Goal: Task Accomplishment & Management: Complete application form

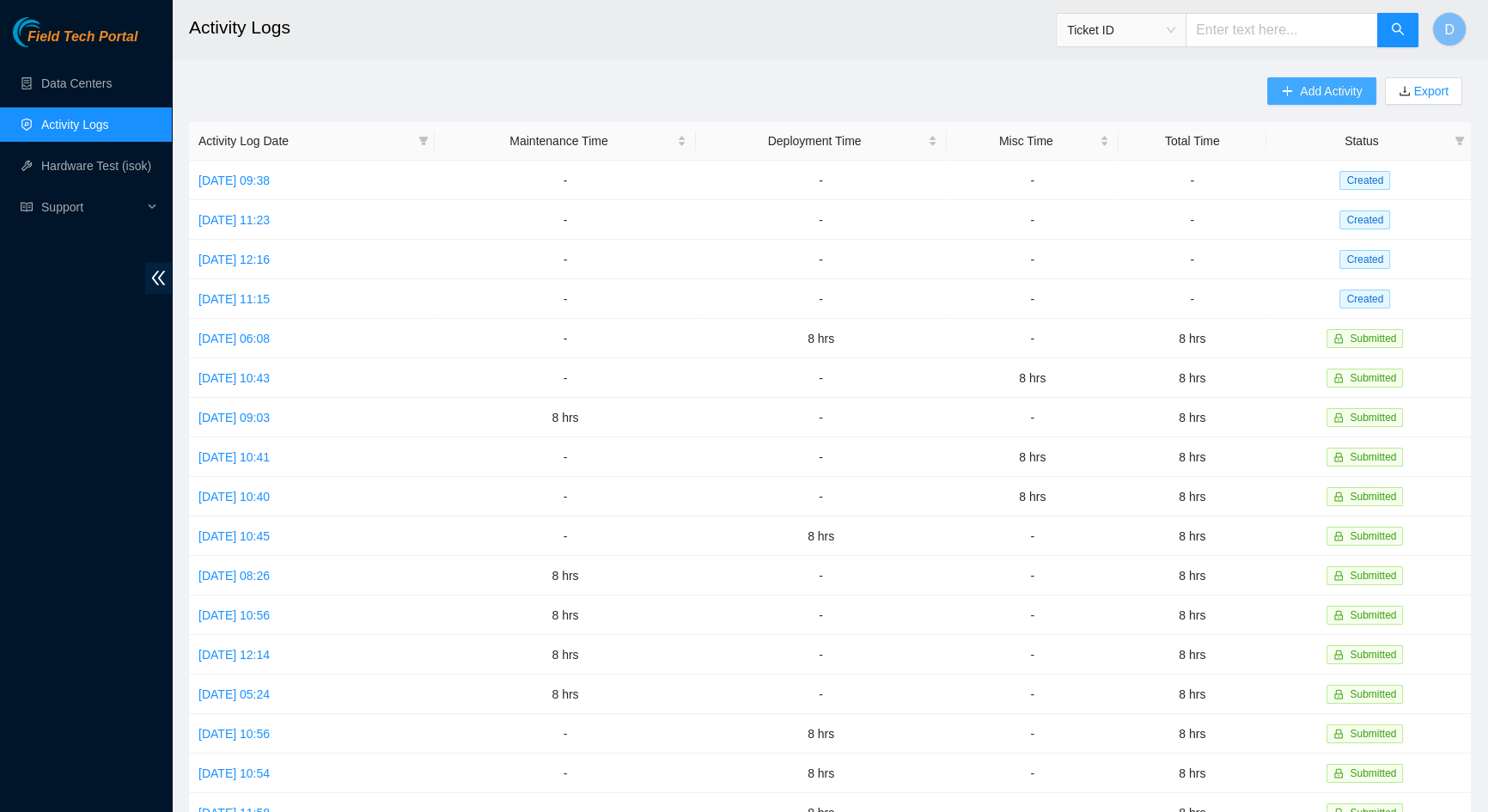
click at [1331, 94] on span "Add Activity" at bounding box center [1331, 91] width 62 height 19
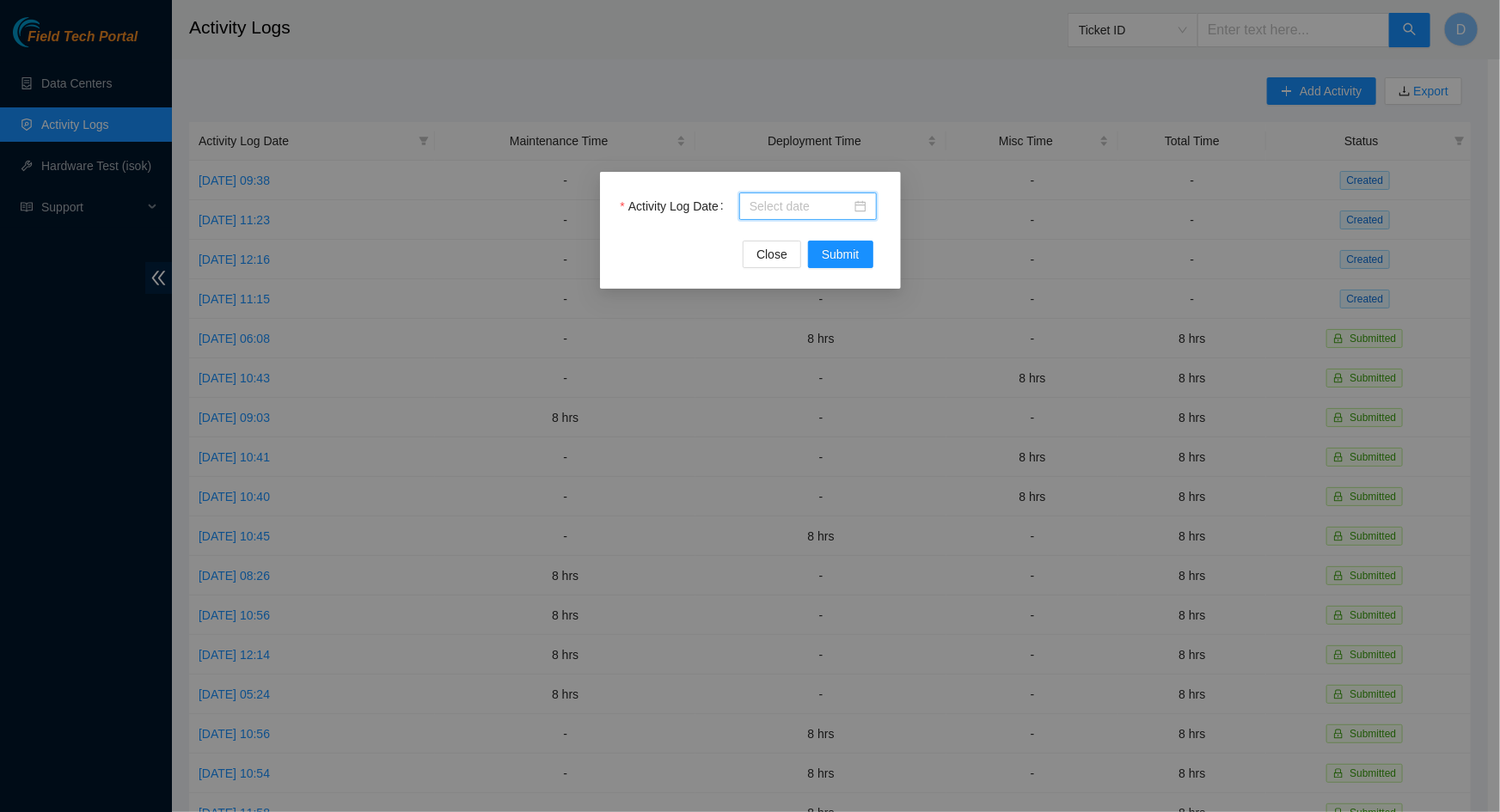
click at [767, 209] on input "Activity Log Date" at bounding box center [800, 206] width 102 height 19
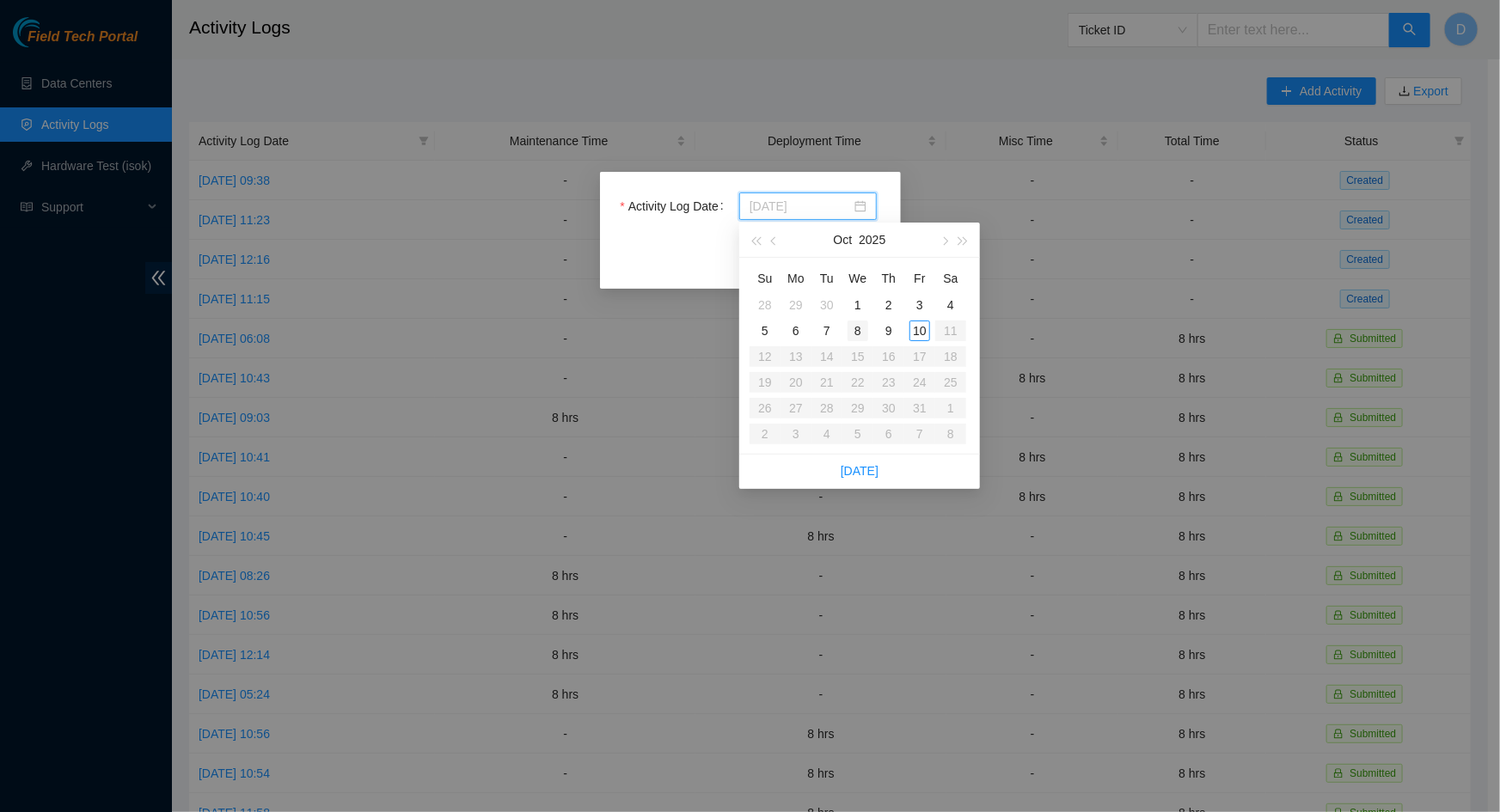
type input "2025-10-08"
click at [859, 327] on div "8" at bounding box center [858, 331] width 21 height 21
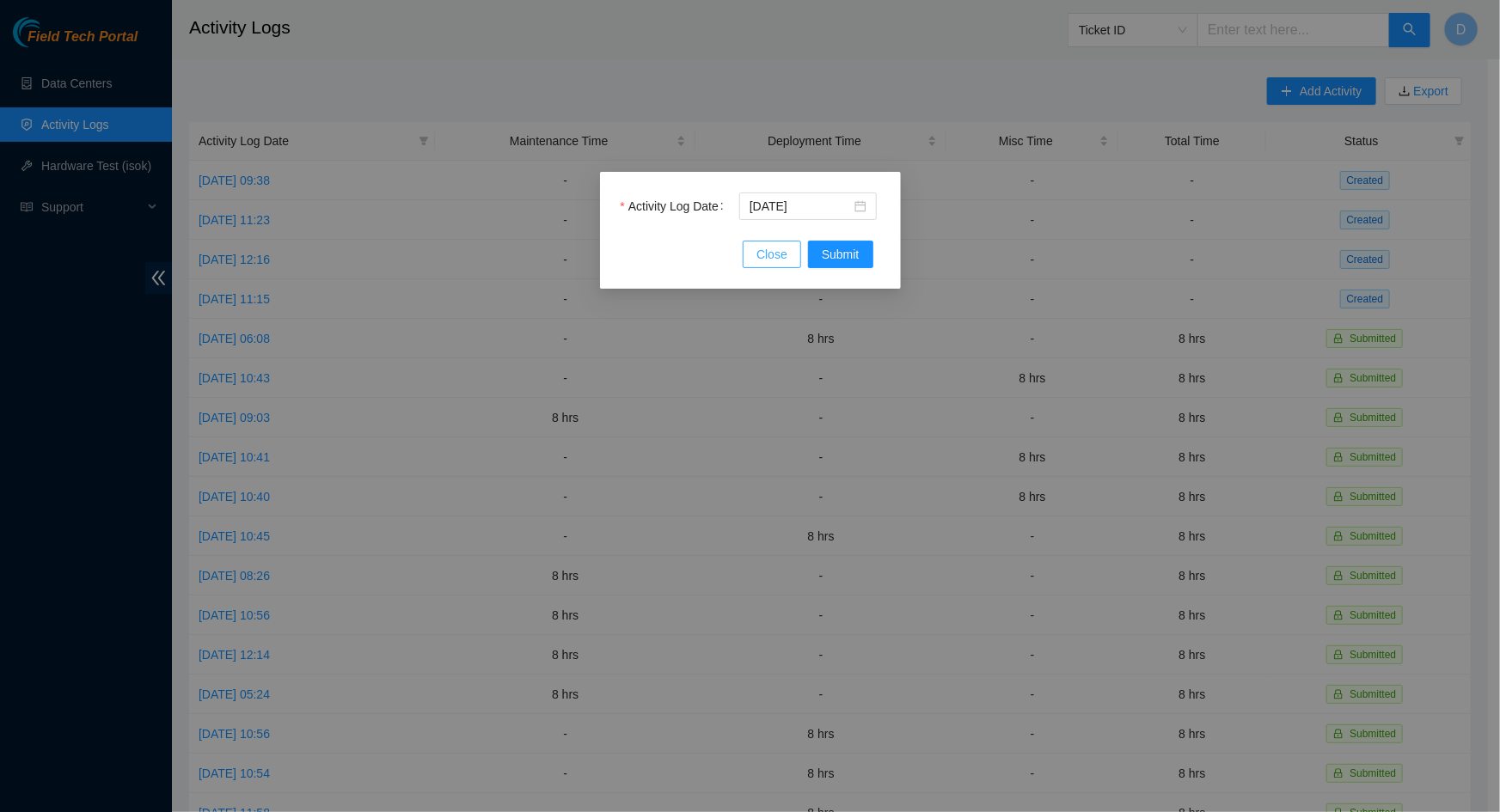
click at [775, 257] on span "Close" at bounding box center [771, 254] width 31 height 19
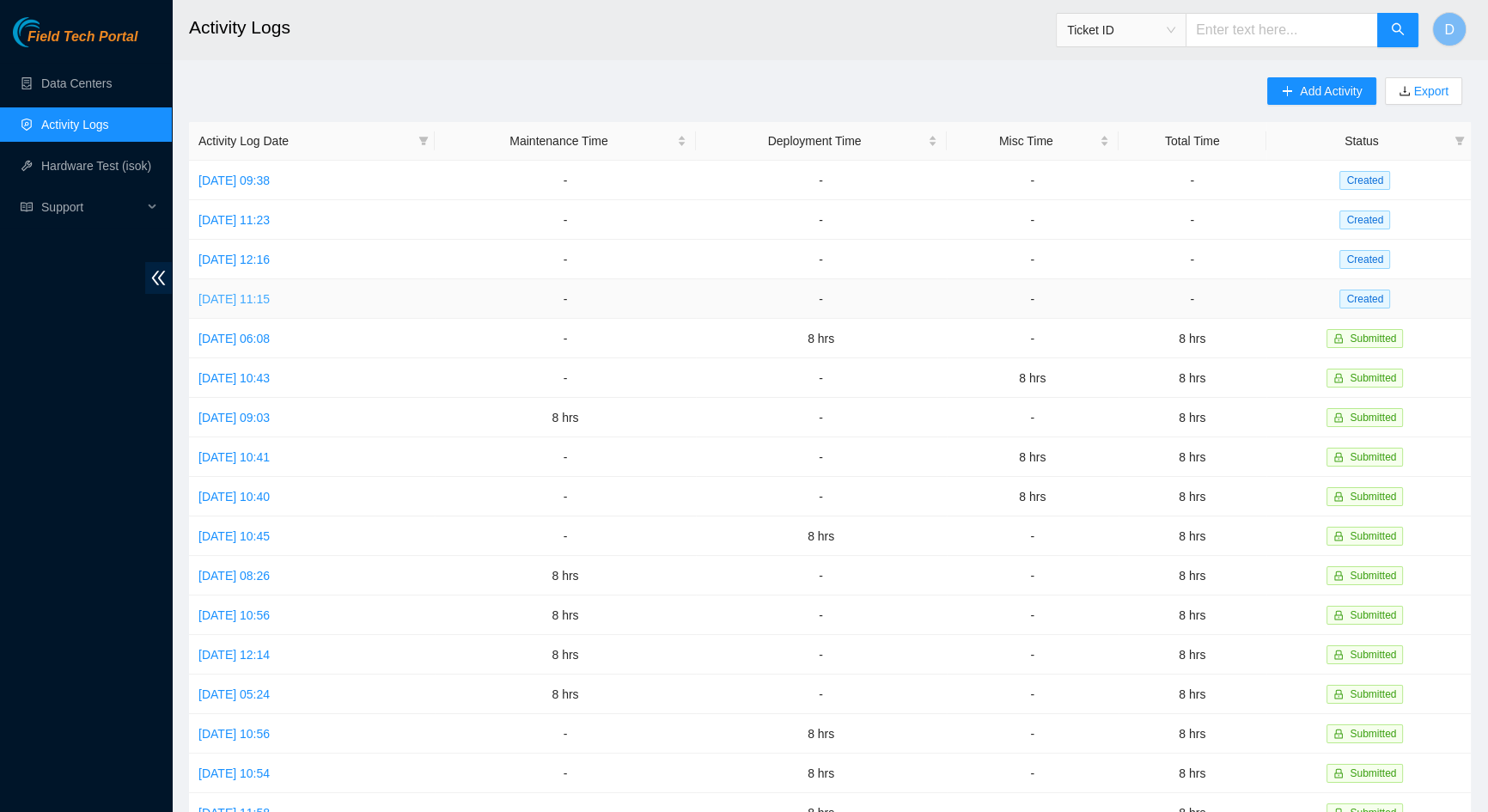
click at [227, 304] on link "Mon, 06 Oct 2025 11:15" at bounding box center [234, 299] width 72 height 14
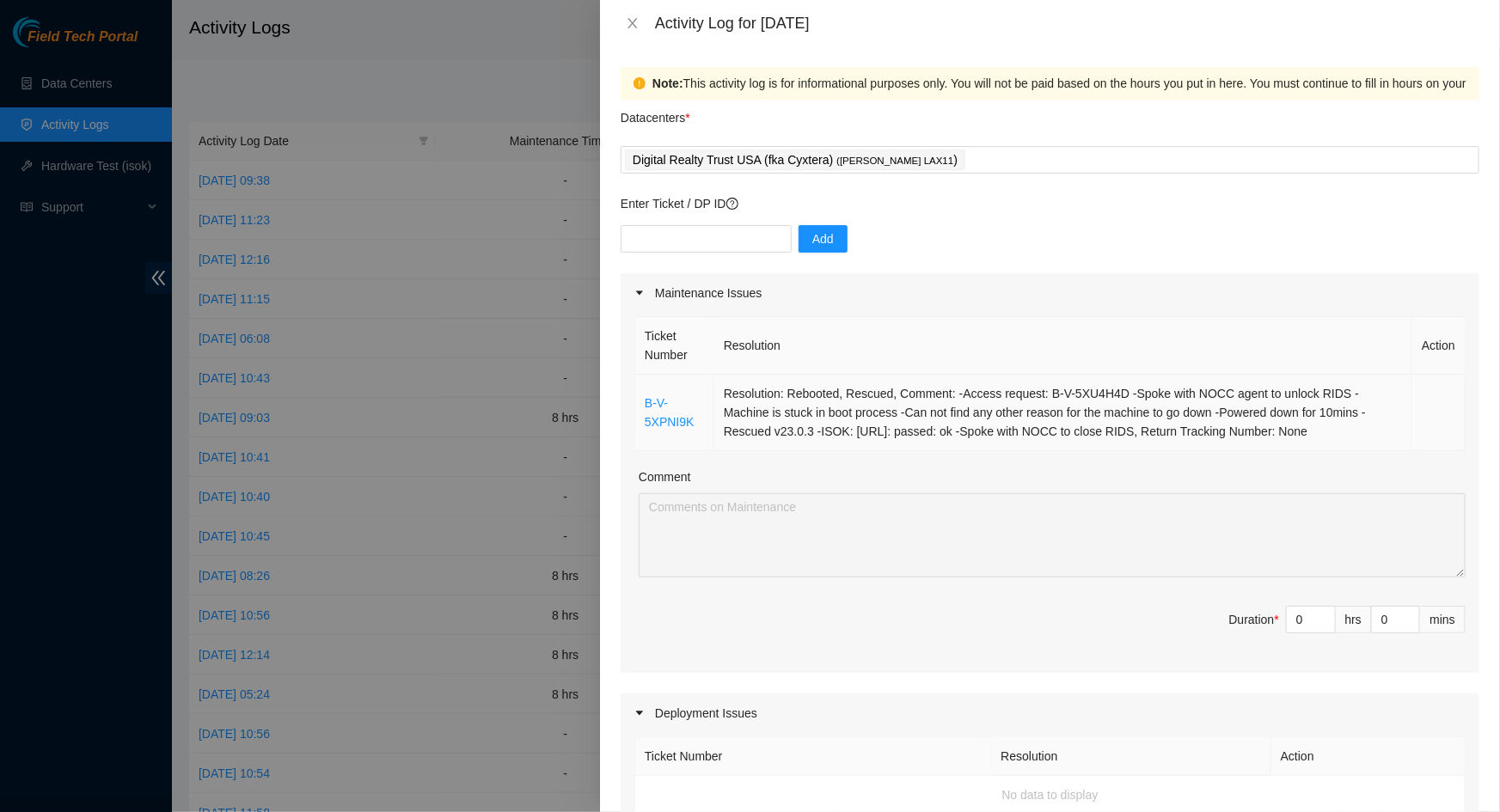
drag, startPoint x: 1332, startPoint y: 438, endPoint x: 637, endPoint y: 407, distance: 695.7
click at [637, 407] on tr "B-V-5XPNI9K Resolution: Rebooted, Rescued, Comment: -Access request: B-V-5XU4H4…" at bounding box center [1050, 412] width 830 height 76
copy tr "B-V-5XPNI9K Resolution: Rebooted, Rescued, Comment: -Access request: B-V-5XU4H4…"
click at [1293, 623] on input "0" at bounding box center [1310, 619] width 48 height 25
type input "8"
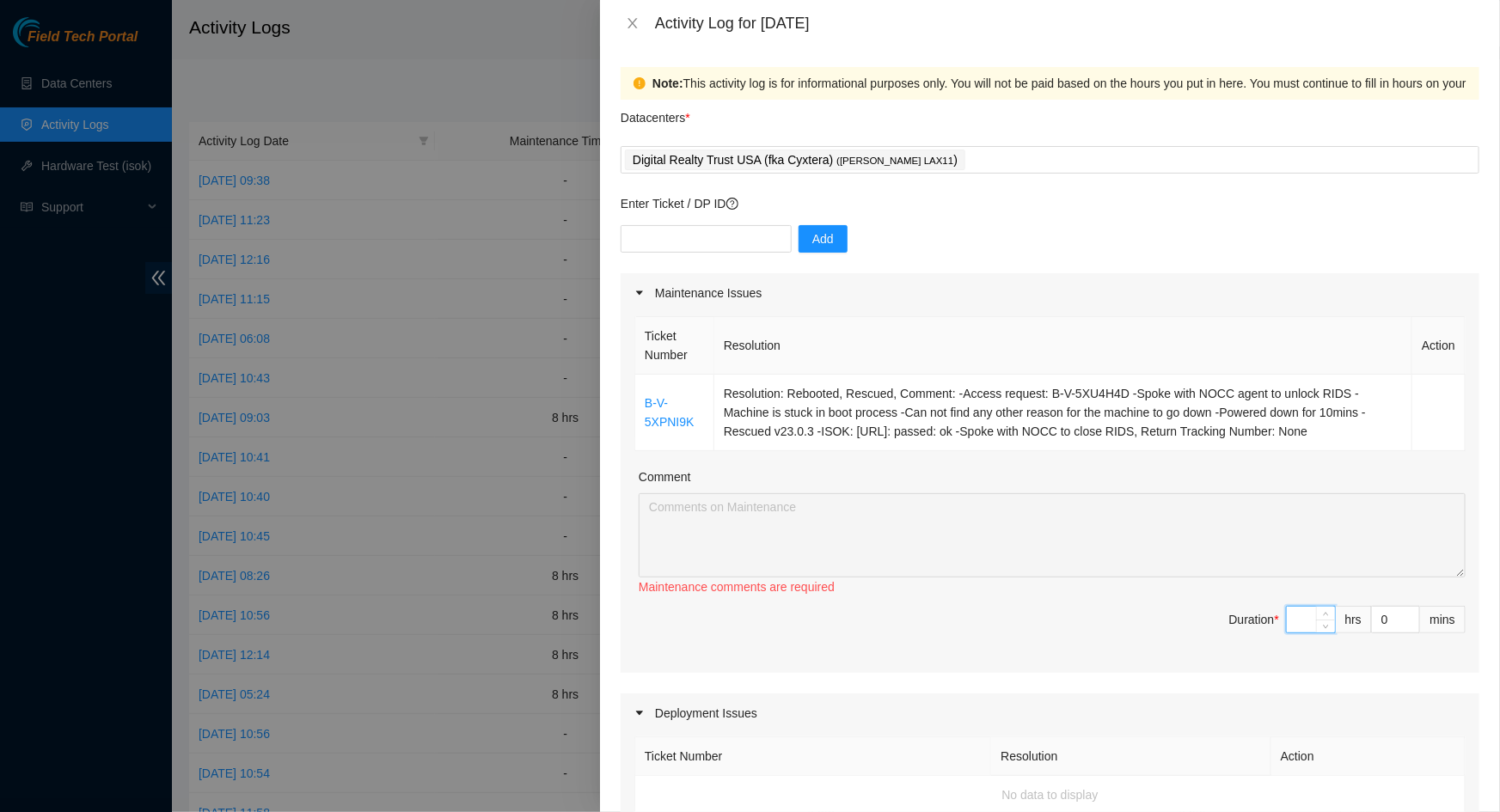
type input "8"
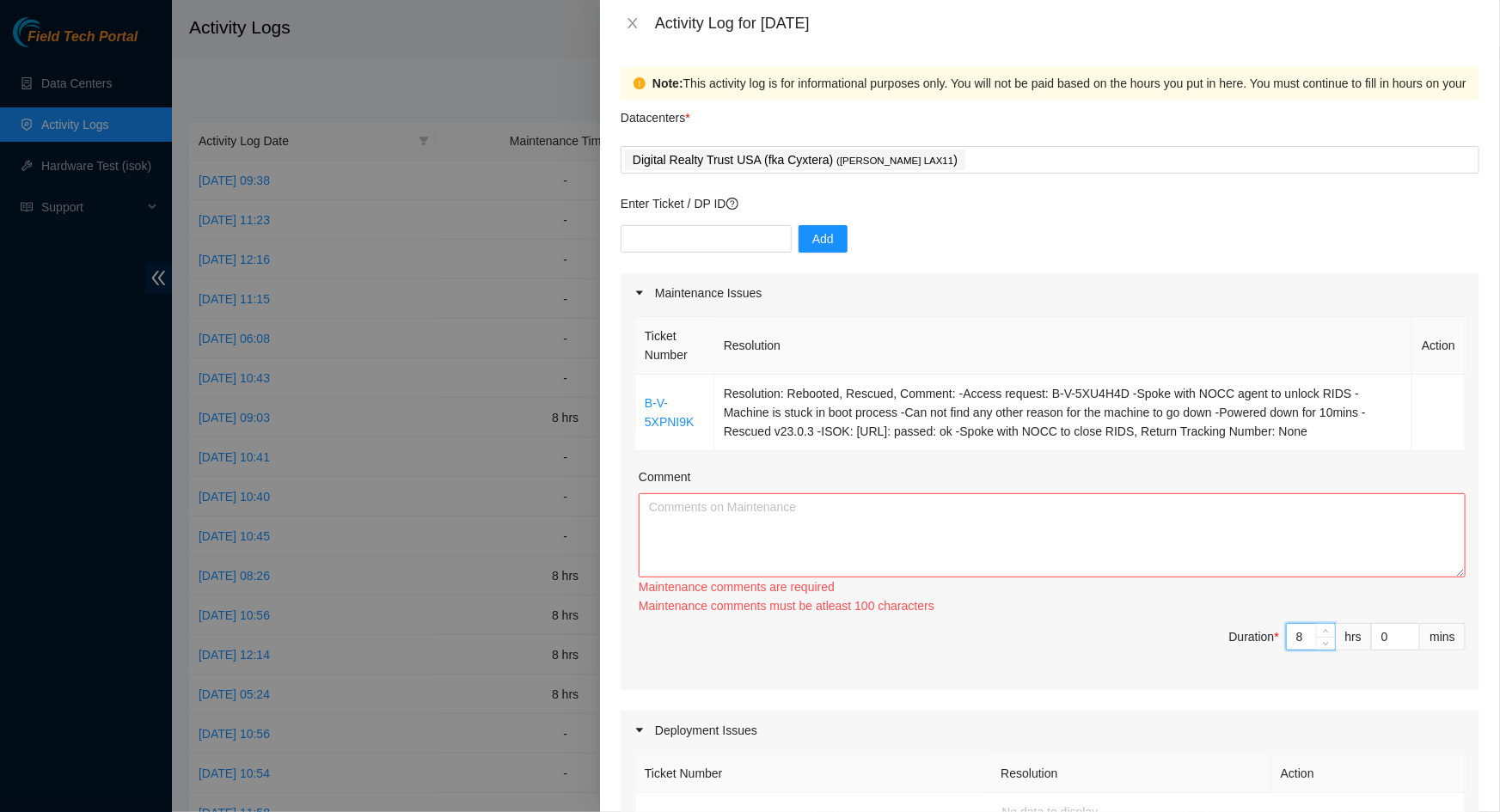
type input "8"
click at [1144, 548] on textarea "Comment" at bounding box center [1052, 535] width 827 height 84
paste textarea "B-V-5XPNI9K Resolution: Rebooted, Rescued, Comment: -Access request: B-V-5XU4H4…"
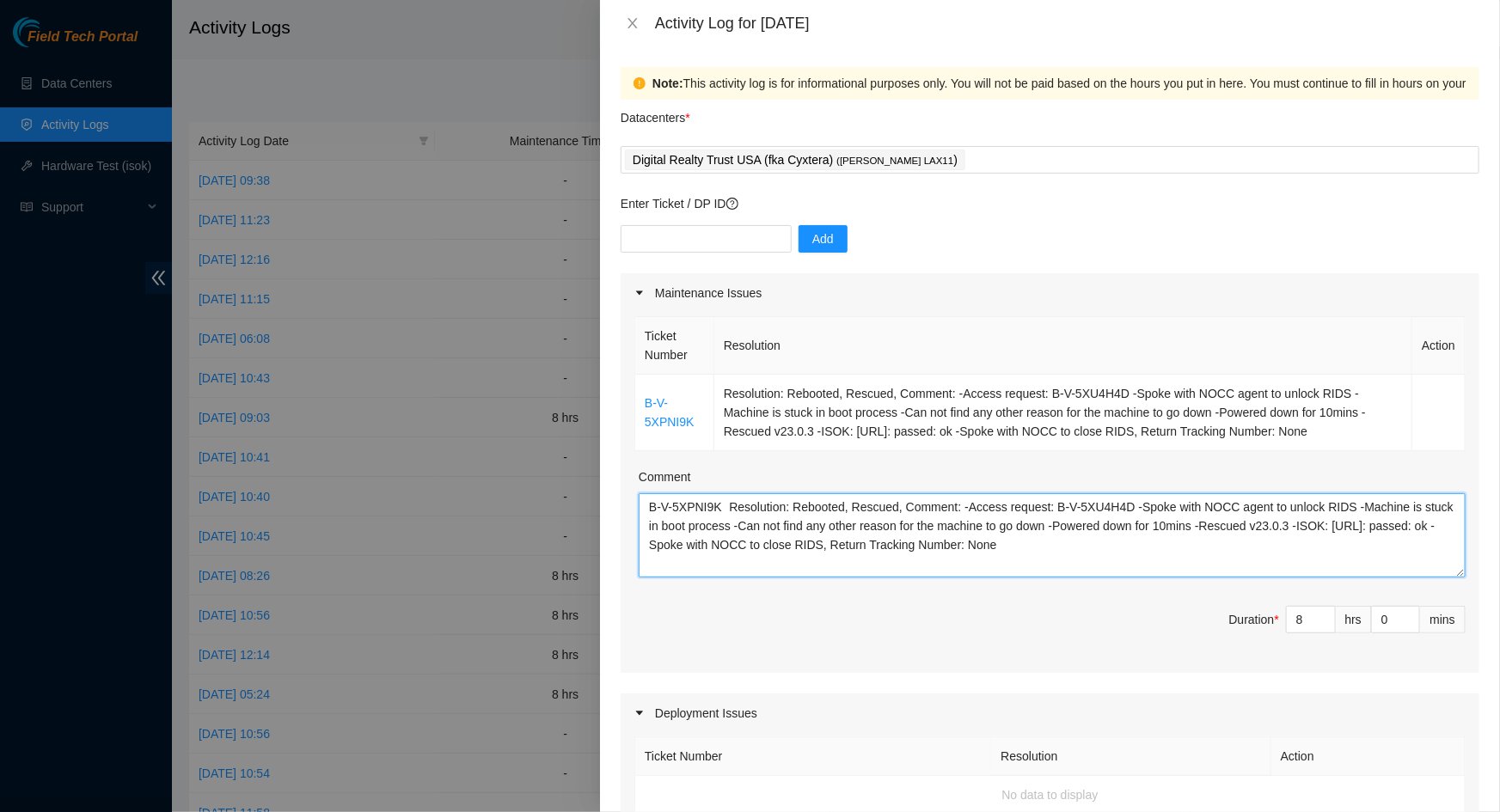
click at [650, 505] on textarea "B-V-5XPNI9K Resolution: Rebooted, Rescued, Comment: -Access request: B-V-5XU4H4…" at bounding box center [1052, 535] width 827 height 84
click at [716, 510] on textarea "B-V-5XPNI9K Resolution: Rebooted, Rescued, Comment: -Access request: B-V-5XU4H4…" at bounding box center [1052, 535] width 827 height 84
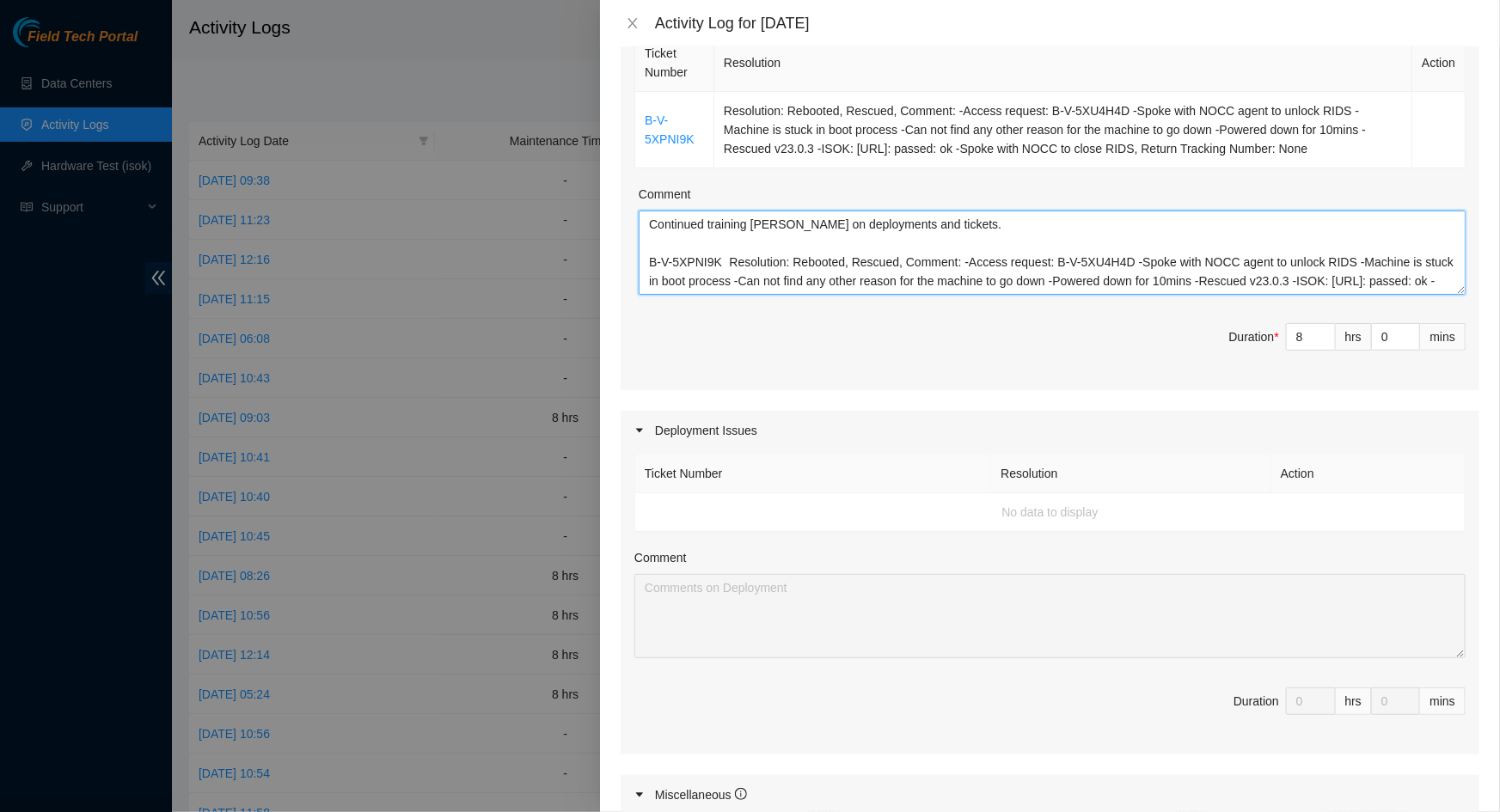
scroll to position [671, 0]
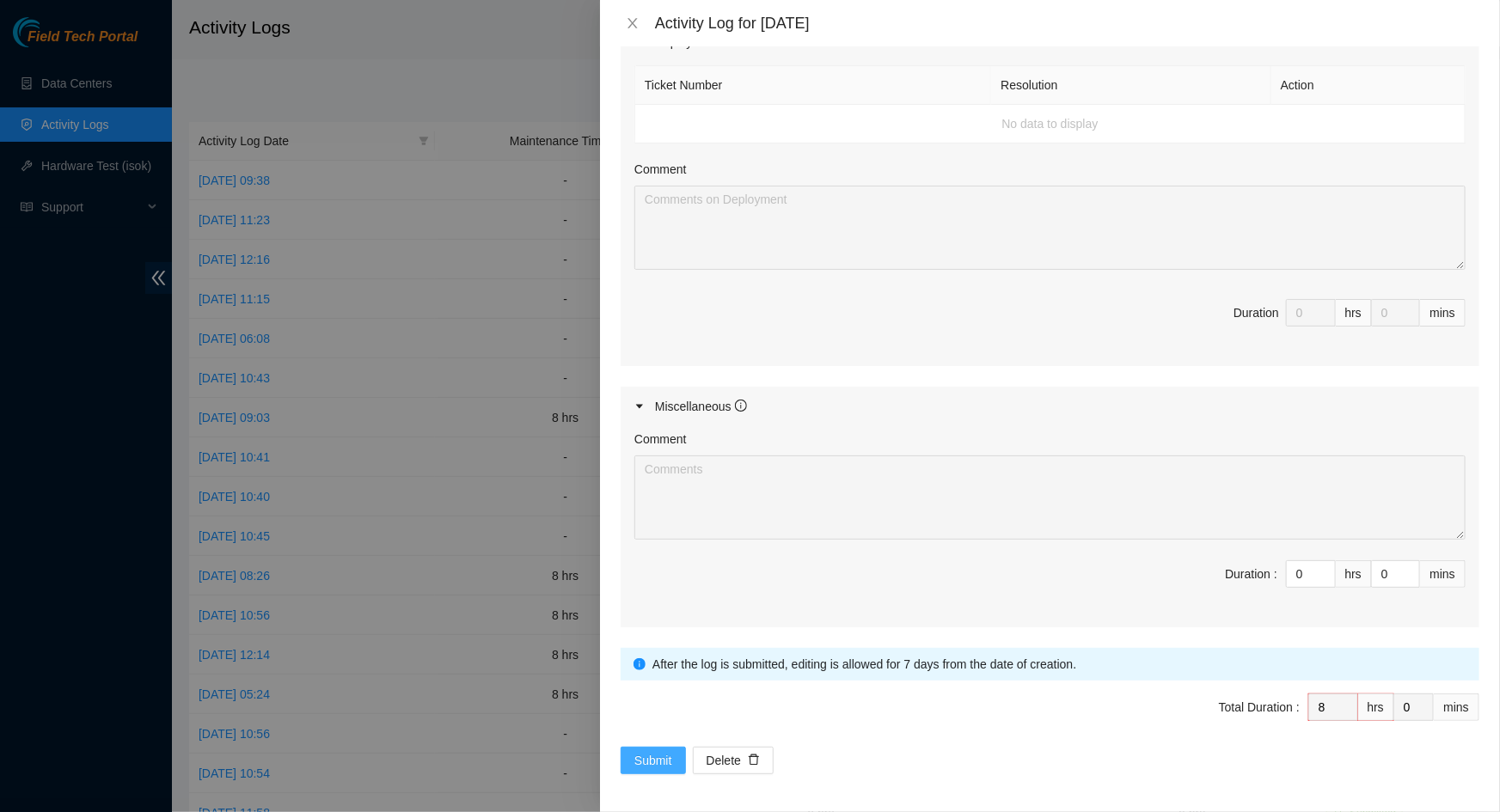
type textarea "Continued training Cristian on deployments and tickets. B-V-5XPNI9K Resolution:…"
click at [661, 753] on span "Submit" at bounding box center [653, 760] width 38 height 19
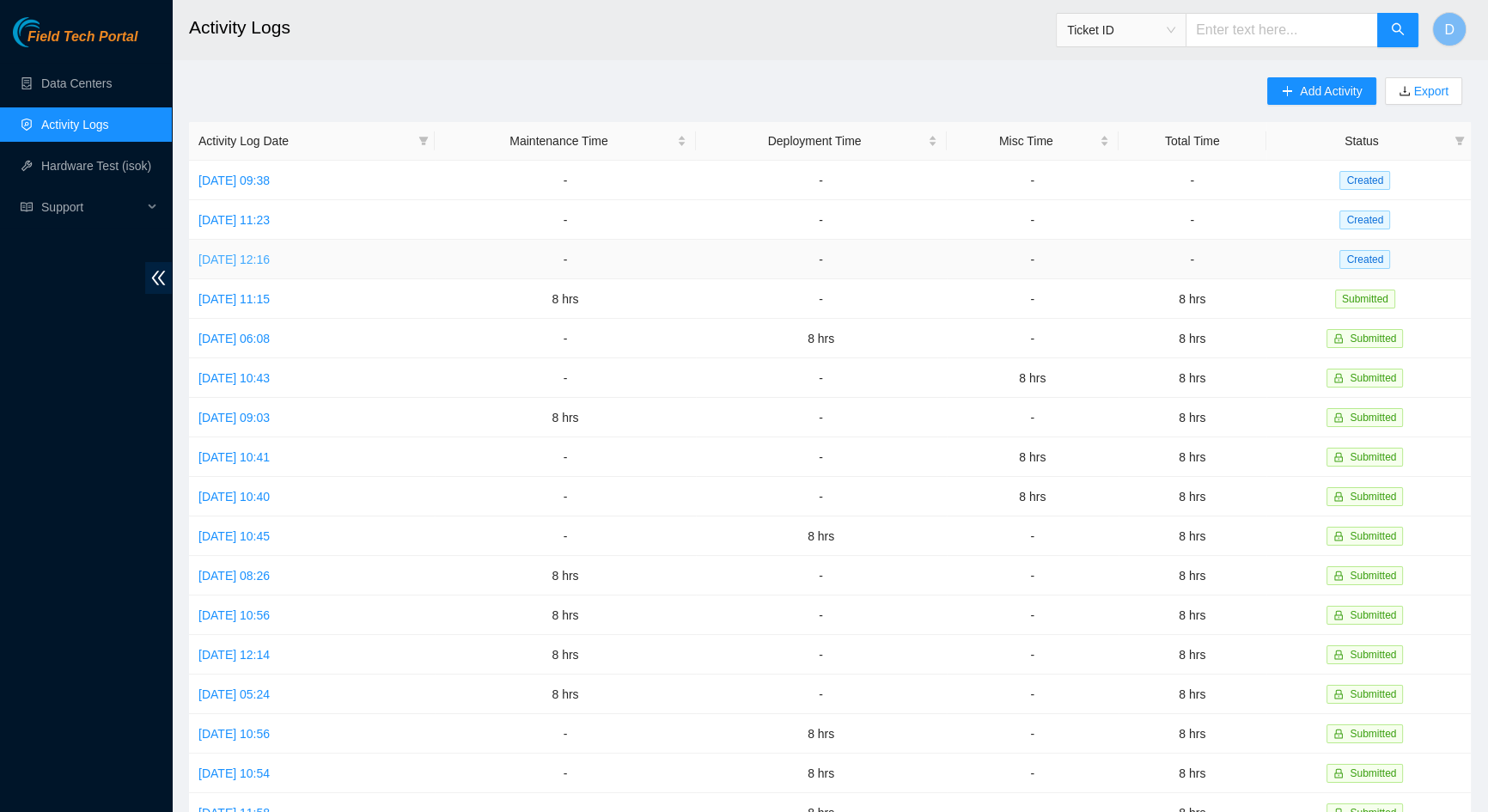
click at [264, 258] on link "Tue, 07 Oct 2025 12:16" at bounding box center [234, 259] width 72 height 14
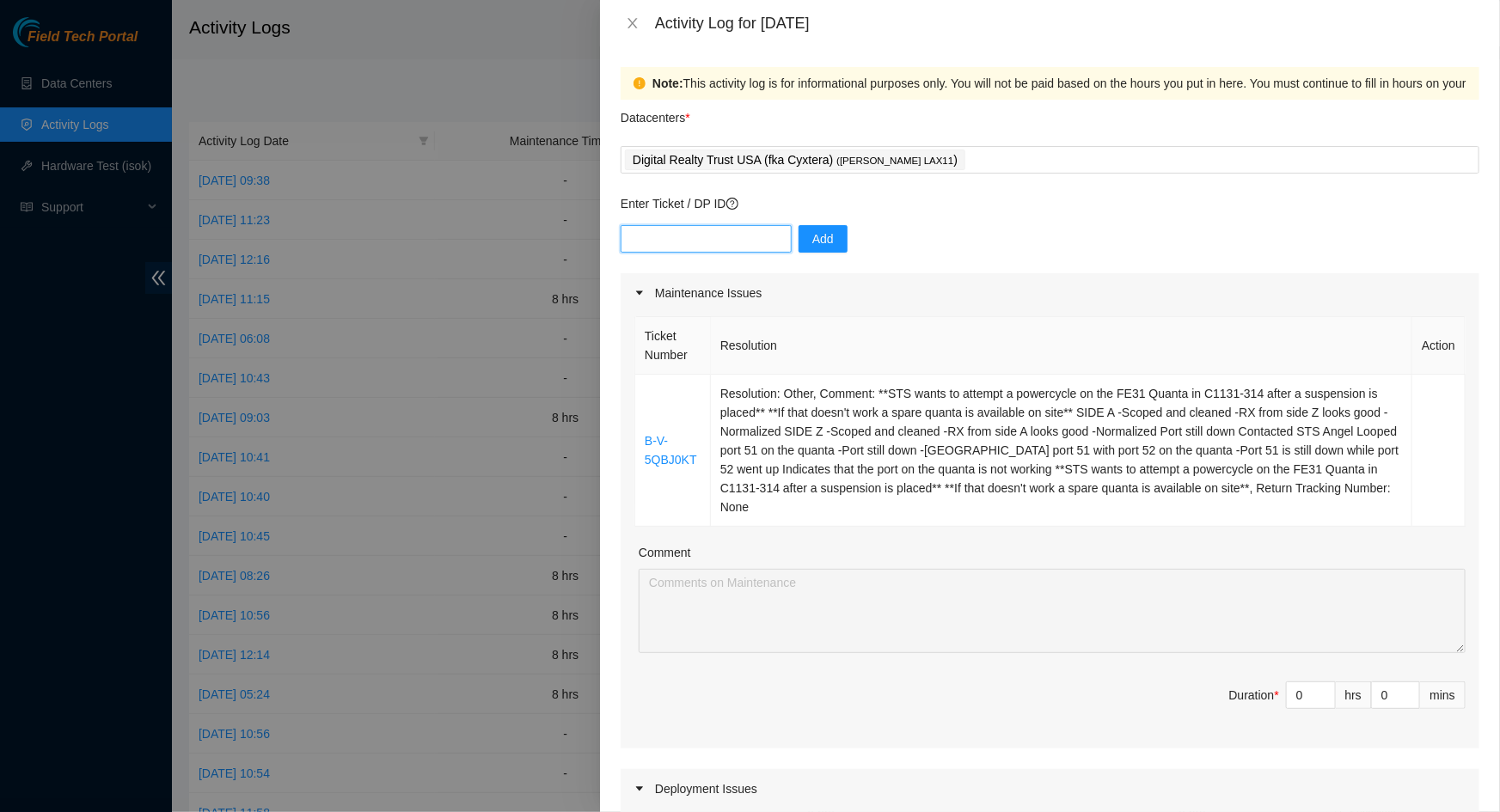
click at [710, 232] on input "text" at bounding box center [706, 239] width 171 height 27
paste input "DP62996"
type input "DP62996"
click at [822, 243] on button "Add" at bounding box center [823, 239] width 49 height 27
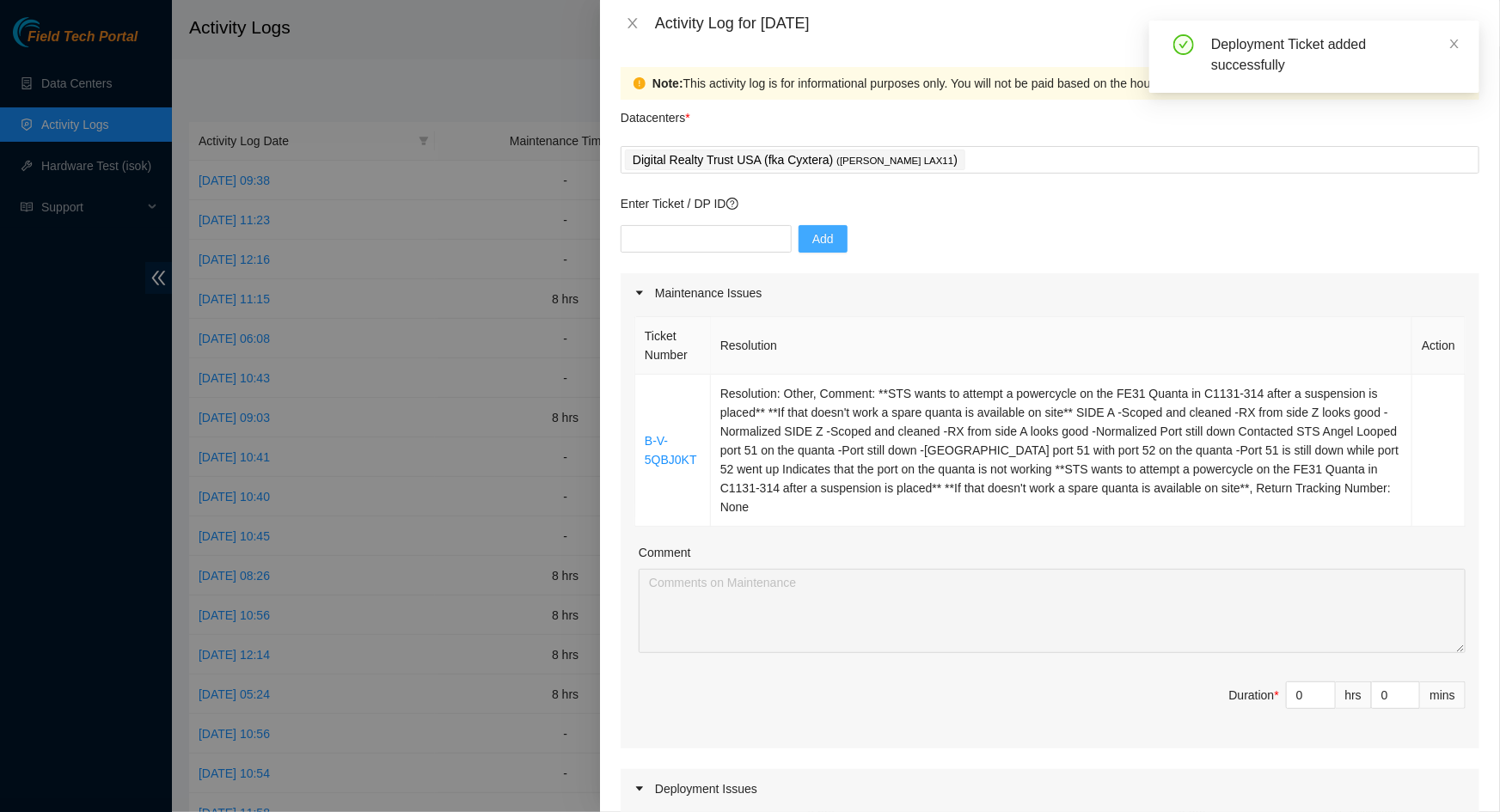
scroll to position [77, 0]
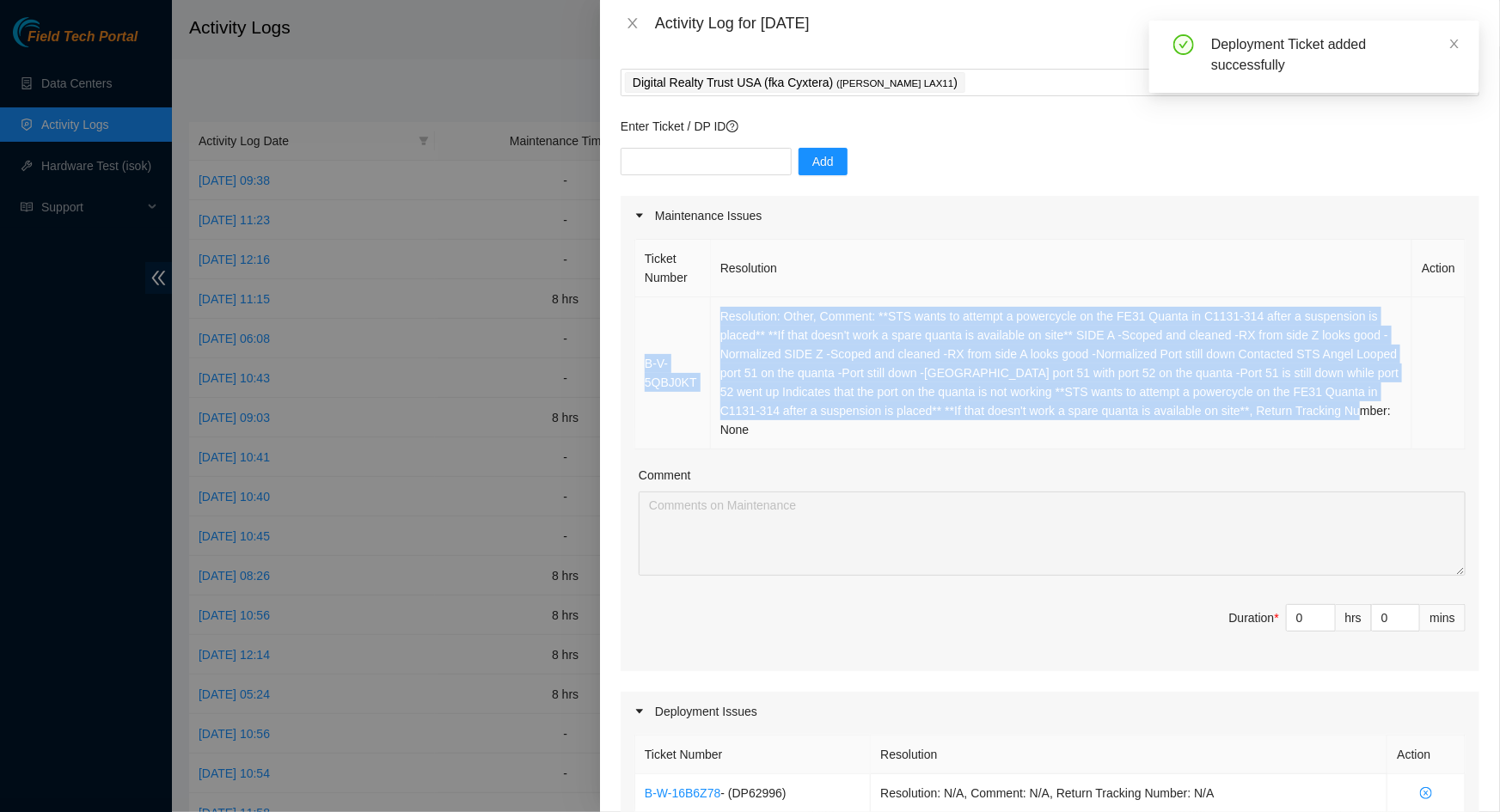
drag, startPoint x: 1373, startPoint y: 407, endPoint x: 645, endPoint y: 323, distance: 732.8
click at [645, 323] on tr "B-V-5QBJ0KT Resolution: Other, Comment: **STS wants to attempt a powercycle on …" at bounding box center [1050, 372] width 830 height 152
copy tr "B-V-5QBJ0KT Resolution: Other, Comment: **STS wants to attempt a powercycle on …"
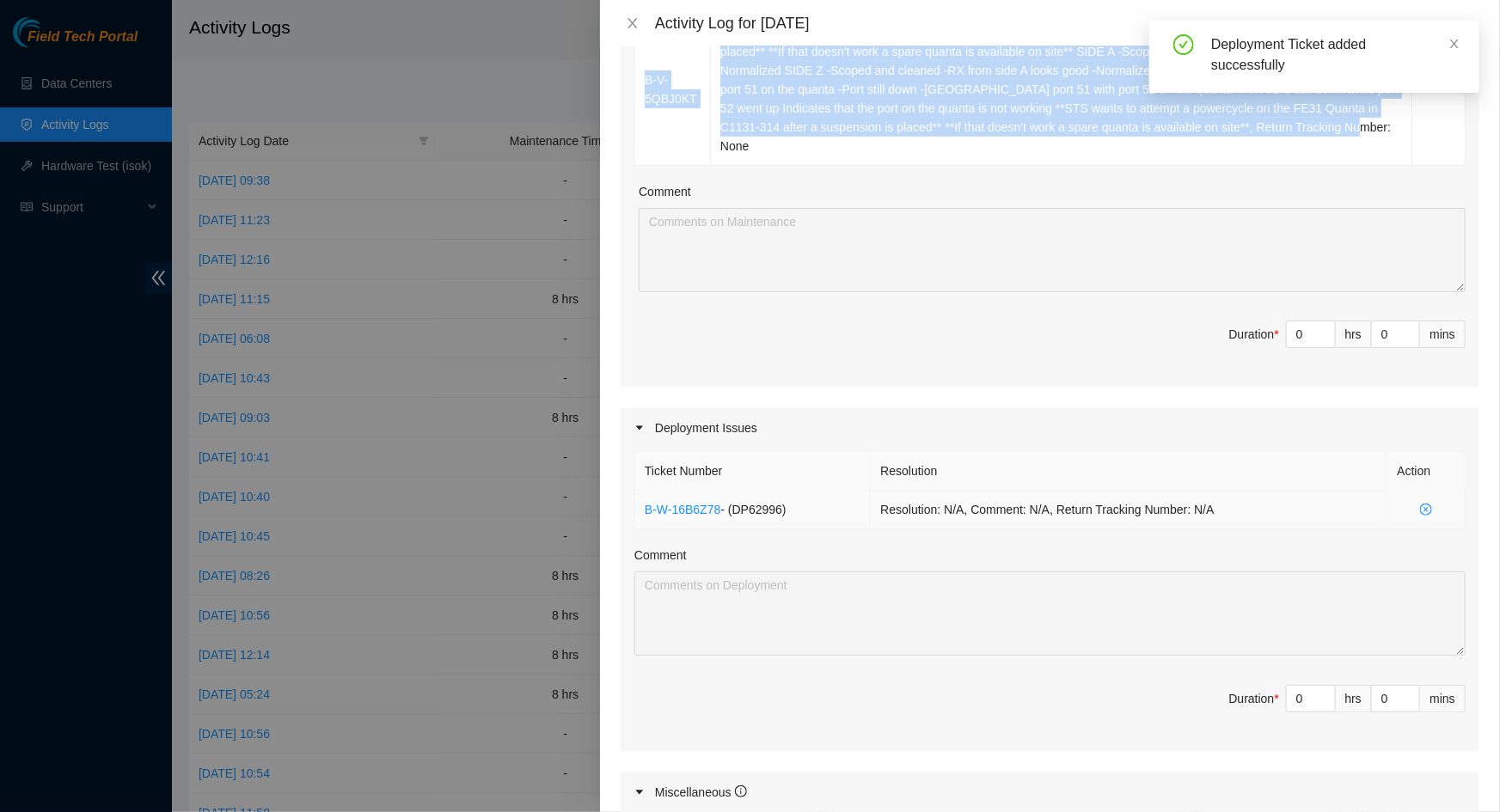
scroll to position [390, 0]
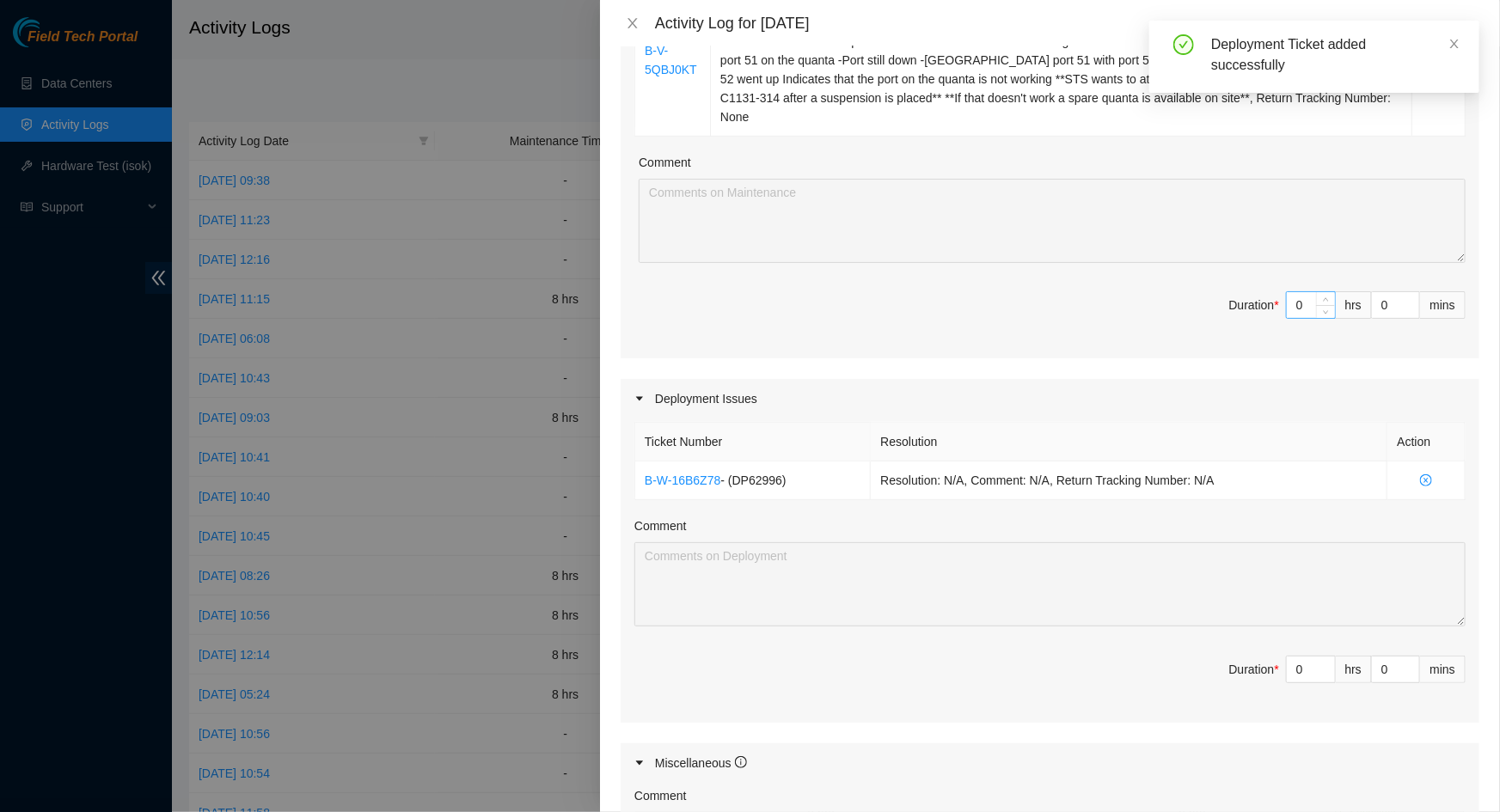
click at [1296, 292] on input "0" at bounding box center [1310, 305] width 48 height 25
type input "8"
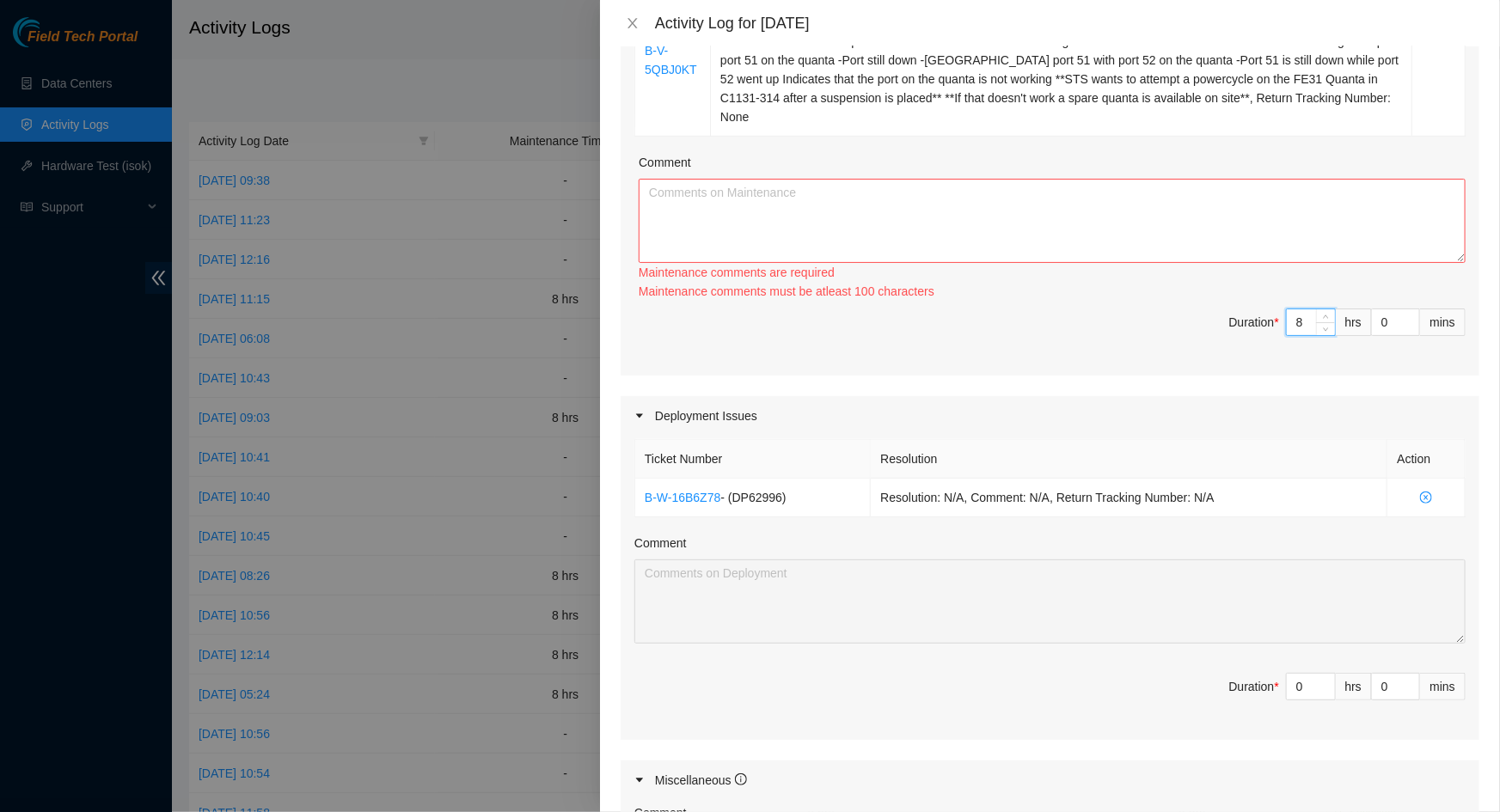
type input "8"
click at [1144, 208] on textarea "Comment" at bounding box center [1052, 221] width 827 height 84
paste textarea "B-V-5QBJ0KT Resolution: Other, Comment: **STS wants to attempt a powercycle on …"
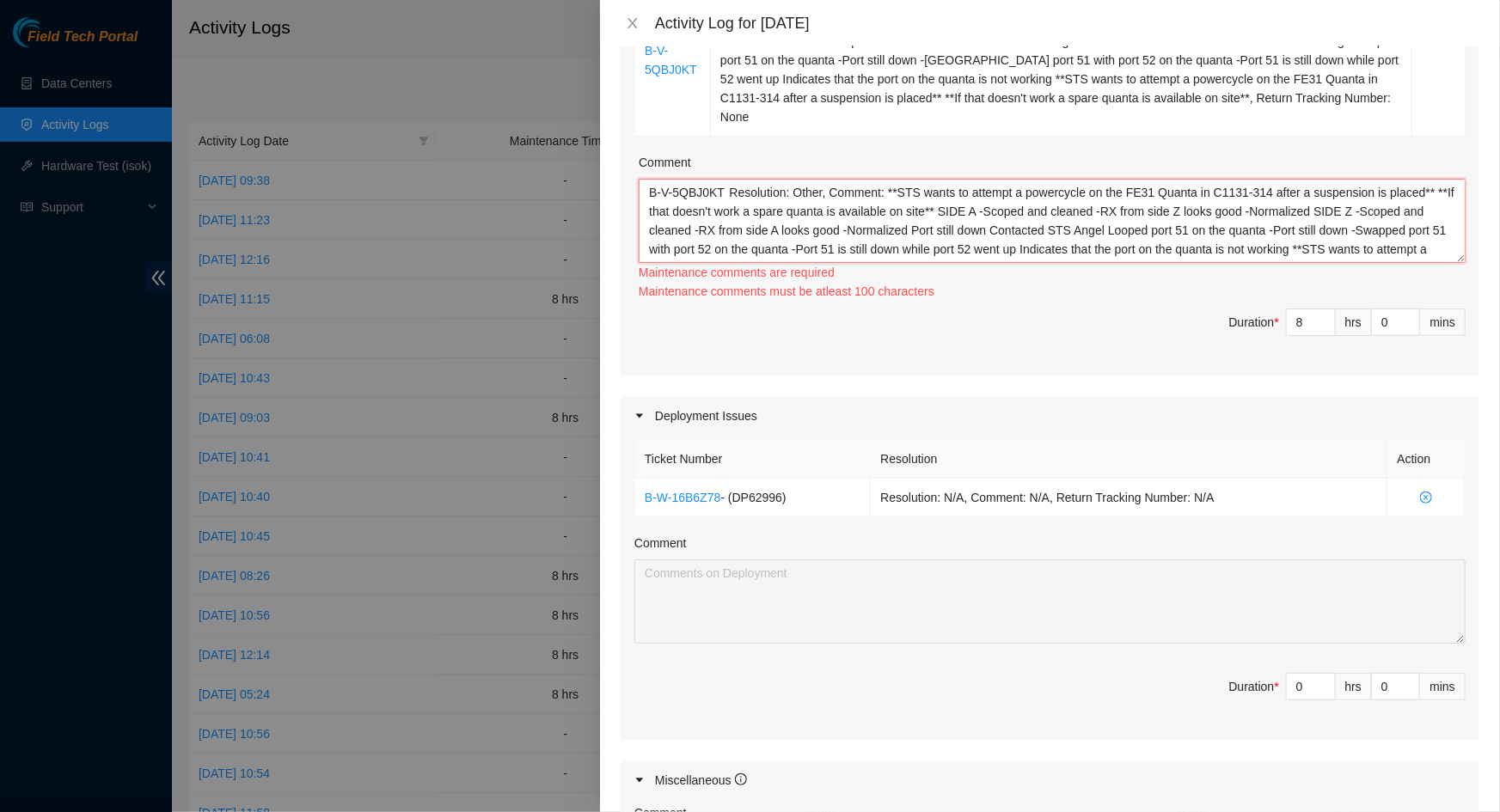
scroll to position [33, 0]
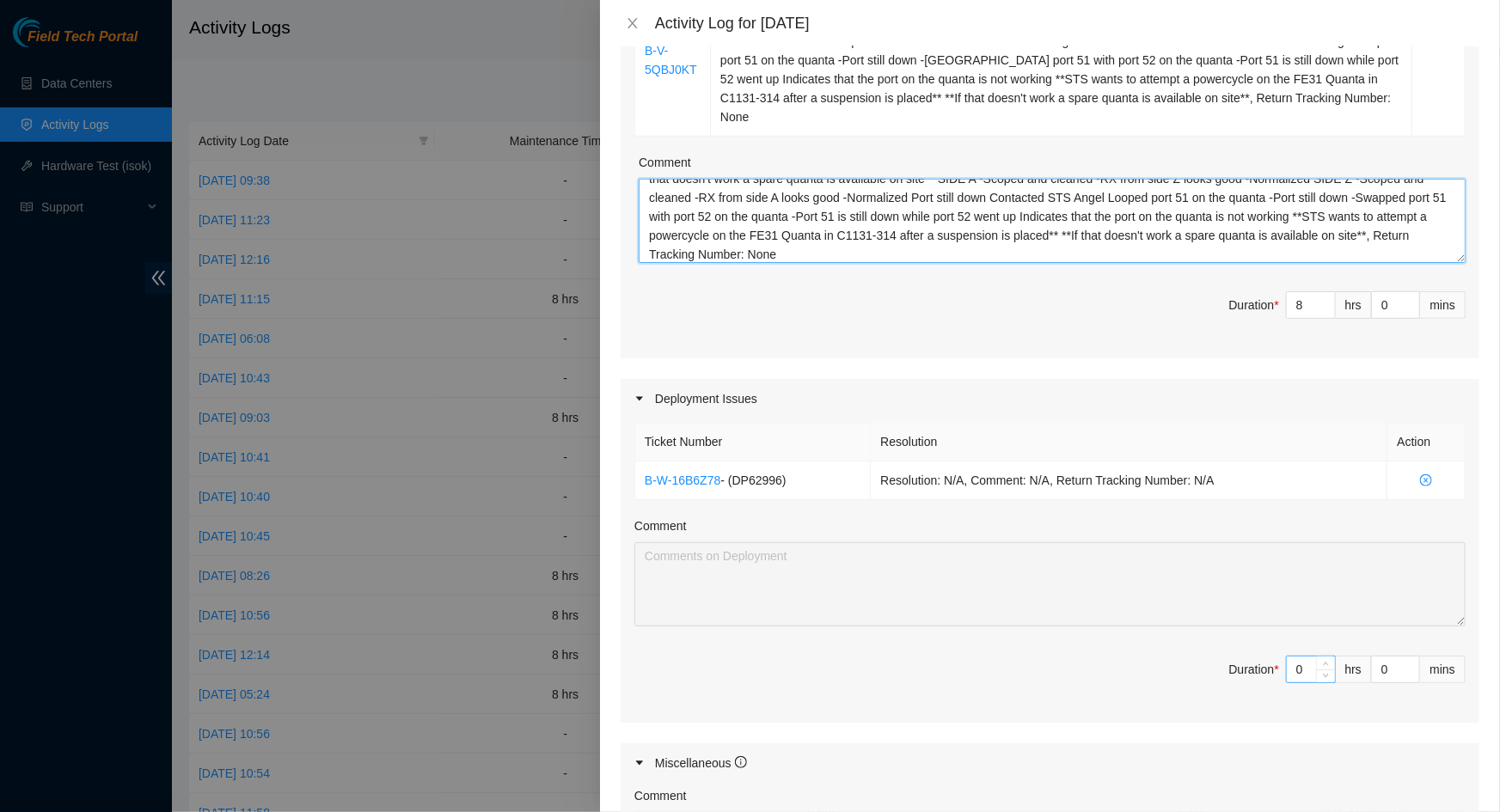
type textarea "B-V-5QBJ0KT Resolution: Other, Comment: **STS wants to attempt a powercycle on …"
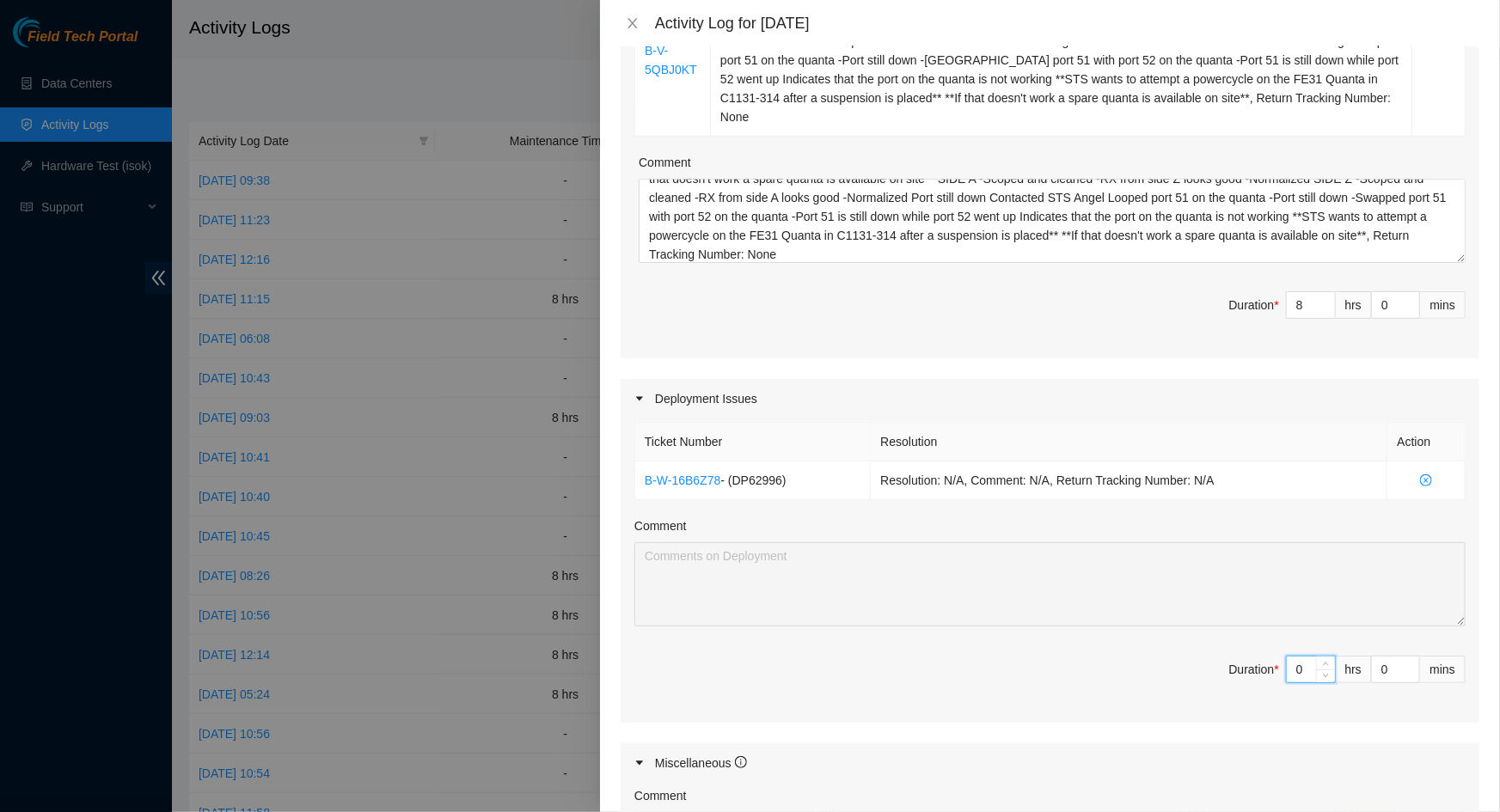
click at [1297, 657] on input "0" at bounding box center [1310, 669] width 48 height 25
type input "1"
type input "9"
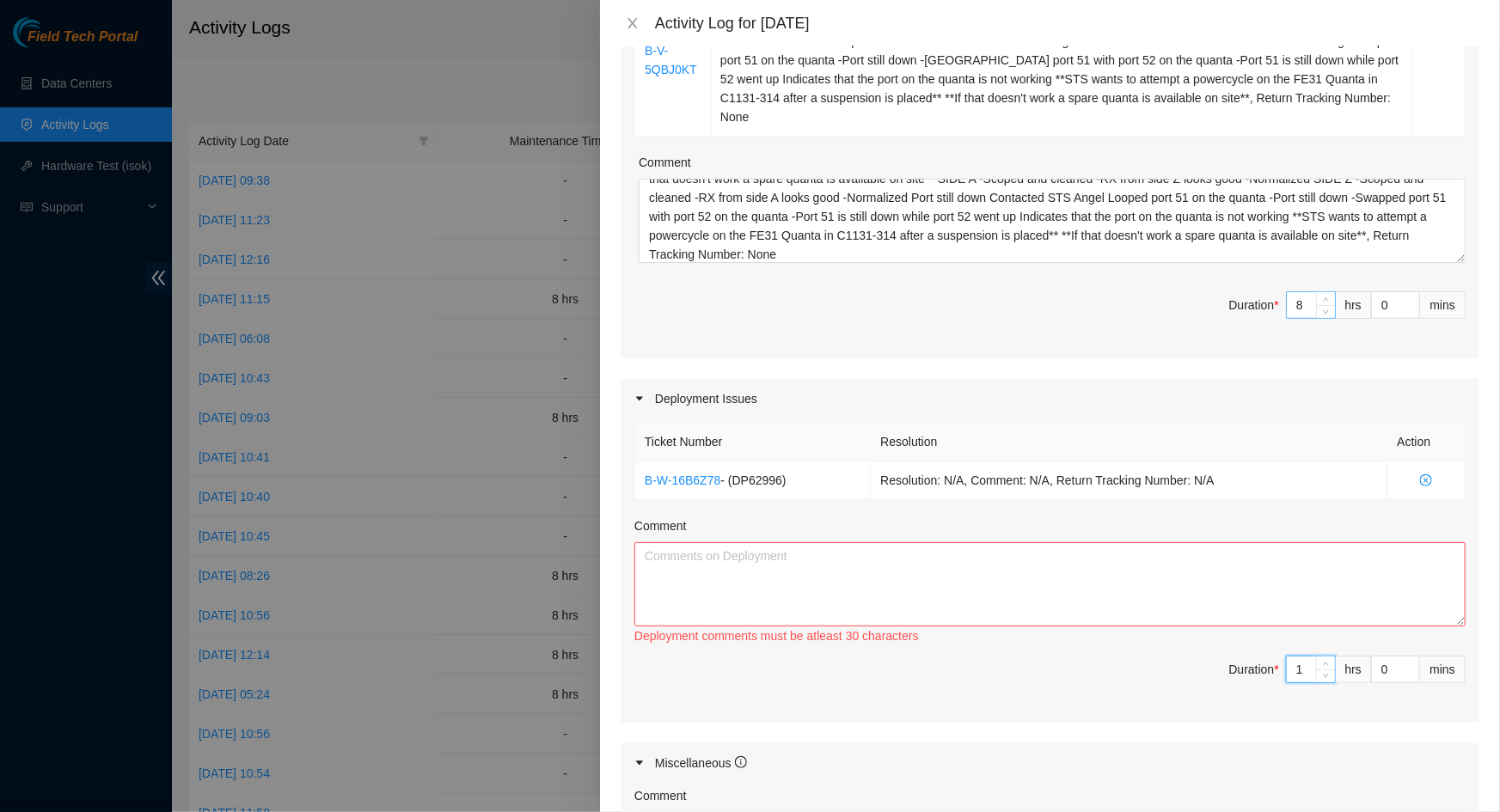
type input "1"
click at [1301, 292] on input "8" at bounding box center [1310, 305] width 48 height 25
type input "1"
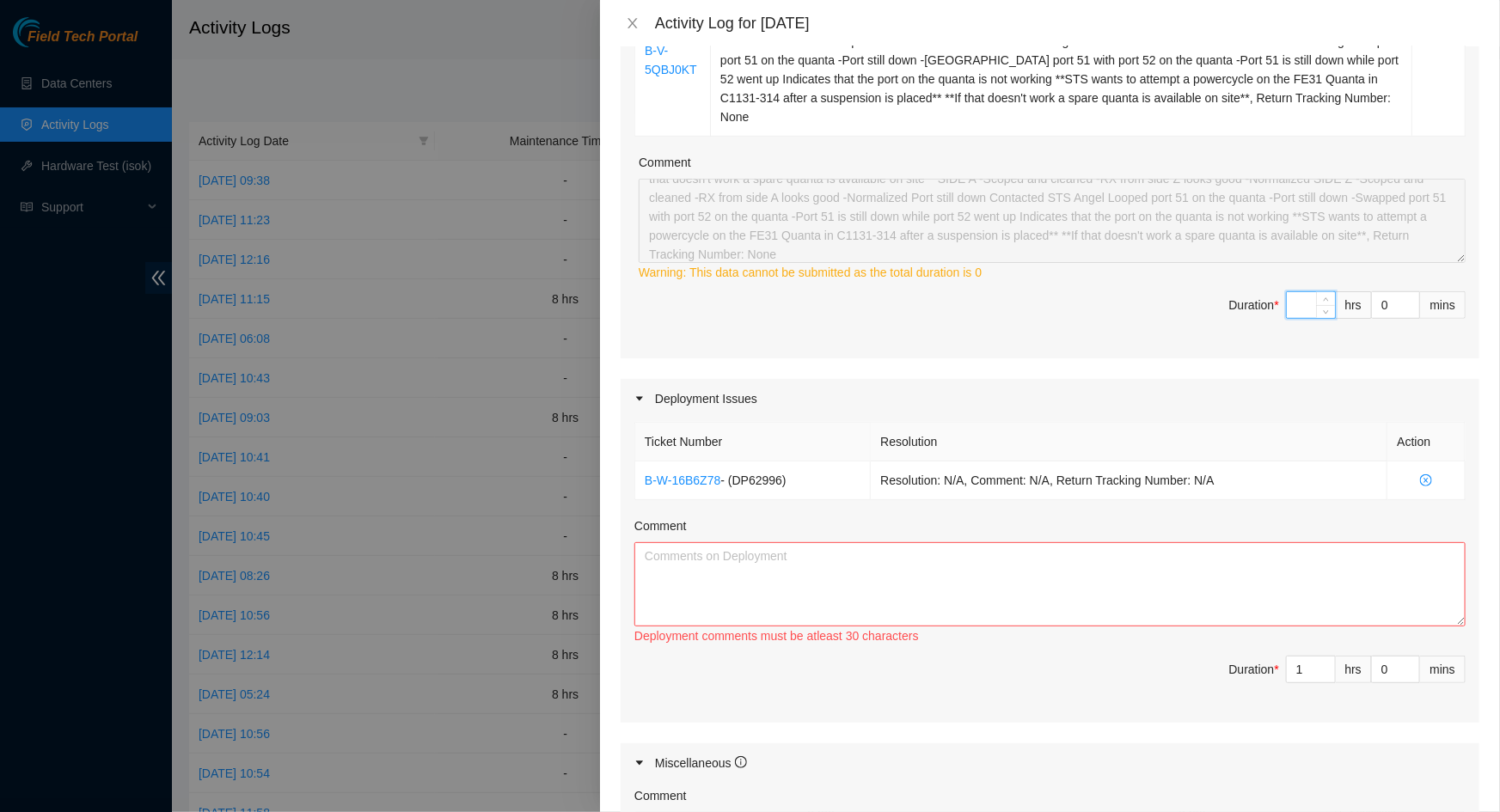
type input "7"
type input "8"
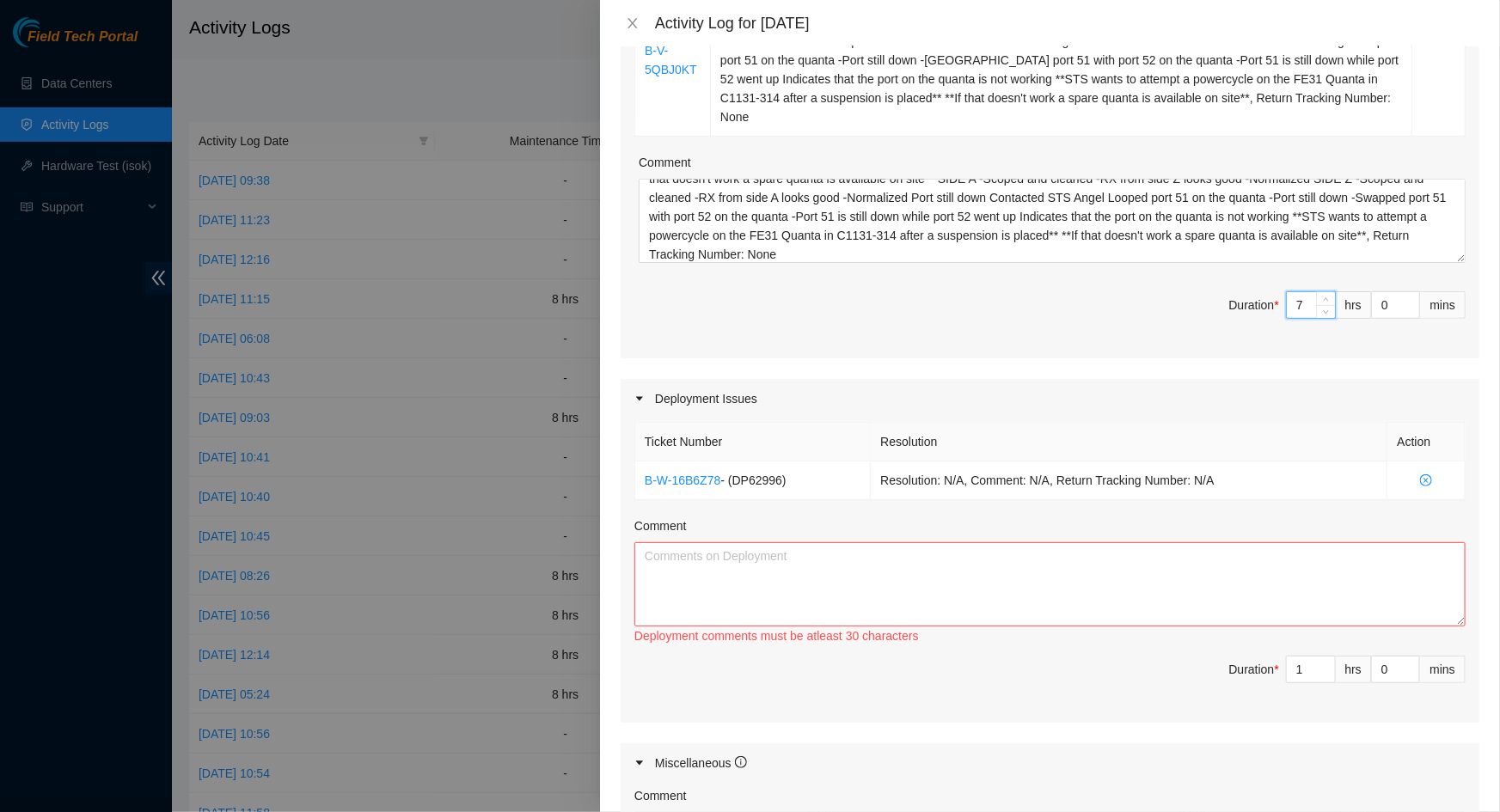
type input "1"
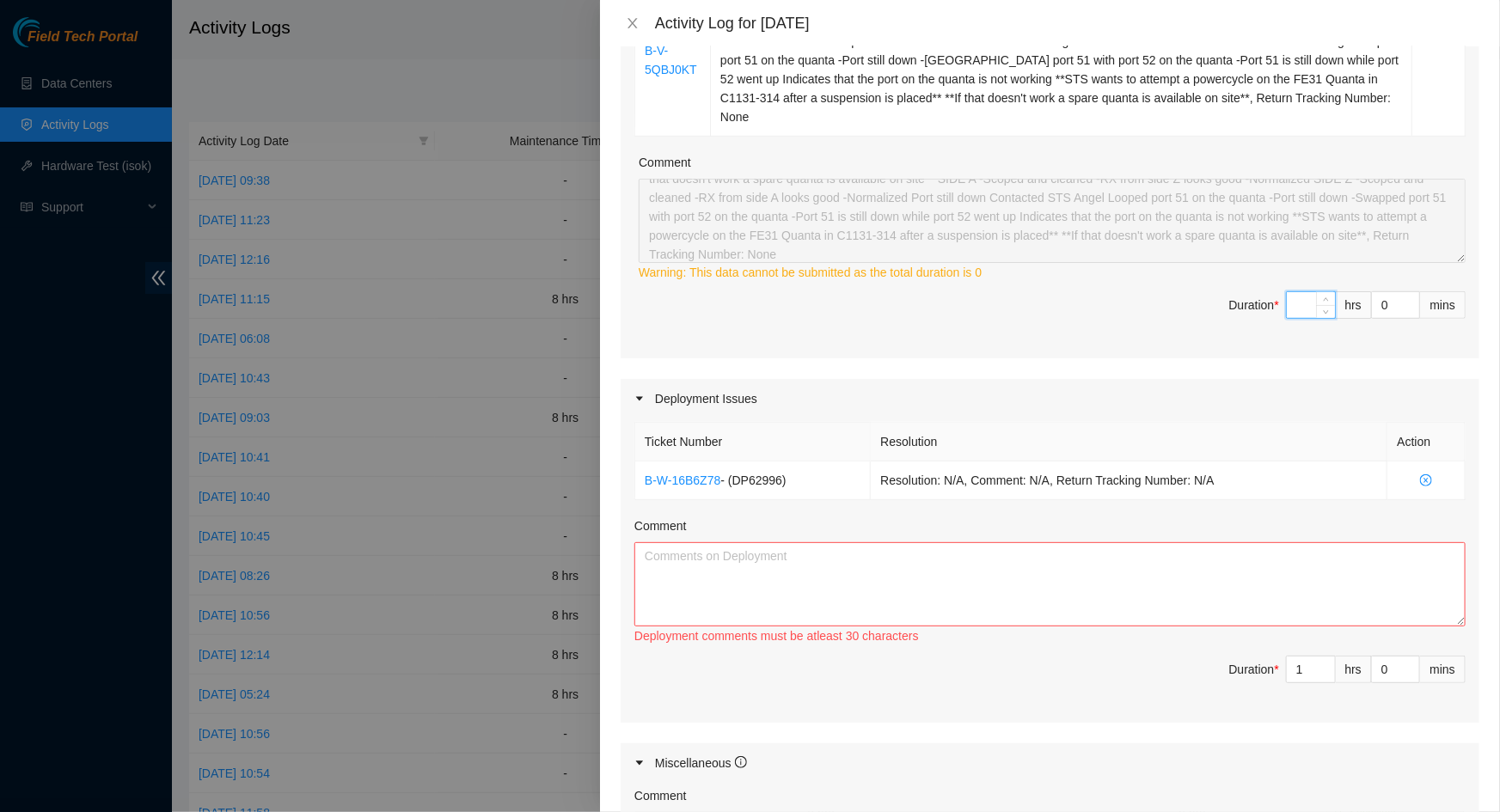
type input "1"
type input "2"
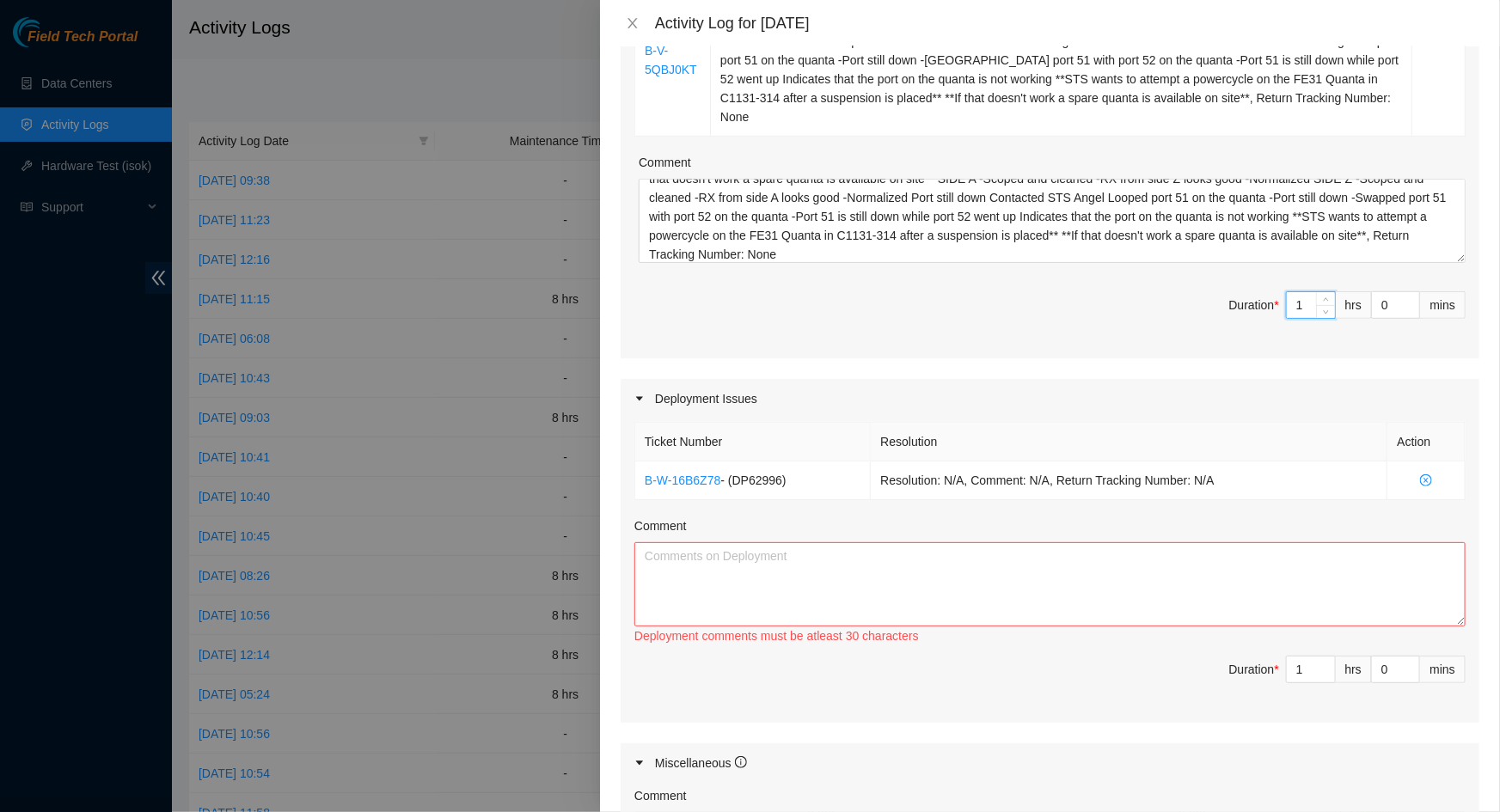
type input "1"
type input "8"
type input "9"
drag, startPoint x: 1297, startPoint y: 648, endPoint x: 1265, endPoint y: 644, distance: 32.2
click at [1265, 656] on span "Duration * 1 hrs 0 mins" at bounding box center [1049, 679] width 831 height 48
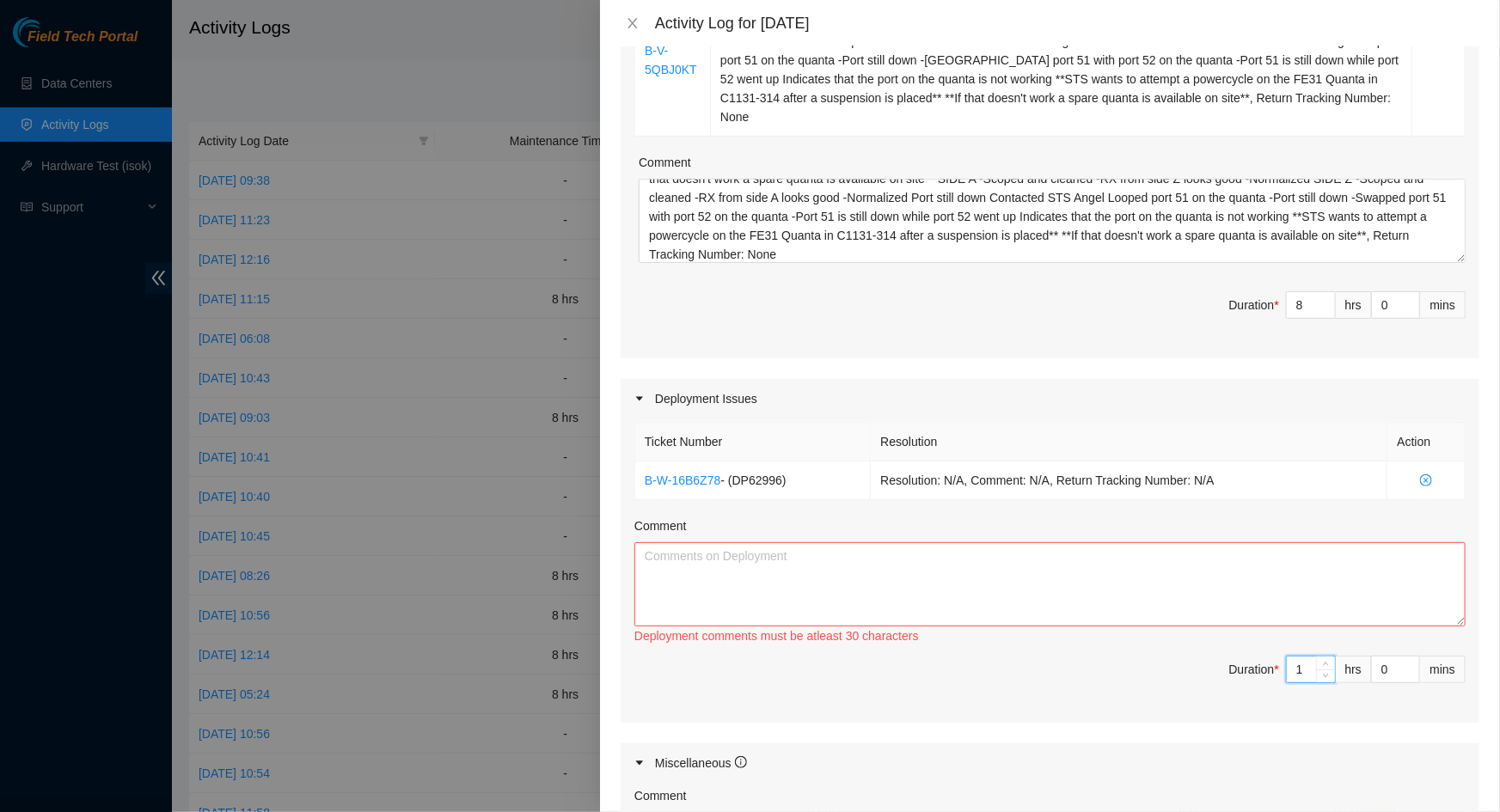
type input "8"
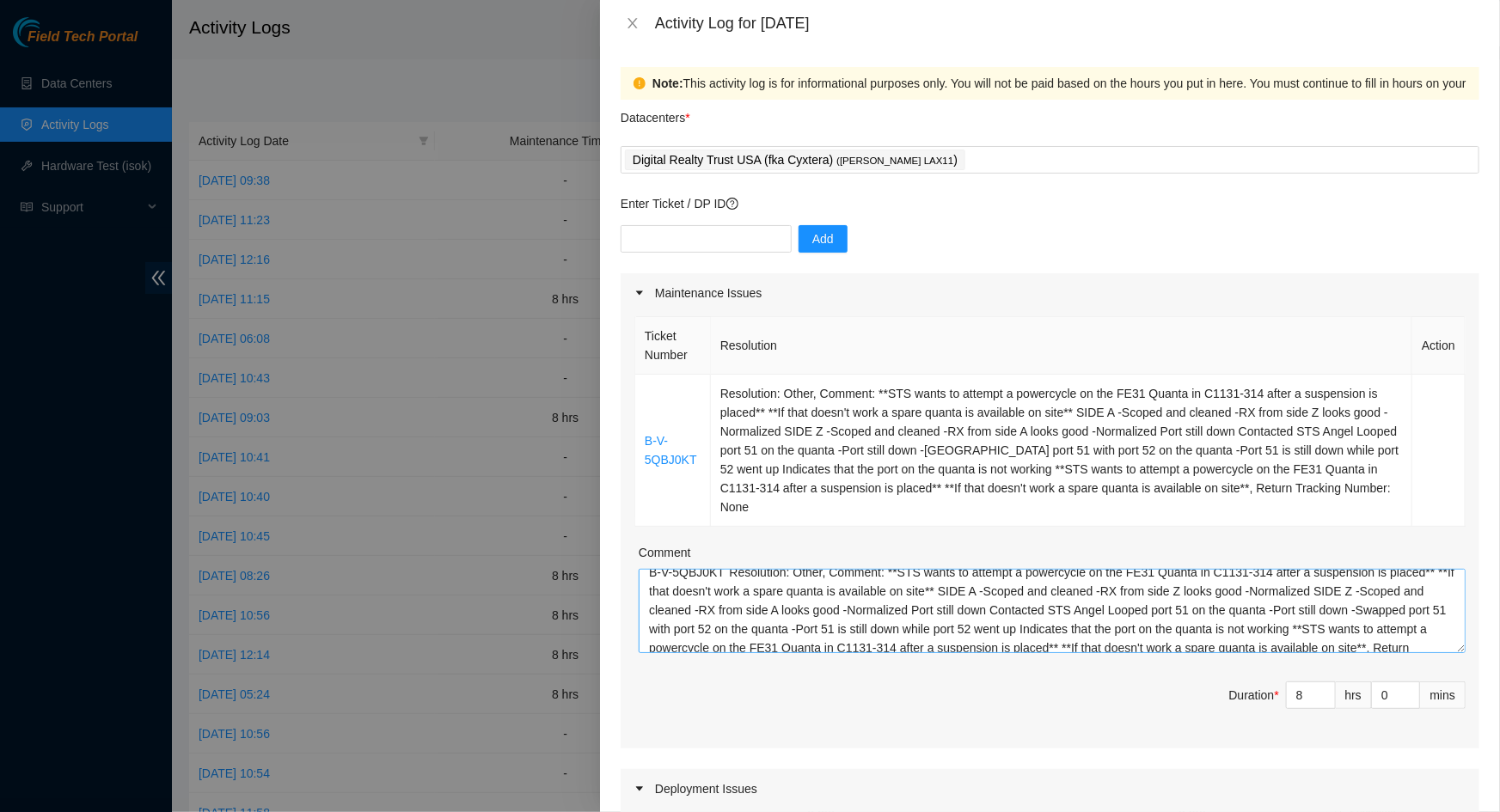
scroll to position [0, 0]
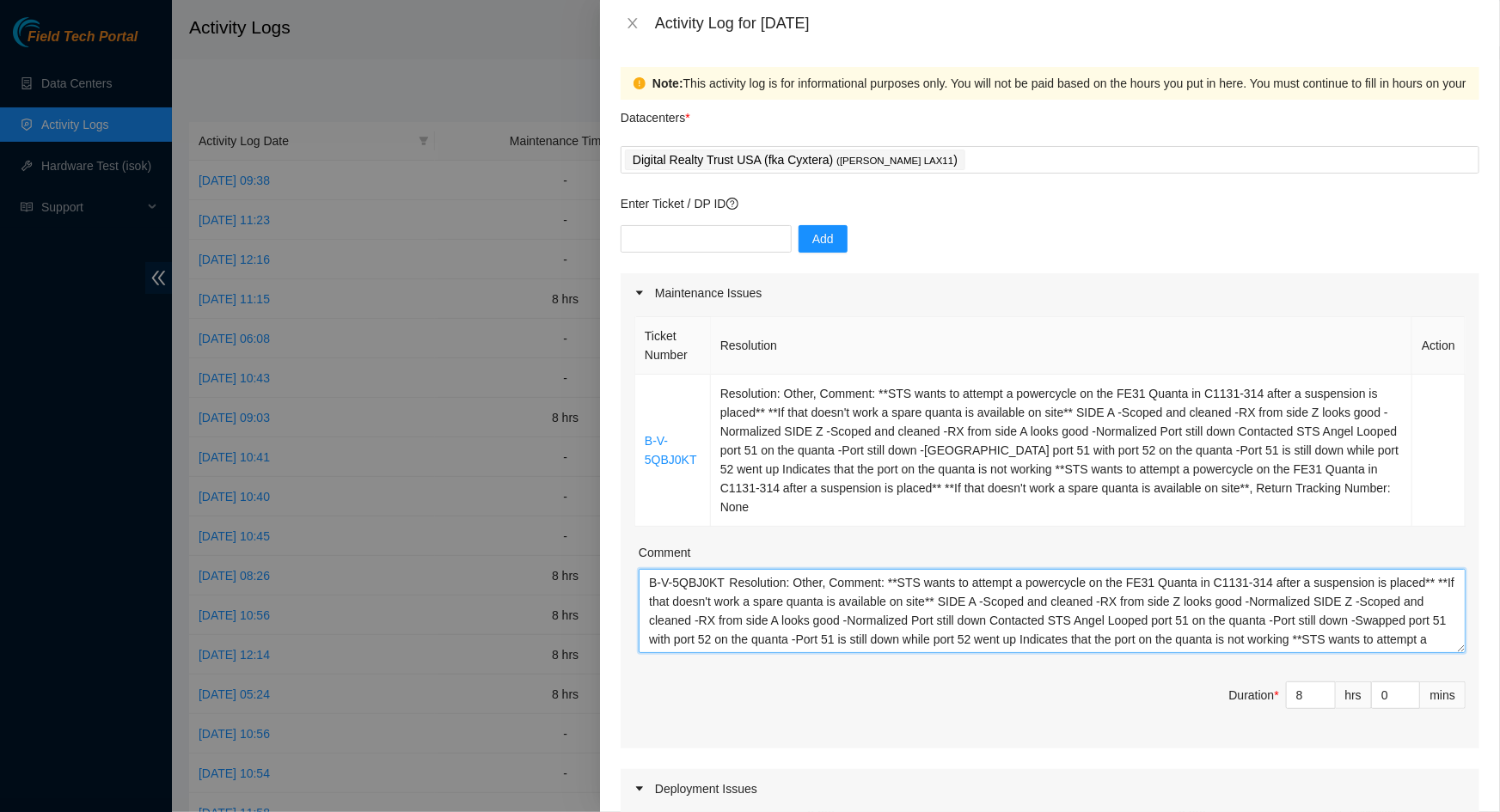
click at [649, 569] on textarea "B-V-5QBJ0KT Resolution: Other, Comment: **STS wants to attempt a powercycle on …" at bounding box center [1052, 610] width 827 height 84
click at [699, 569] on textarea "B-V-5QBJ0KT Resolution: Other, Comment: **STS wants to attempt a powercycle on …" at bounding box center [1052, 610] width 827 height 84
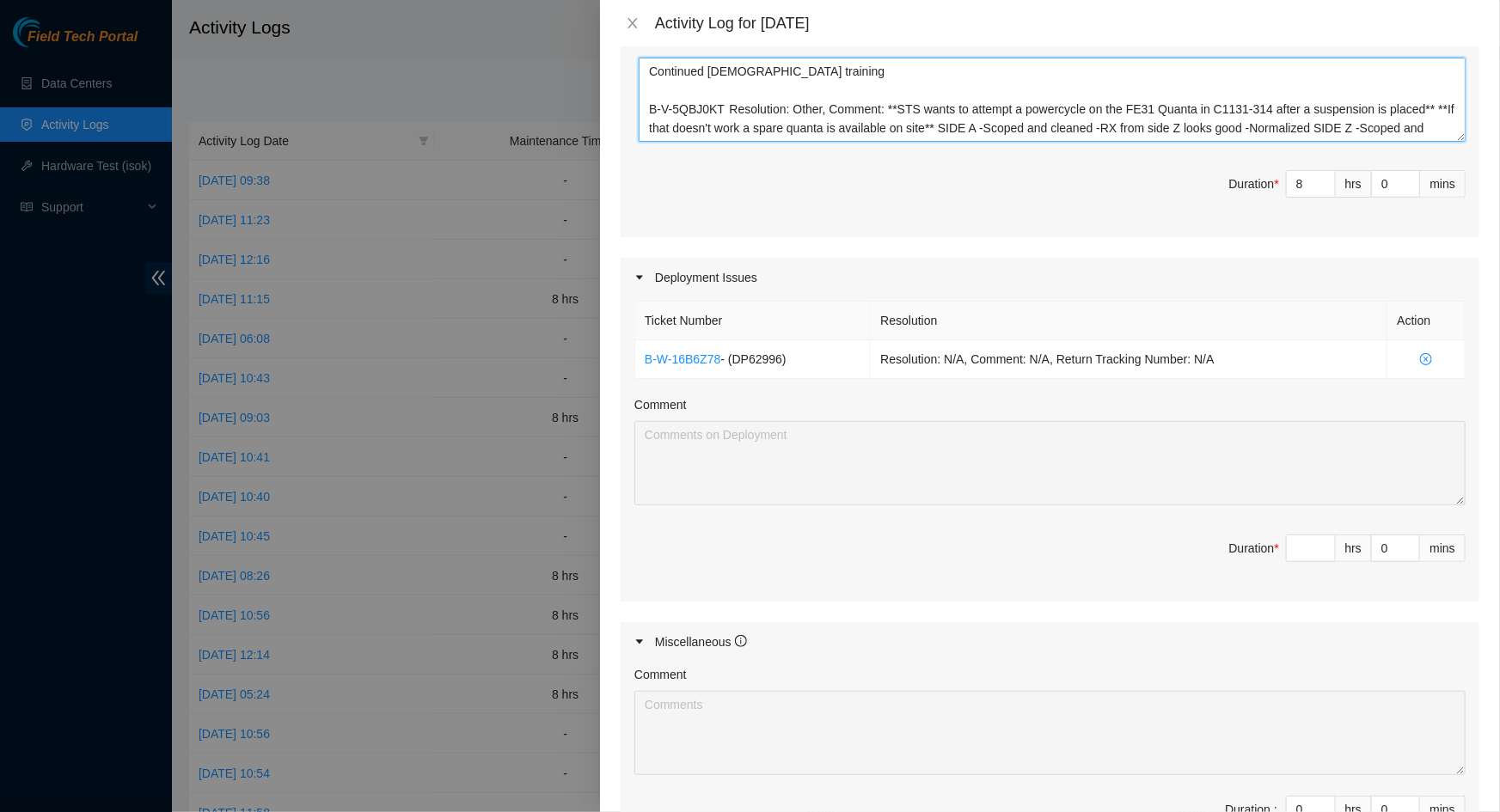
scroll to position [493, 0]
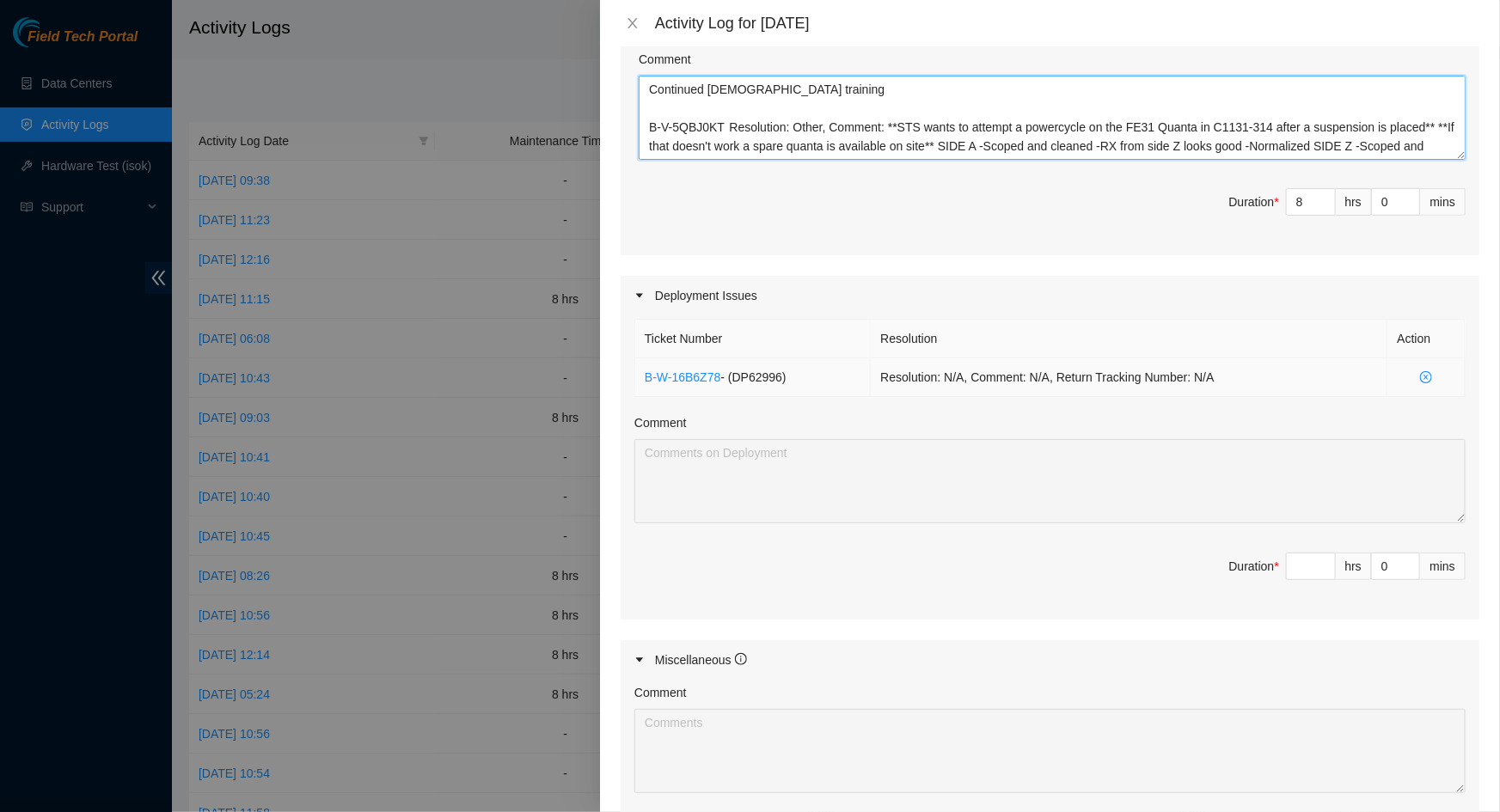
type textarea "Continued Cristian training B-V-5QBJ0KT Resolution: Other, Comment: **STS wants…"
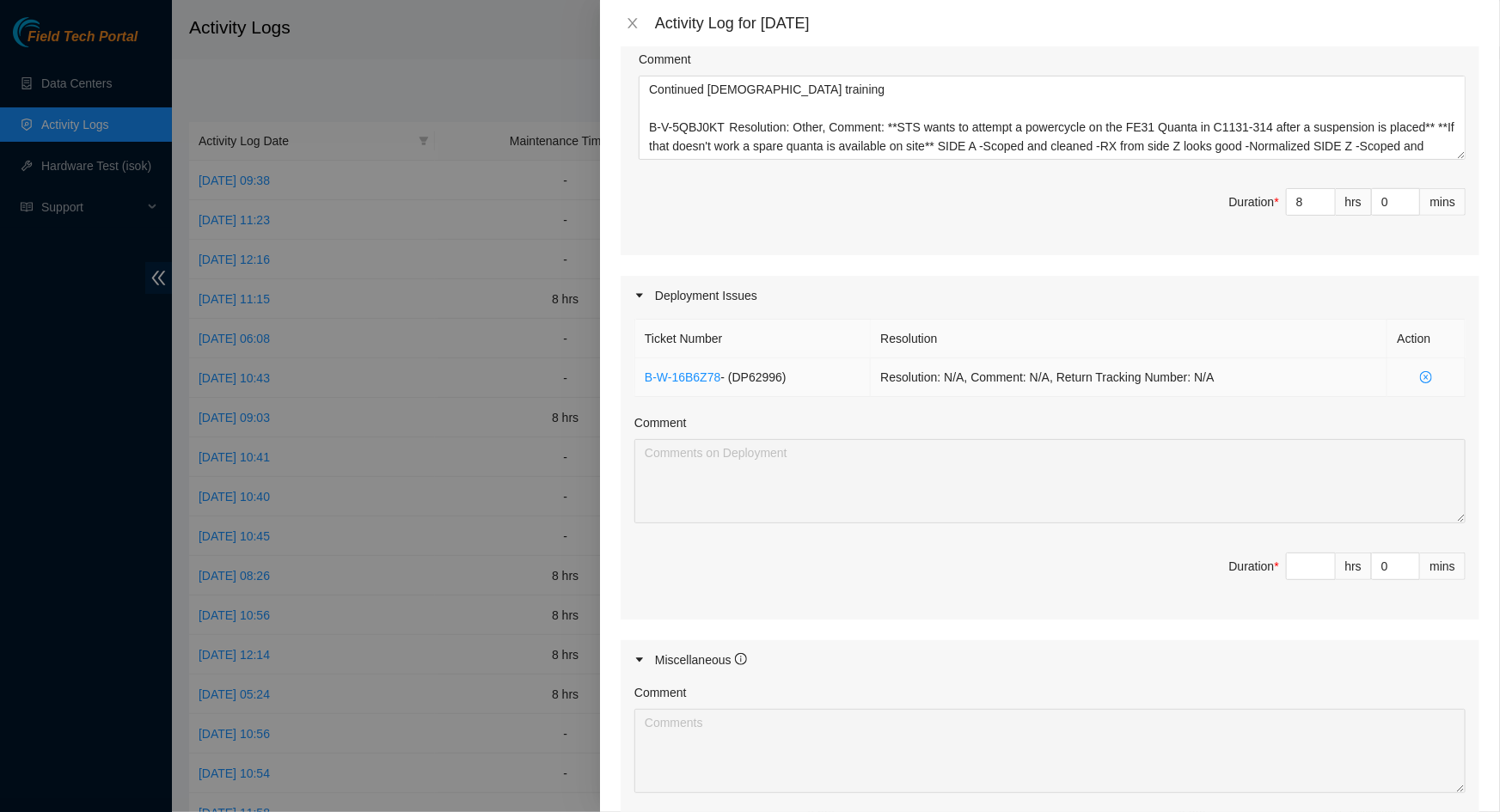
click at [1420, 371] on icon "close-circle" at bounding box center [1425, 377] width 12 height 12
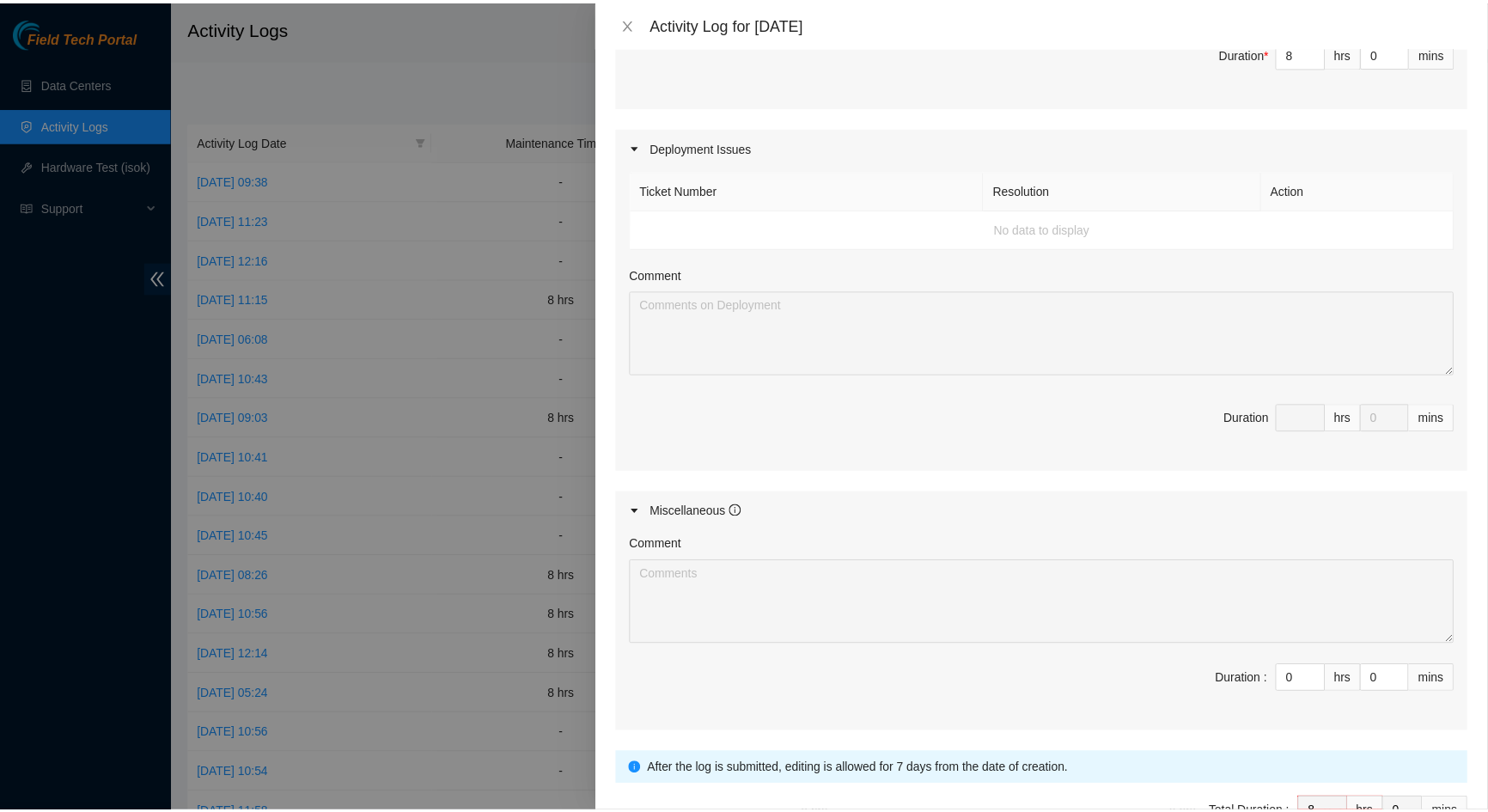
scroll to position [728, 0]
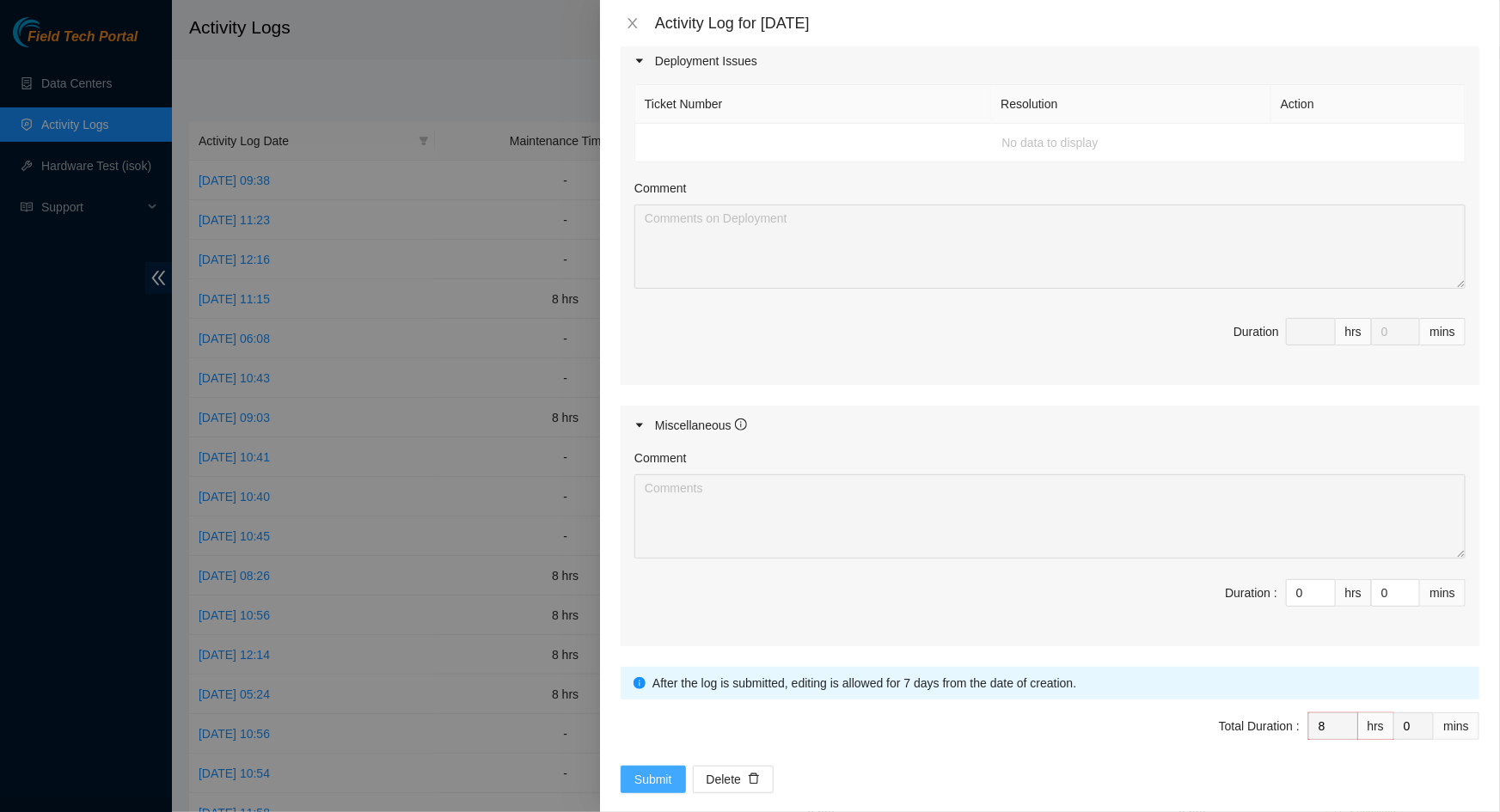
click at [672, 766] on button "Submit" at bounding box center [653, 779] width 65 height 27
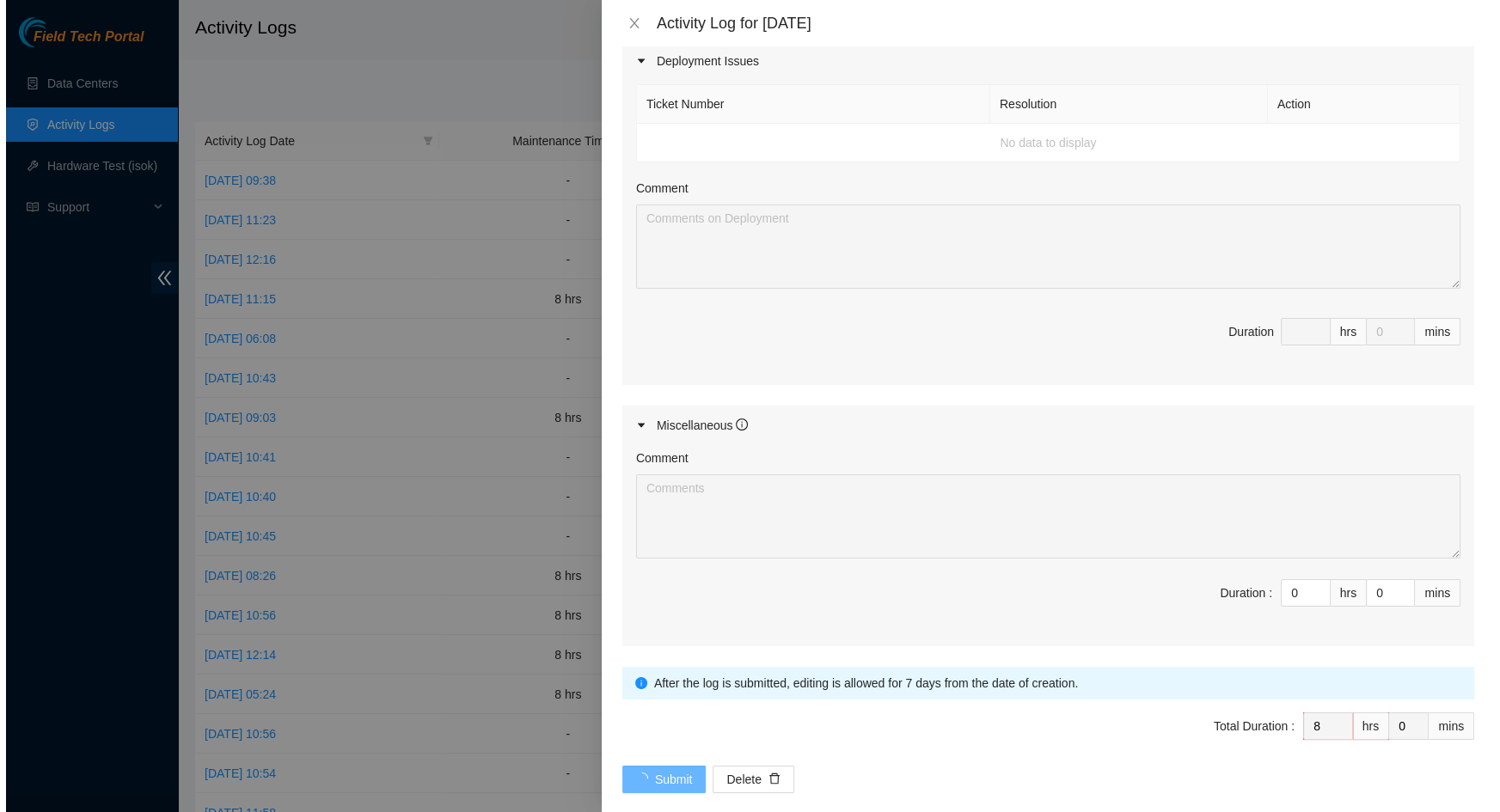
scroll to position [0, 0]
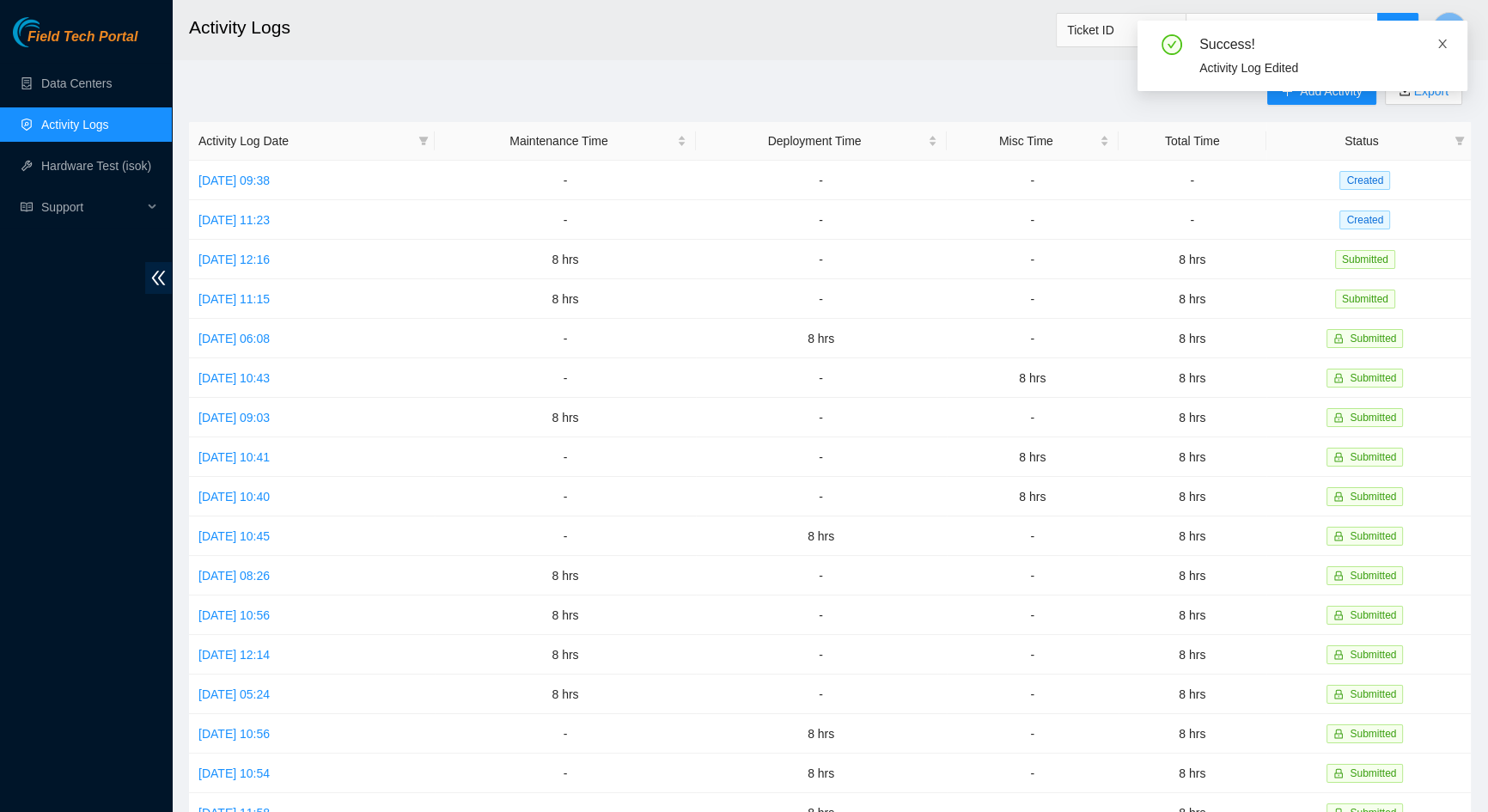
click at [1443, 44] on icon "close" at bounding box center [1443, 44] width 8 height 8
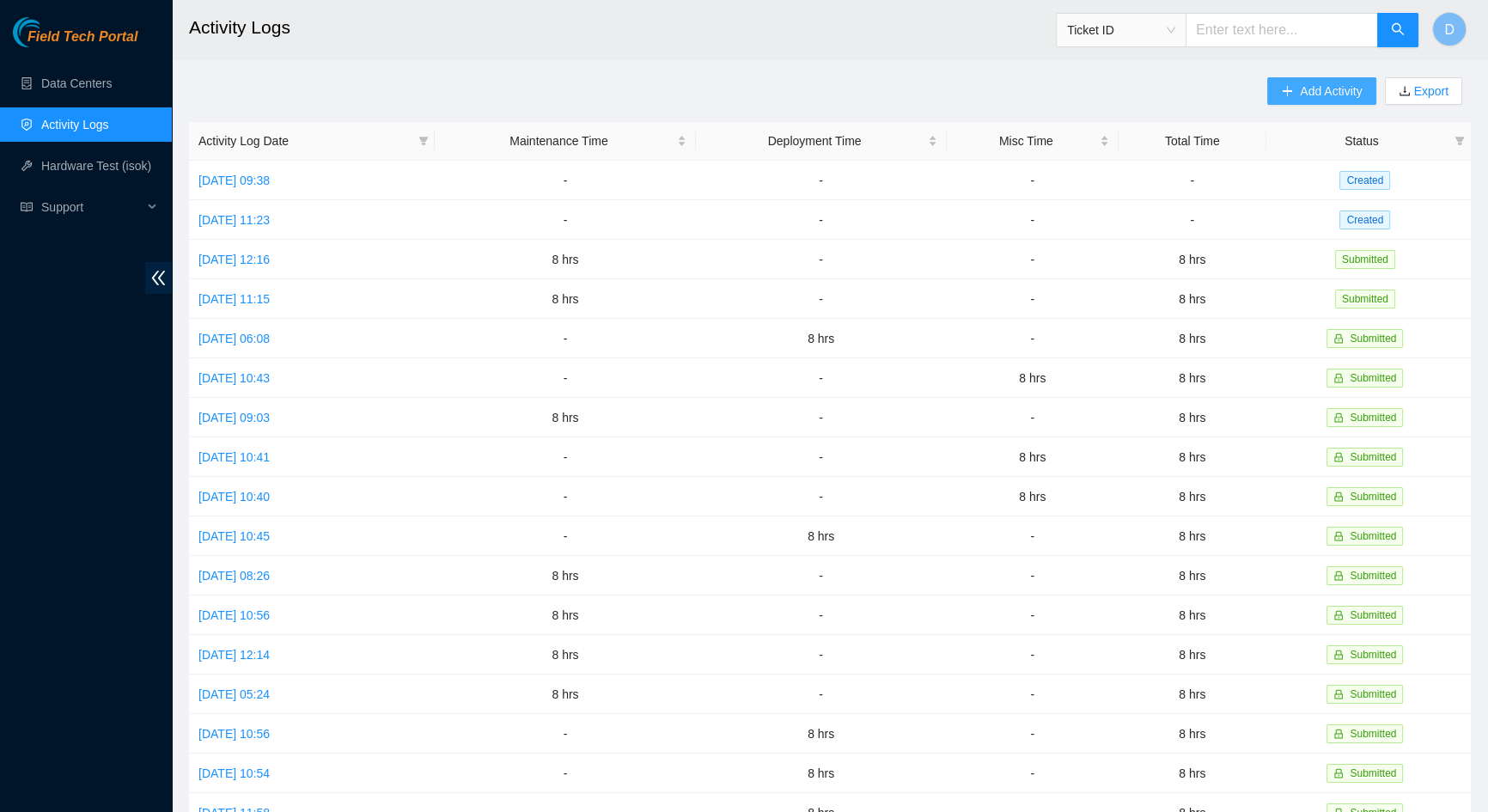
click at [1316, 104] on button "Add Activity" at bounding box center [1321, 91] width 108 height 27
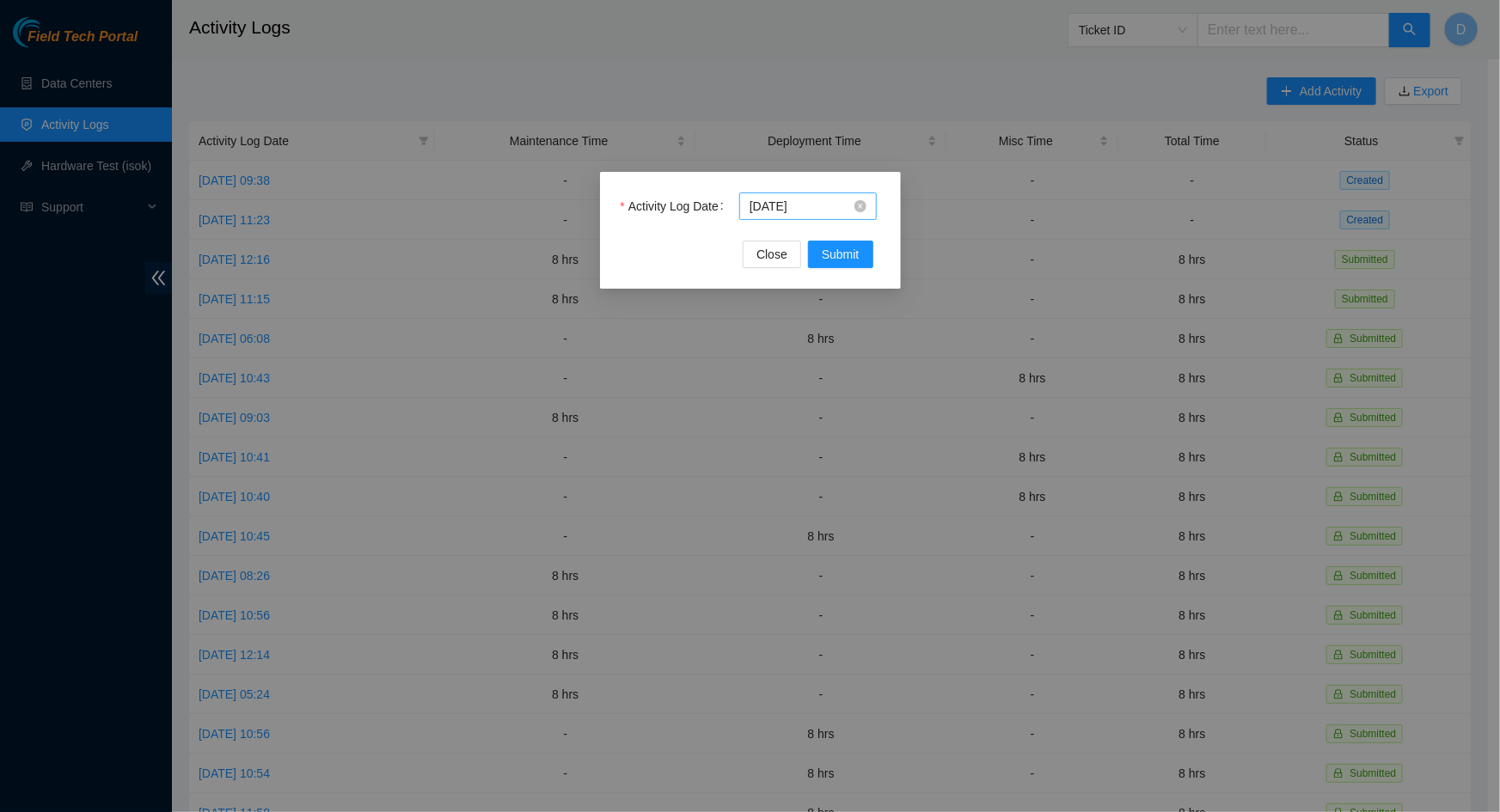
click at [824, 201] on input "2025-10-08" at bounding box center [800, 206] width 102 height 19
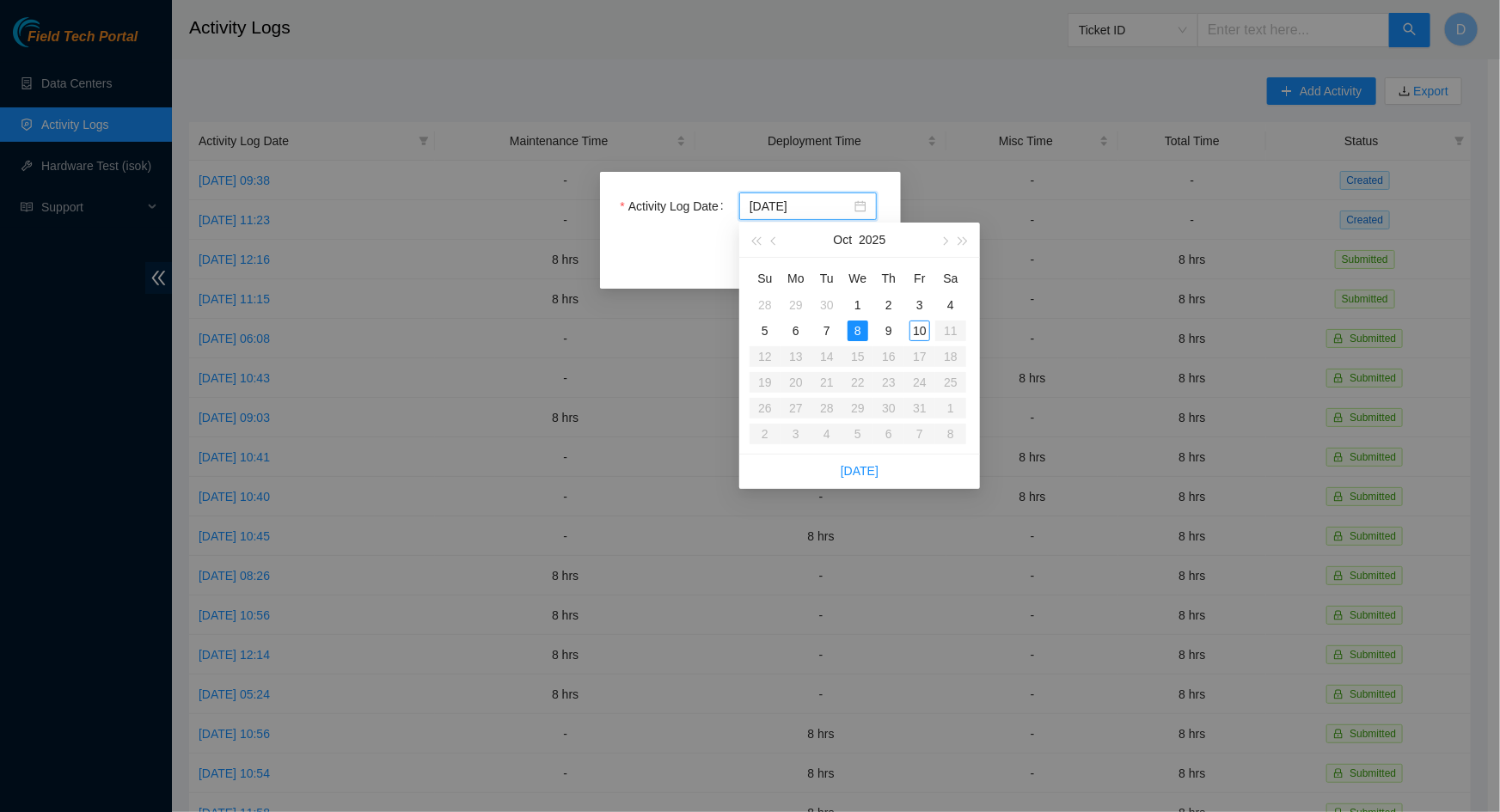
type input "2025-10-08"
click at [859, 326] on div "8" at bounding box center [858, 331] width 21 height 21
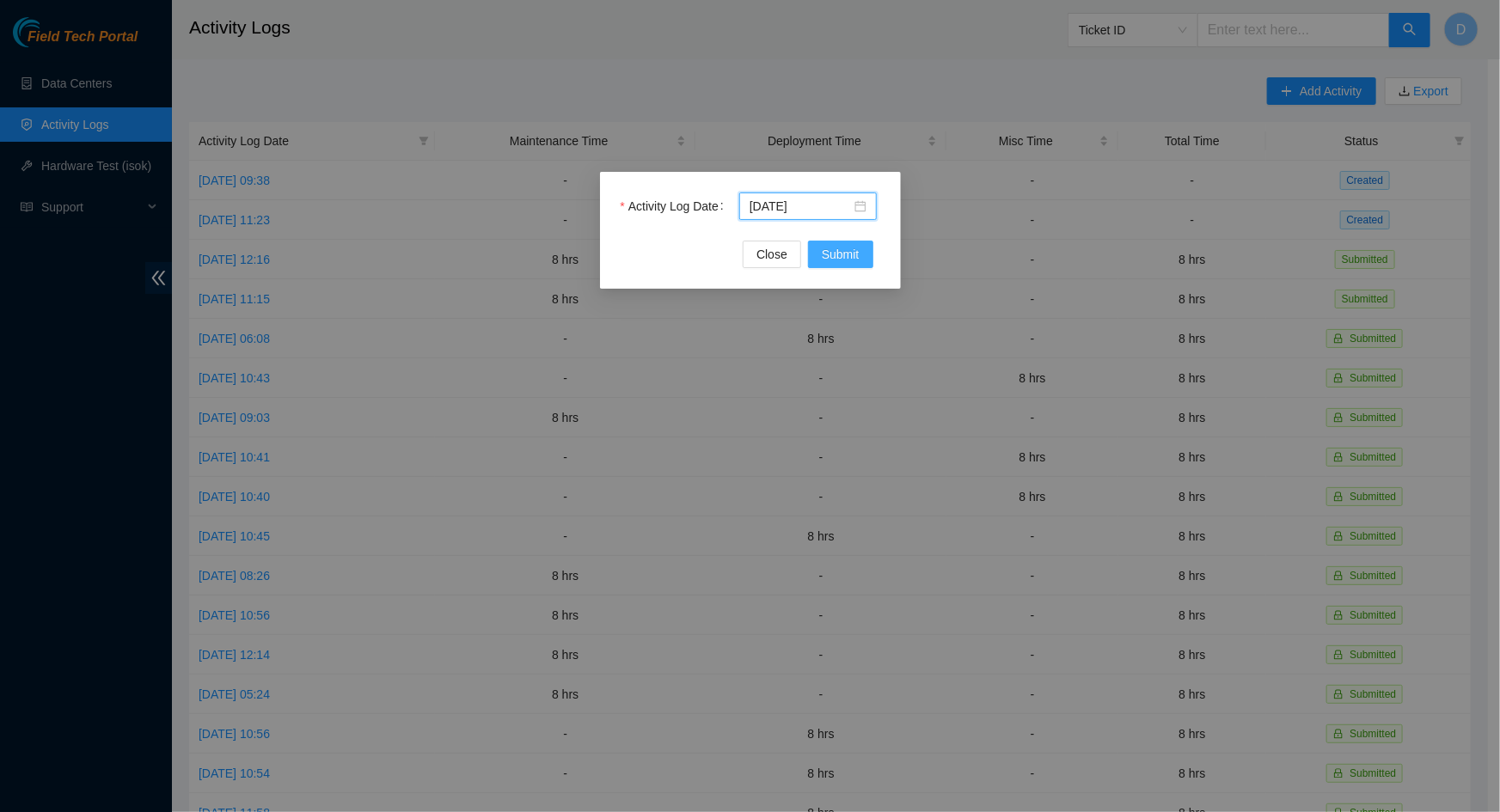
click at [841, 253] on span "Submit" at bounding box center [840, 254] width 38 height 19
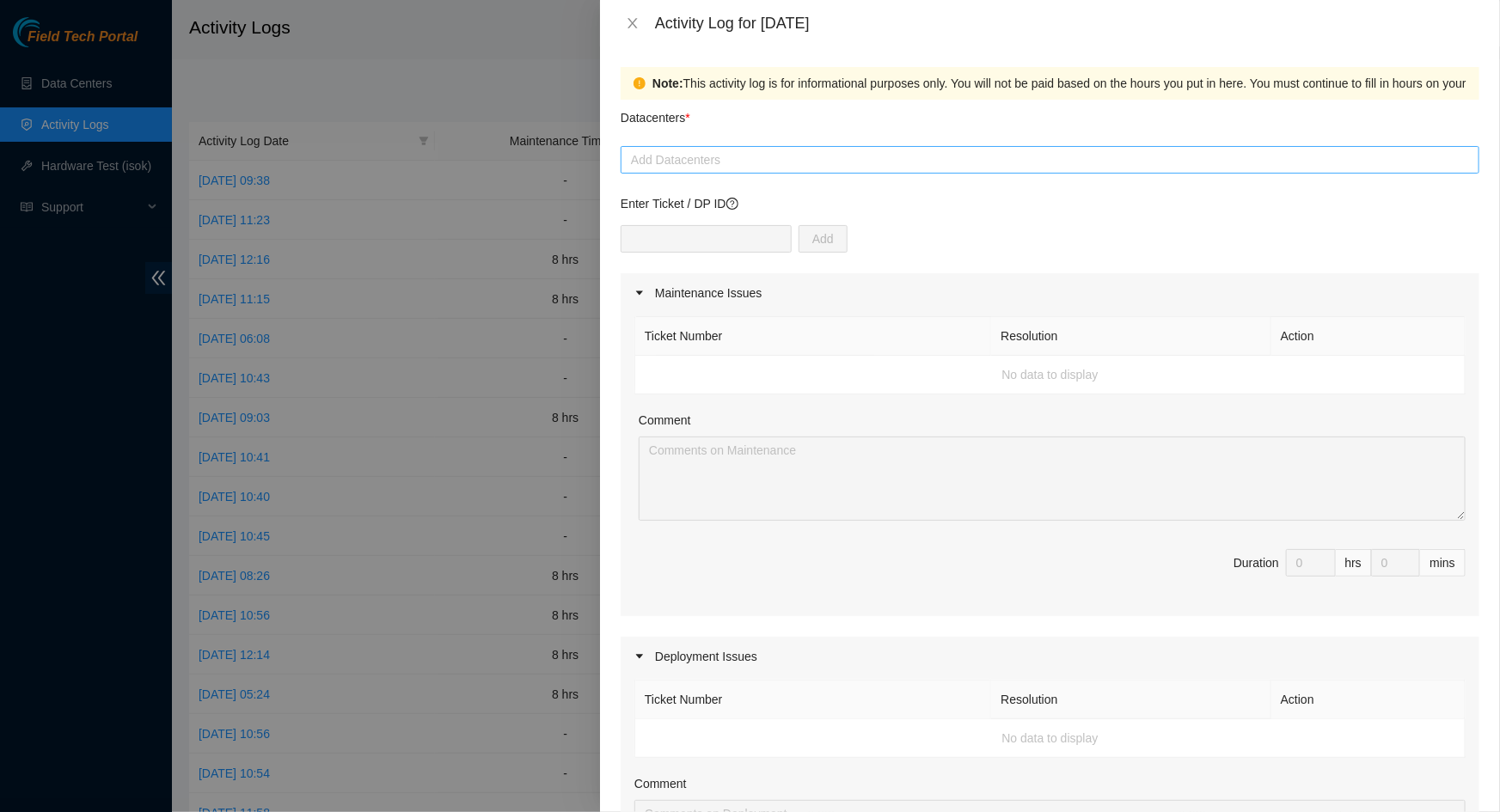
click at [835, 171] on div "Add Datacenters" at bounding box center [1049, 160] width 859 height 27
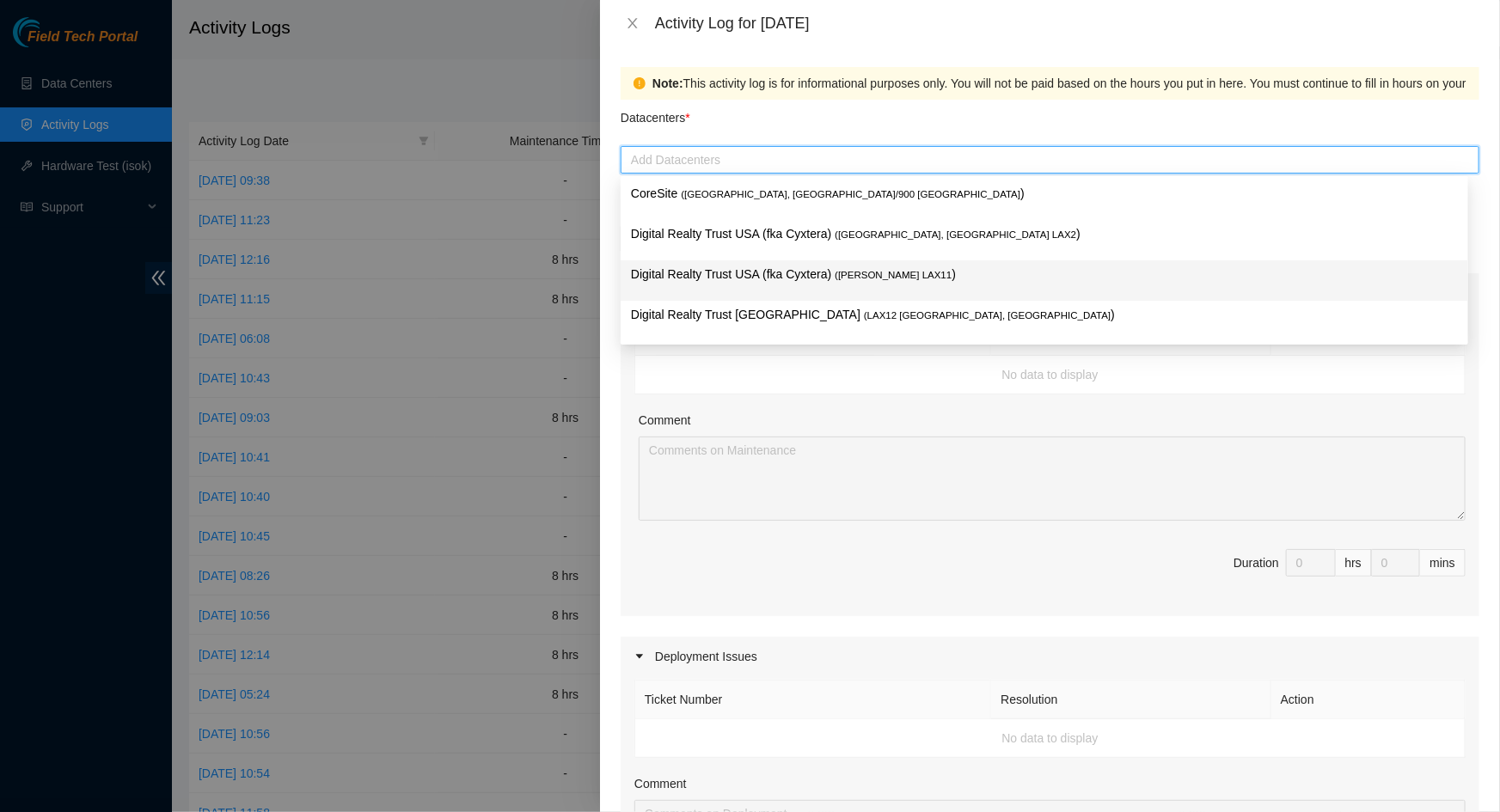
click at [807, 279] on p "Digital Realty Trust USA (fka Cyxtera) ( NASH LAX11 )" at bounding box center [1044, 274] width 827 height 20
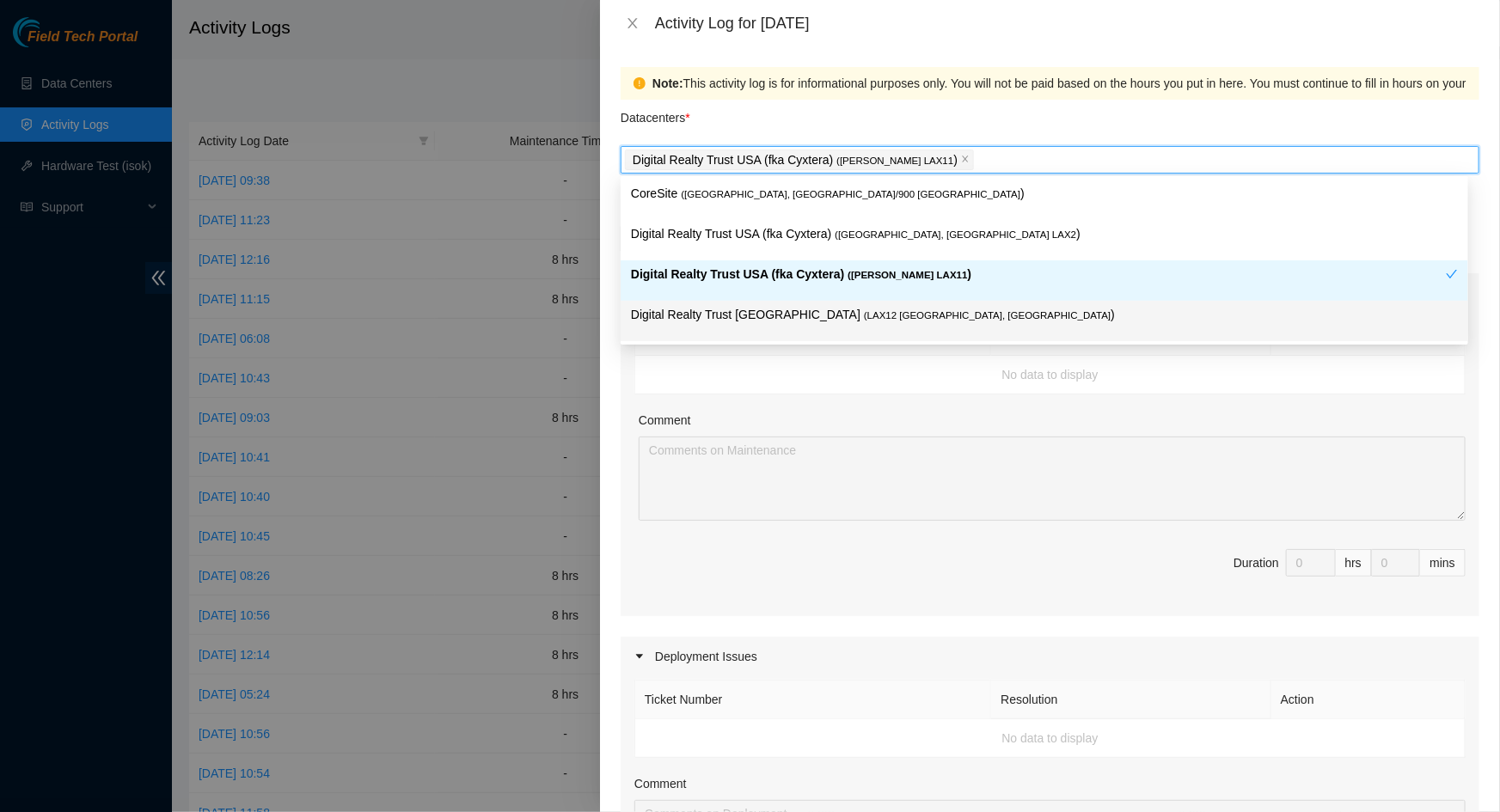
drag, startPoint x: 936, startPoint y: 413, endPoint x: 904, endPoint y: 381, distance: 45.3
click at [930, 411] on div "Comment" at bounding box center [1052, 423] width 827 height 25
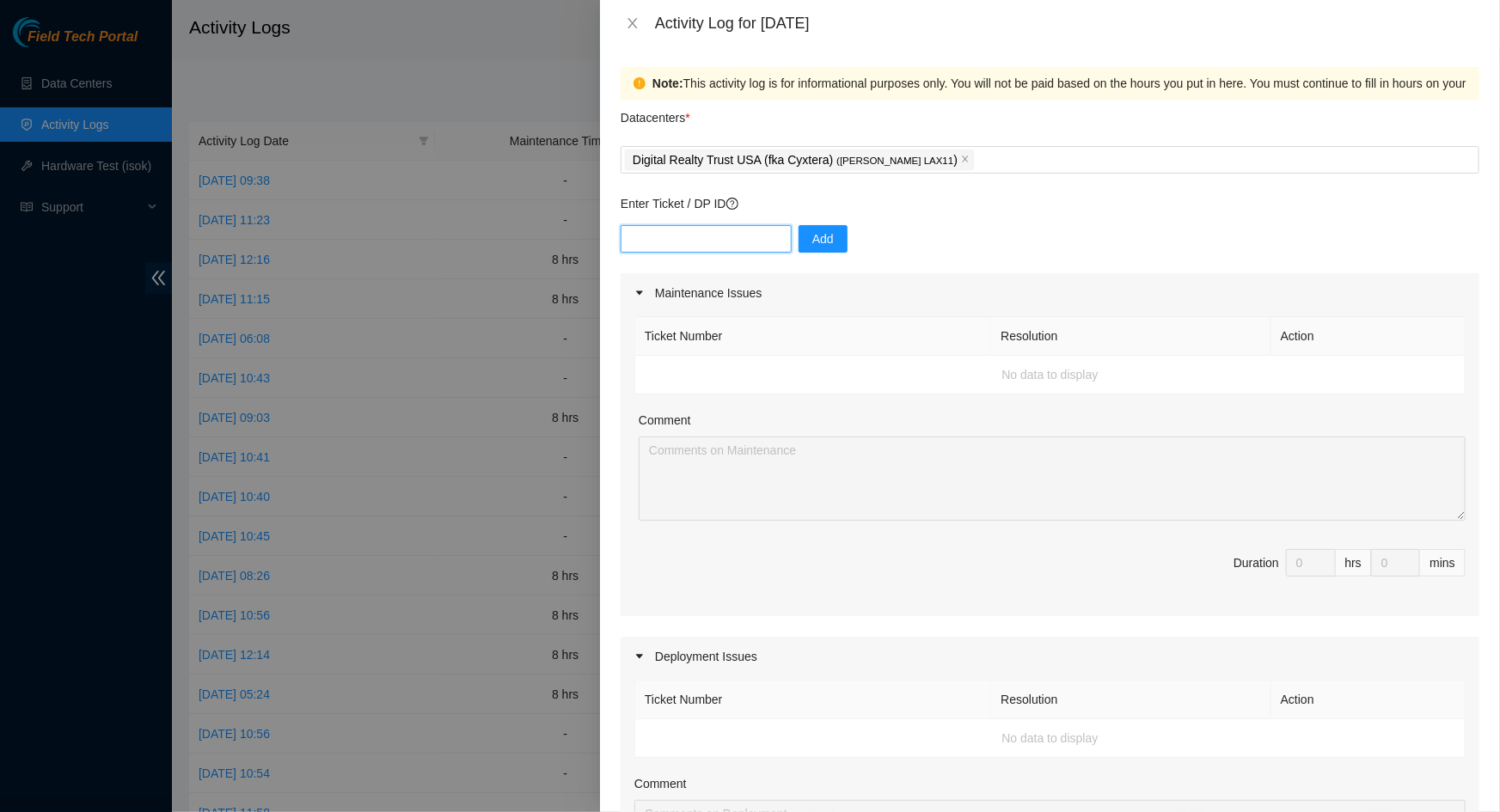
click at [754, 247] on input "text" at bounding box center [706, 239] width 171 height 27
paste input "B-V-5QBJ0KT Resolution: Other, Comment: **STS wants to attempt a powercycle on …"
drag, startPoint x: 817, startPoint y: 241, endPoint x: 791, endPoint y: 278, distance: 45.2
click at [797, 291] on form "Datacenters * Digital Realty Trust USA (fka Cyxtera) ( NASH LAX11 ) Enter Ticke…" at bounding box center [1049, 744] width 859 height 1289
click at [700, 243] on input "B-V-5QBJ0KT Resolution: Other, Comment: **STS wants to attempt a powercycle on …" at bounding box center [706, 239] width 171 height 27
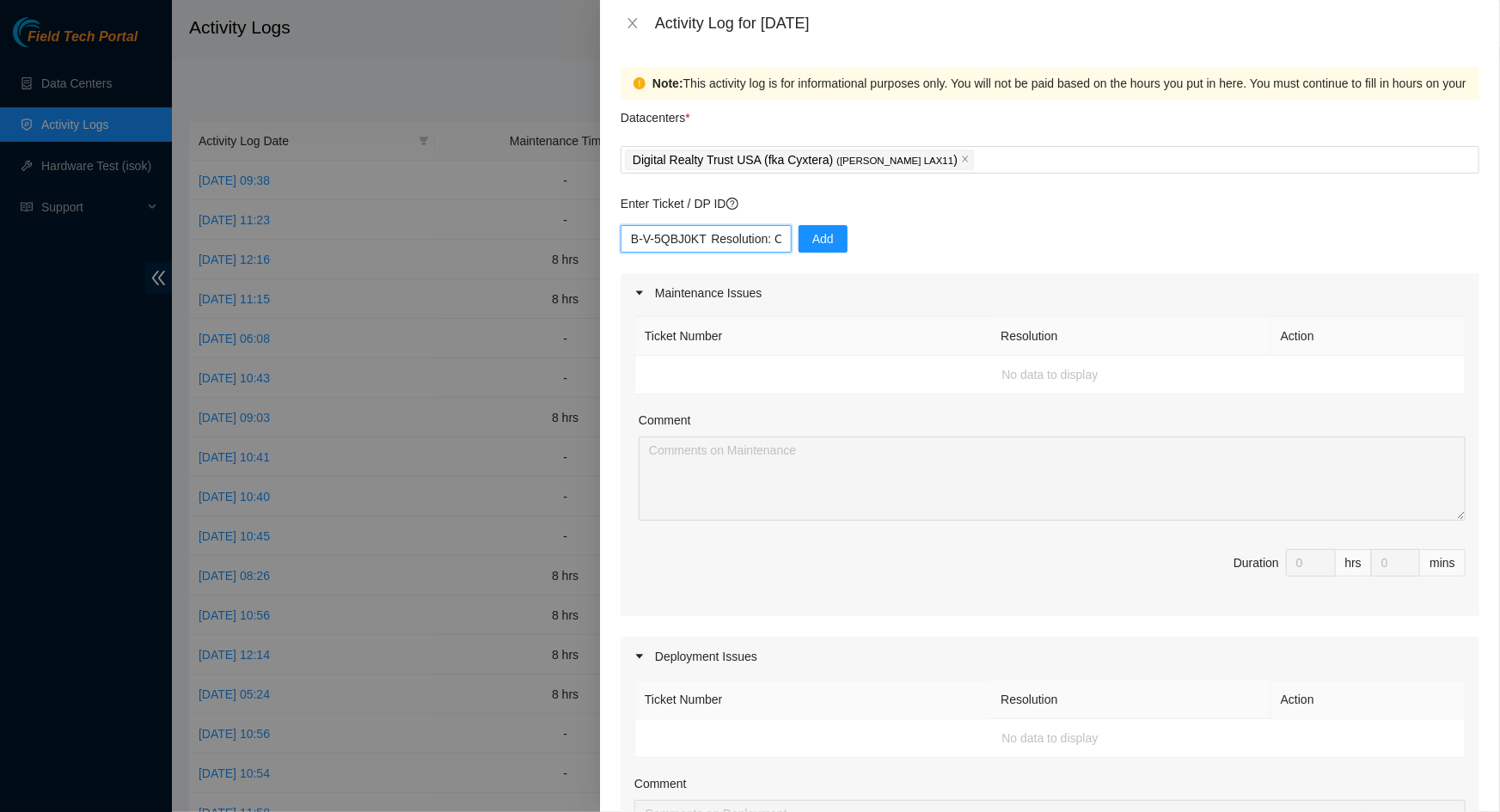
paste input "DP62996"
type input "DP62996"
click at [812, 241] on span "Add" at bounding box center [823, 239] width 22 height 19
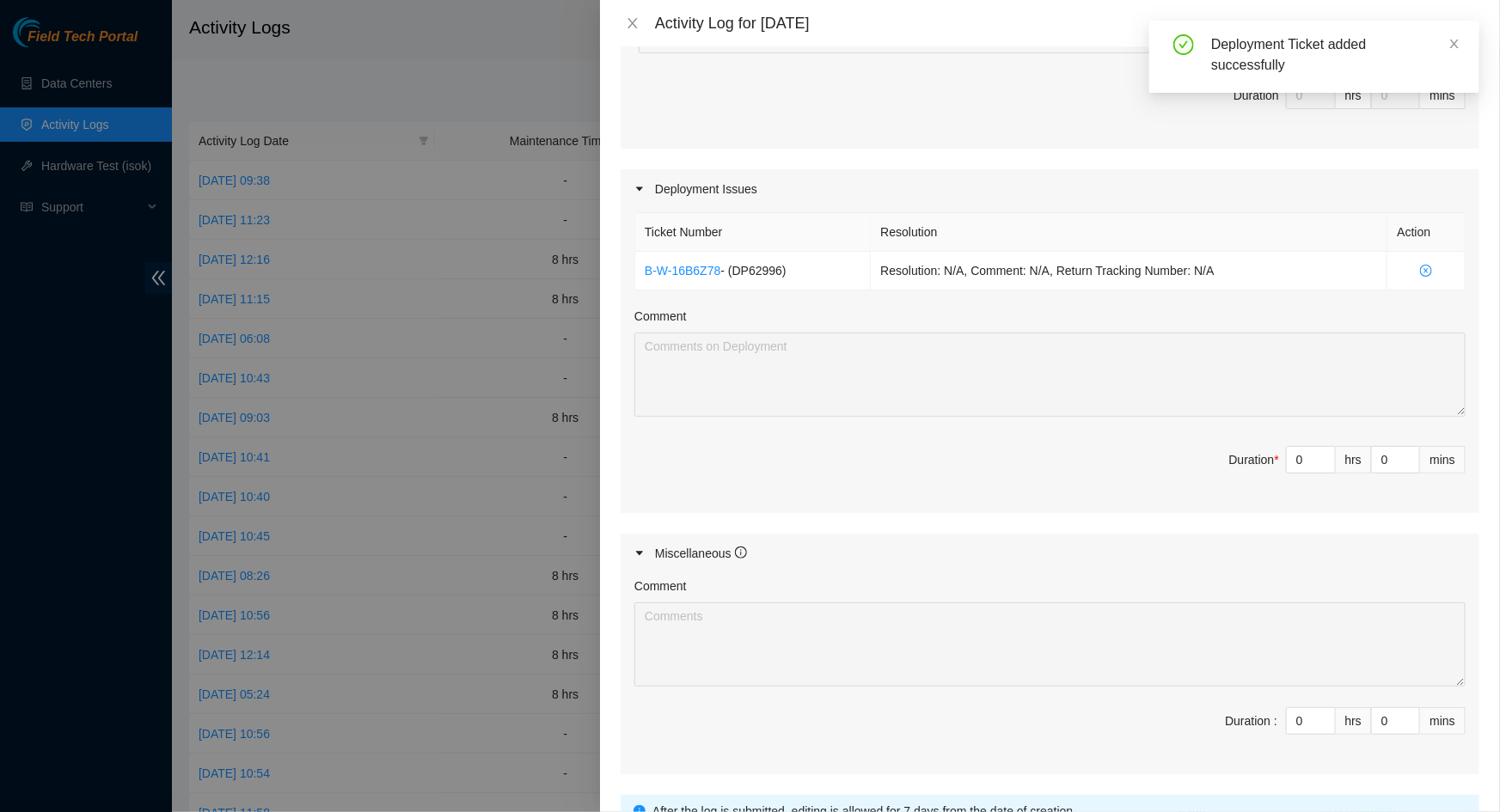
scroll to position [469, 0]
click at [1299, 456] on input "0" at bounding box center [1310, 459] width 48 height 25
type input "8"
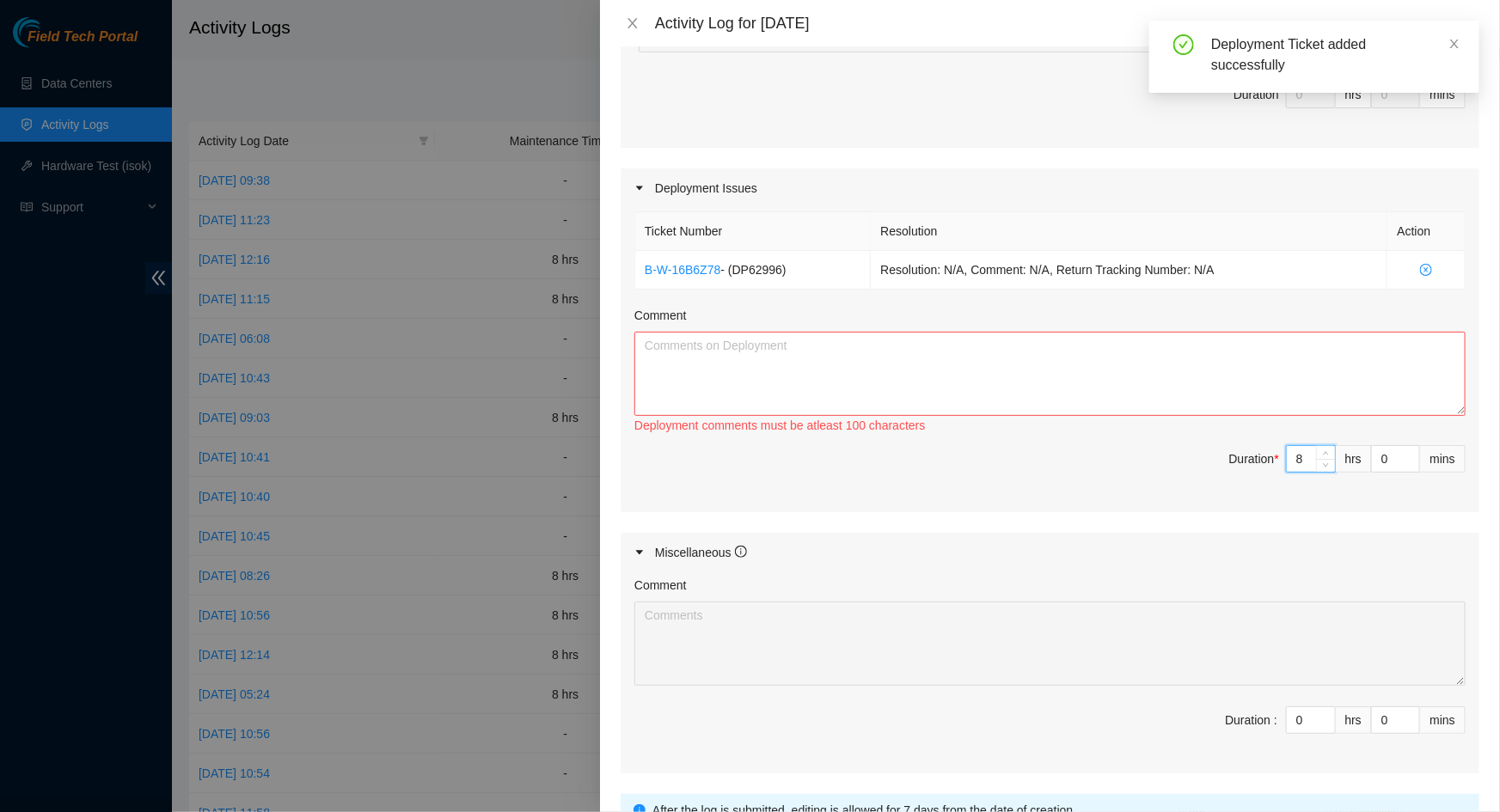
type input "8"
click at [1108, 370] on textarea "Comment" at bounding box center [1049, 373] width 831 height 84
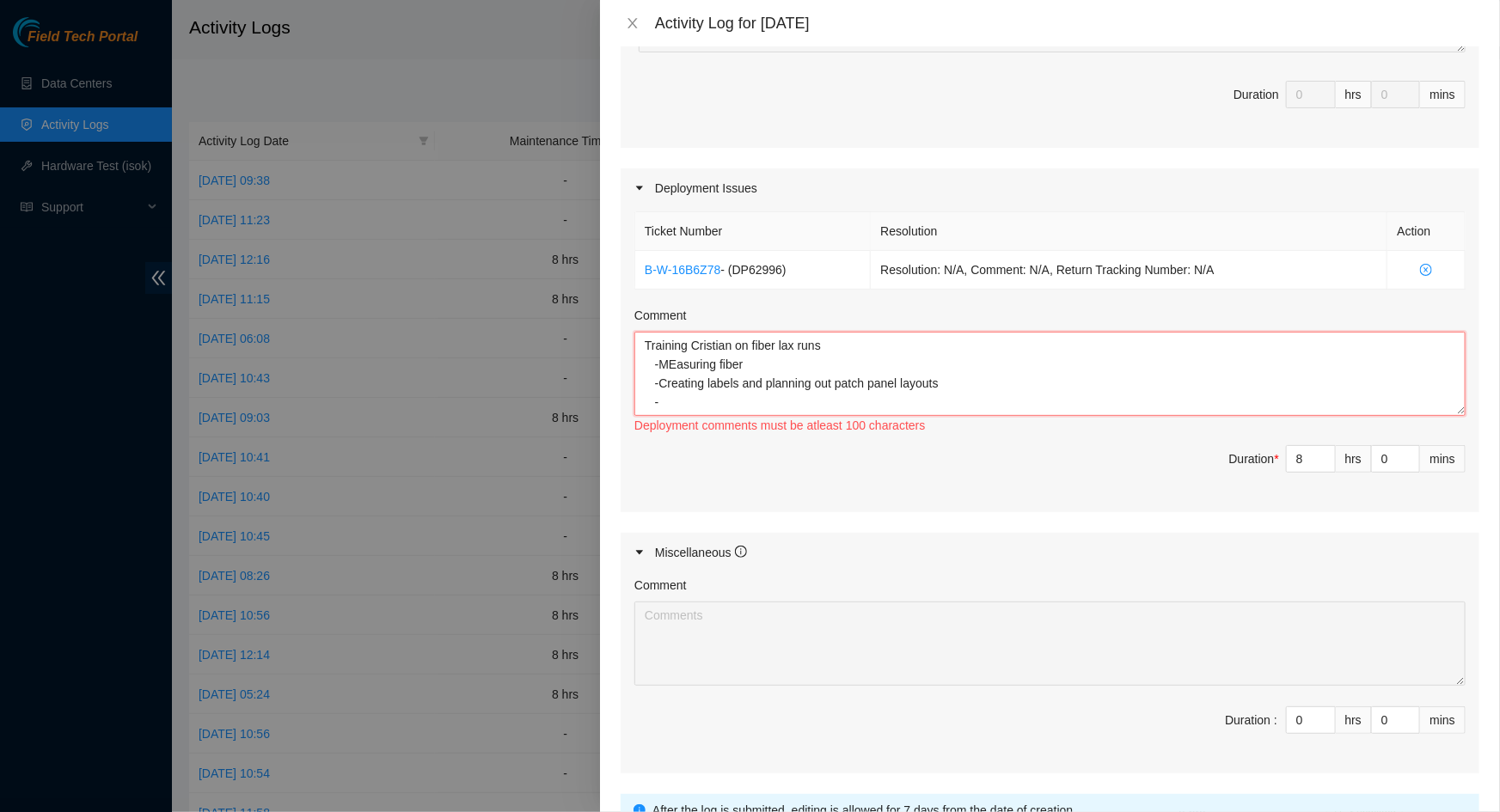
click at [672, 364] on textarea "Training Cristian on fiber lax runs -MEasuring fiber -Creating labels and plann…" at bounding box center [1049, 373] width 831 height 84
click at [702, 399] on textarea "Training Cristian on fiber lax runs -Measuring fiber -Creating labels and plann…" at bounding box center [1049, 373] width 831 height 84
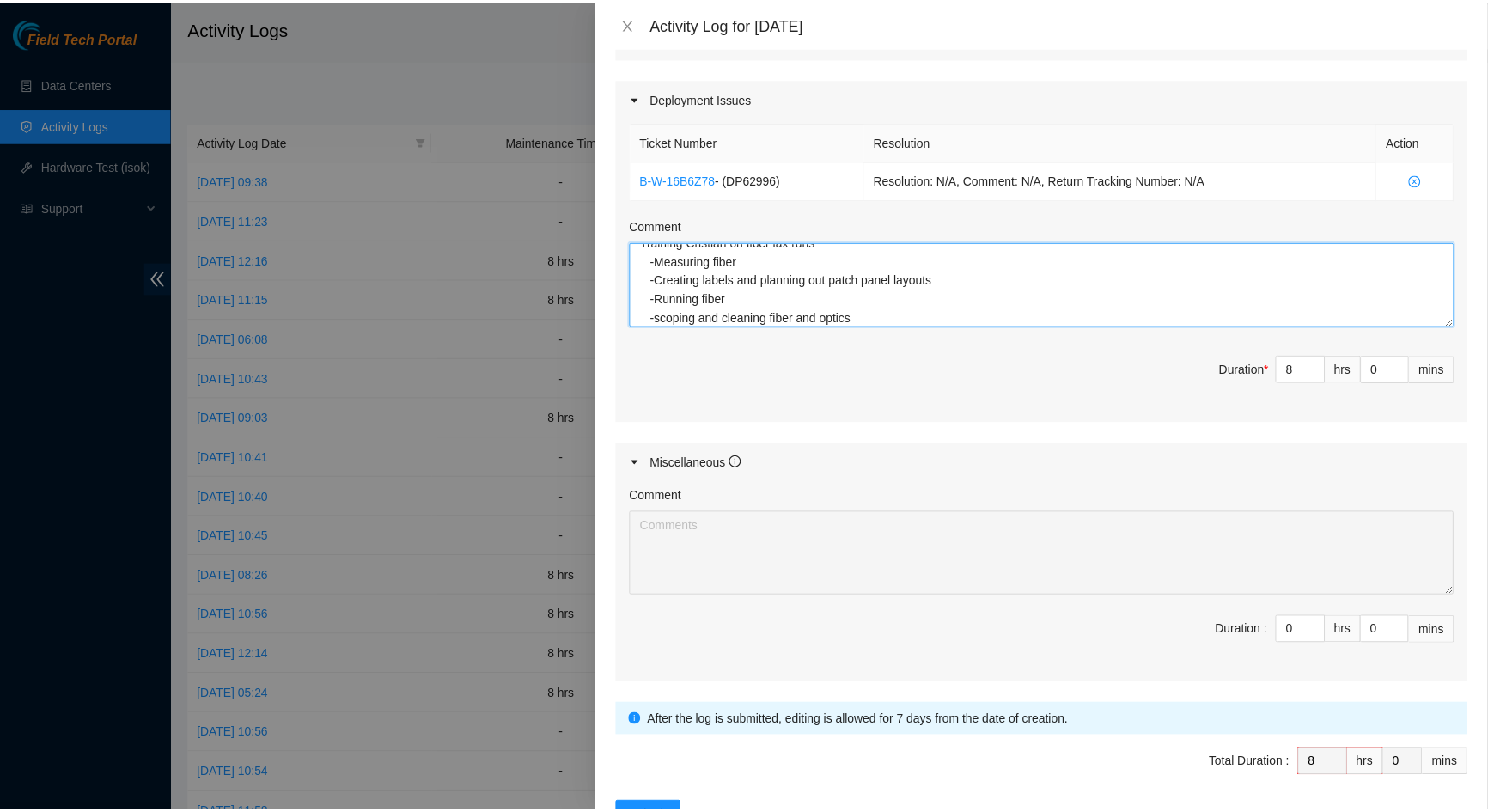
scroll to position [614, 0]
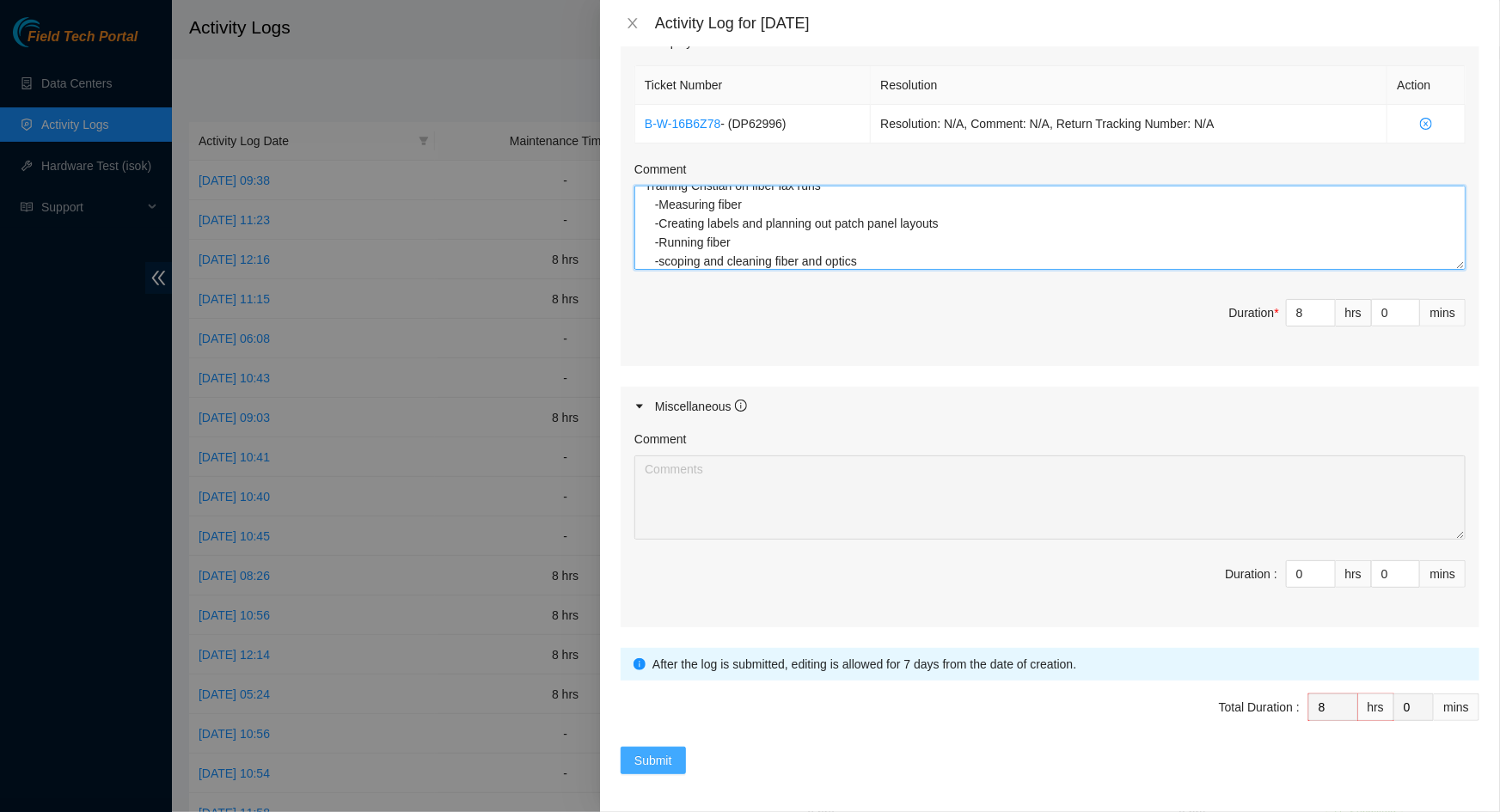
type textarea "Training Cristian on fiber lax runs -Measuring fiber -Creating labels and plann…"
click at [659, 754] on span "Submit" at bounding box center [653, 760] width 38 height 19
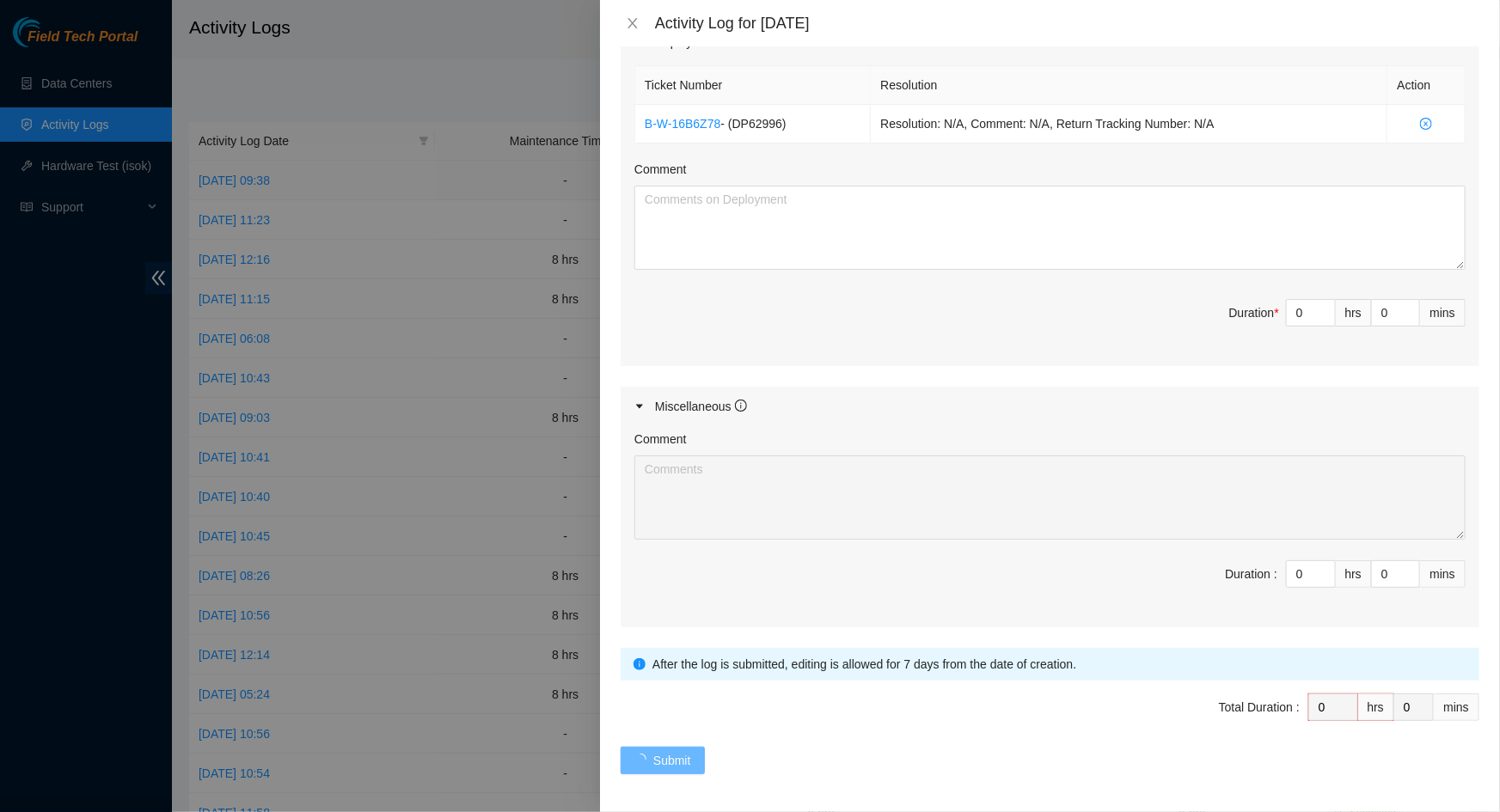
scroll to position [0, 0]
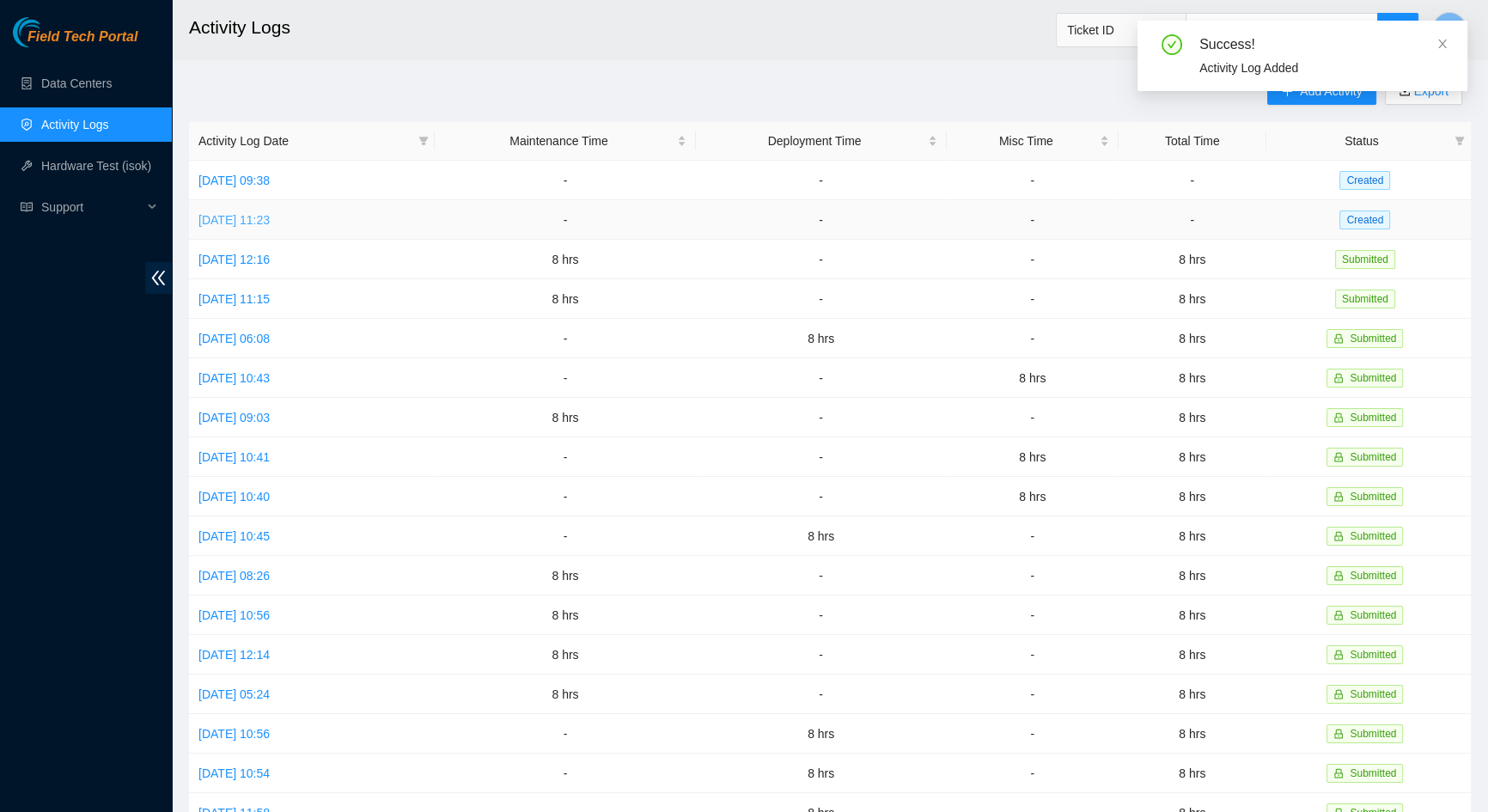
click at [270, 214] on link "Thu, 09 Oct 2025 11:23" at bounding box center [234, 220] width 72 height 14
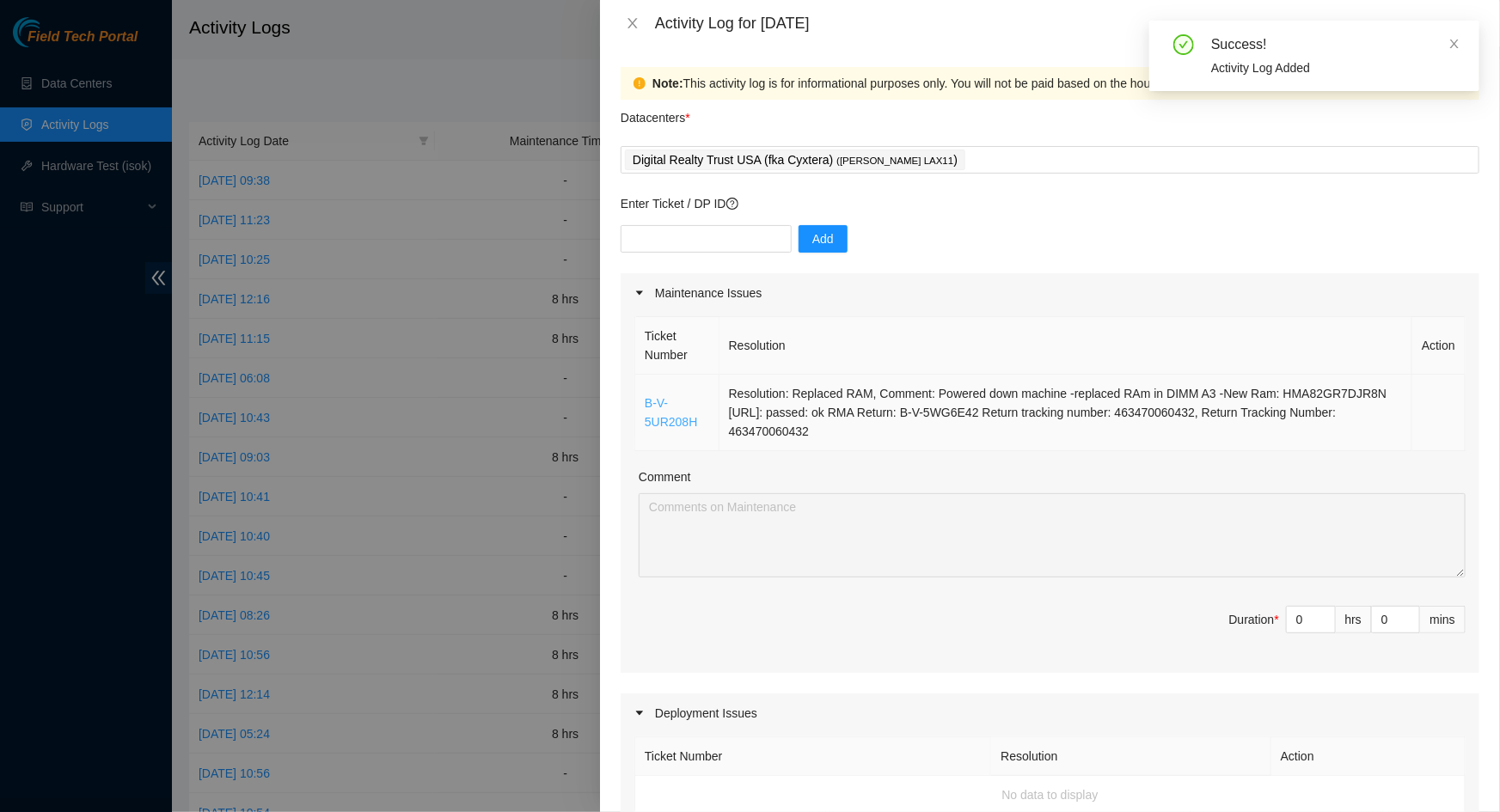
drag, startPoint x: 835, startPoint y: 434, endPoint x: 647, endPoint y: 406, distance: 190.1
click at [647, 406] on tr "B-V-5UR208H Resolution: Replaced RAM, Comment: Powered down machine -replaced R…" at bounding box center [1050, 412] width 830 height 76
copy tr "B-V-5UR208H Resolution: Replaced RAM, Comment: Powered down machine -replaced R…"
click at [1304, 625] on input "0" at bounding box center [1310, 619] width 48 height 25
type input "8"
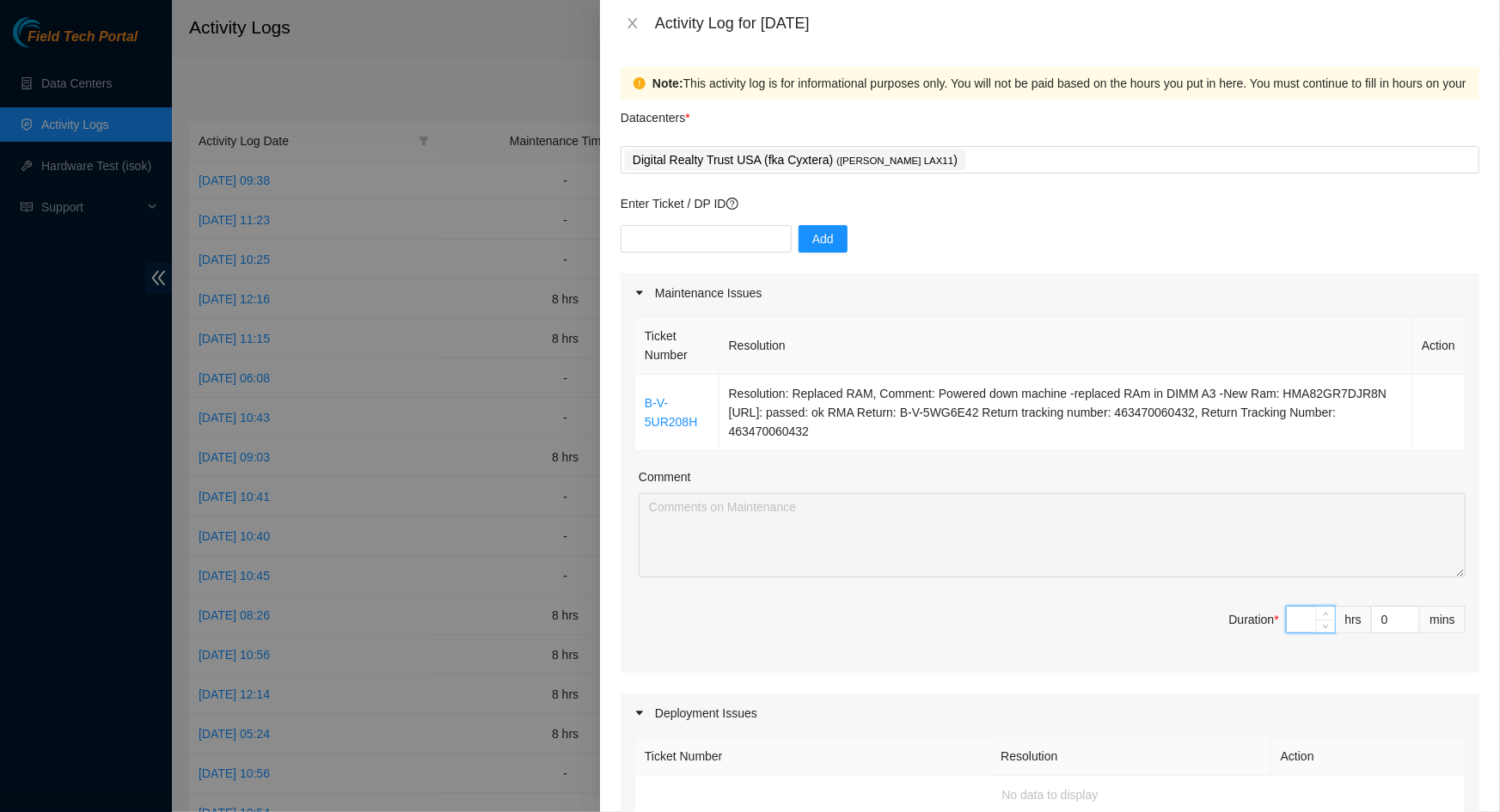
type input "8"
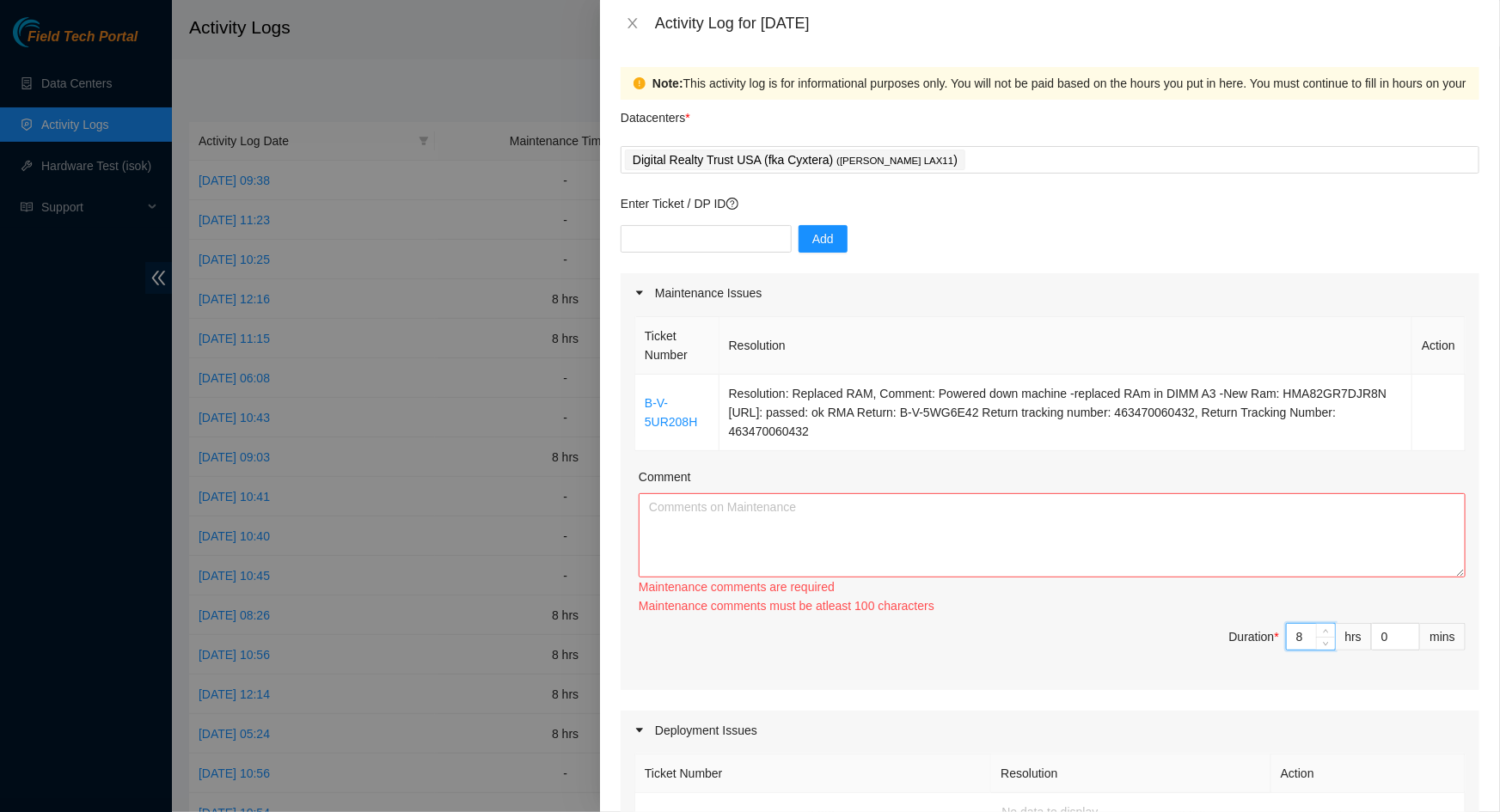
type input "8"
click at [1047, 534] on textarea "Comment" at bounding box center [1052, 535] width 827 height 84
paste textarea "B-V-5UR208H Resolution: Replaced RAM, Comment: Powered down machine -replaced R…"
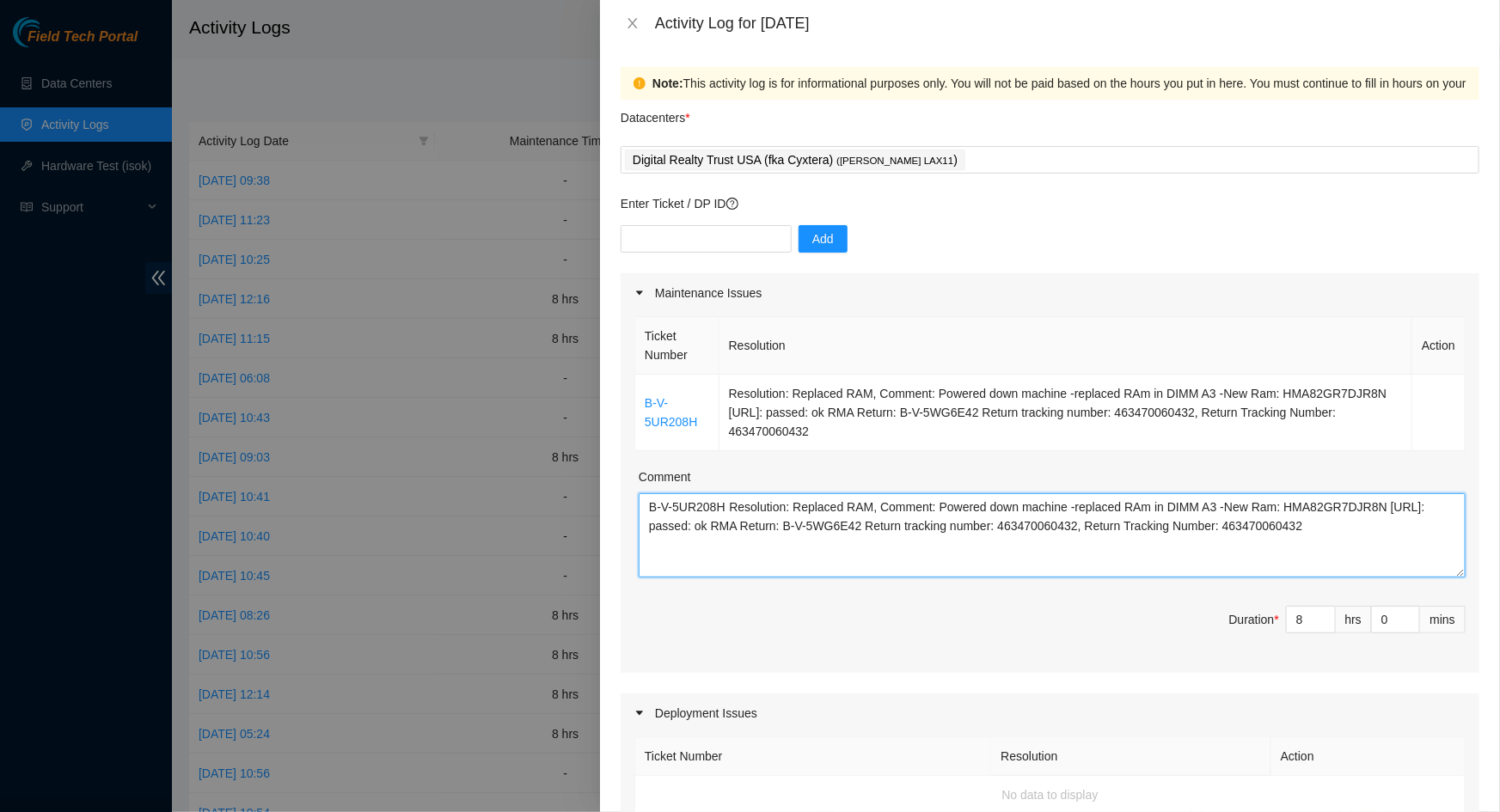
scroll to position [671, 0]
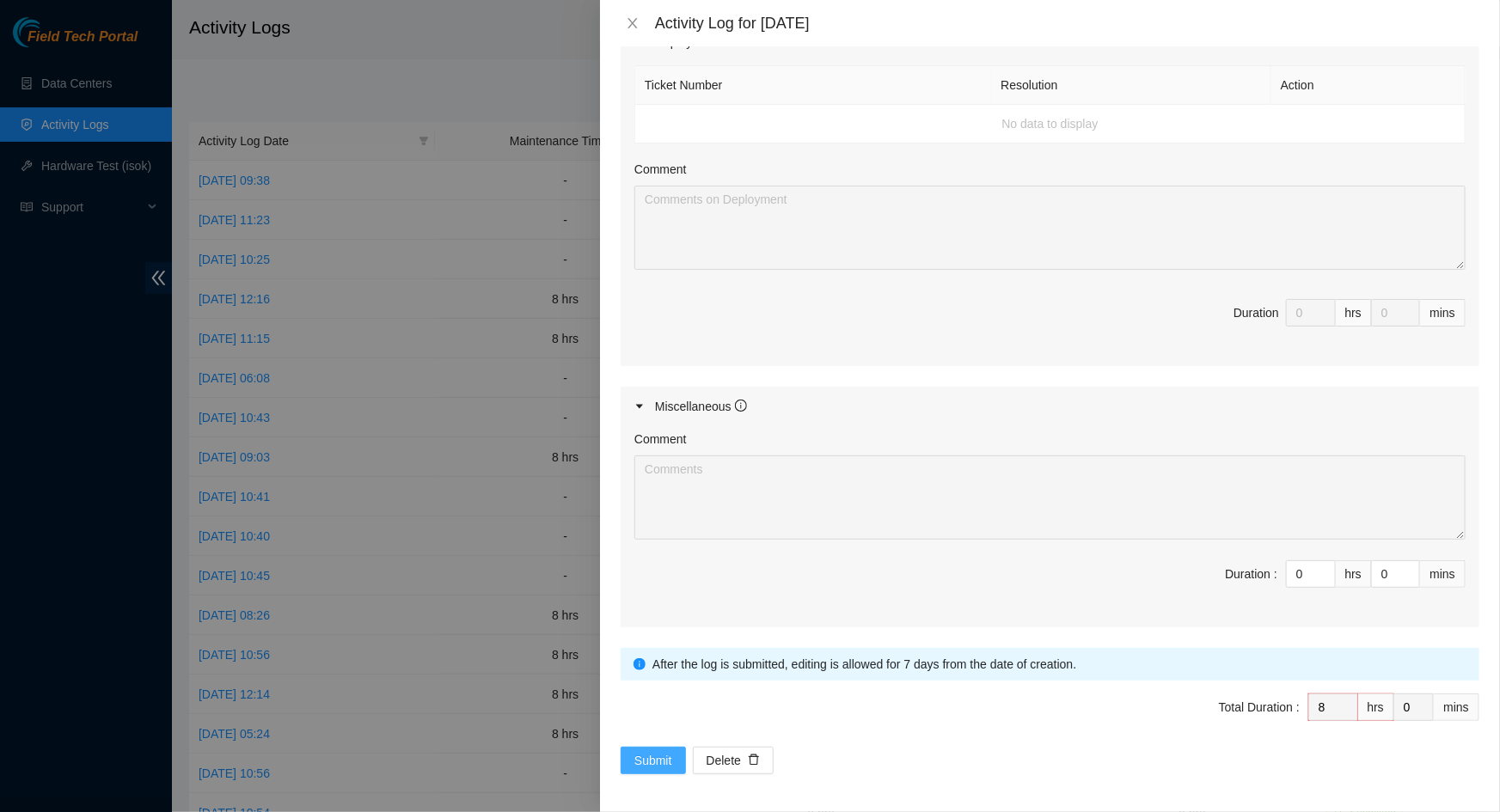
type textarea "B-V-5UR208H Resolution: Replaced RAM, Comment: Powered down machine -replaced R…"
click at [661, 747] on button "Submit" at bounding box center [653, 760] width 65 height 27
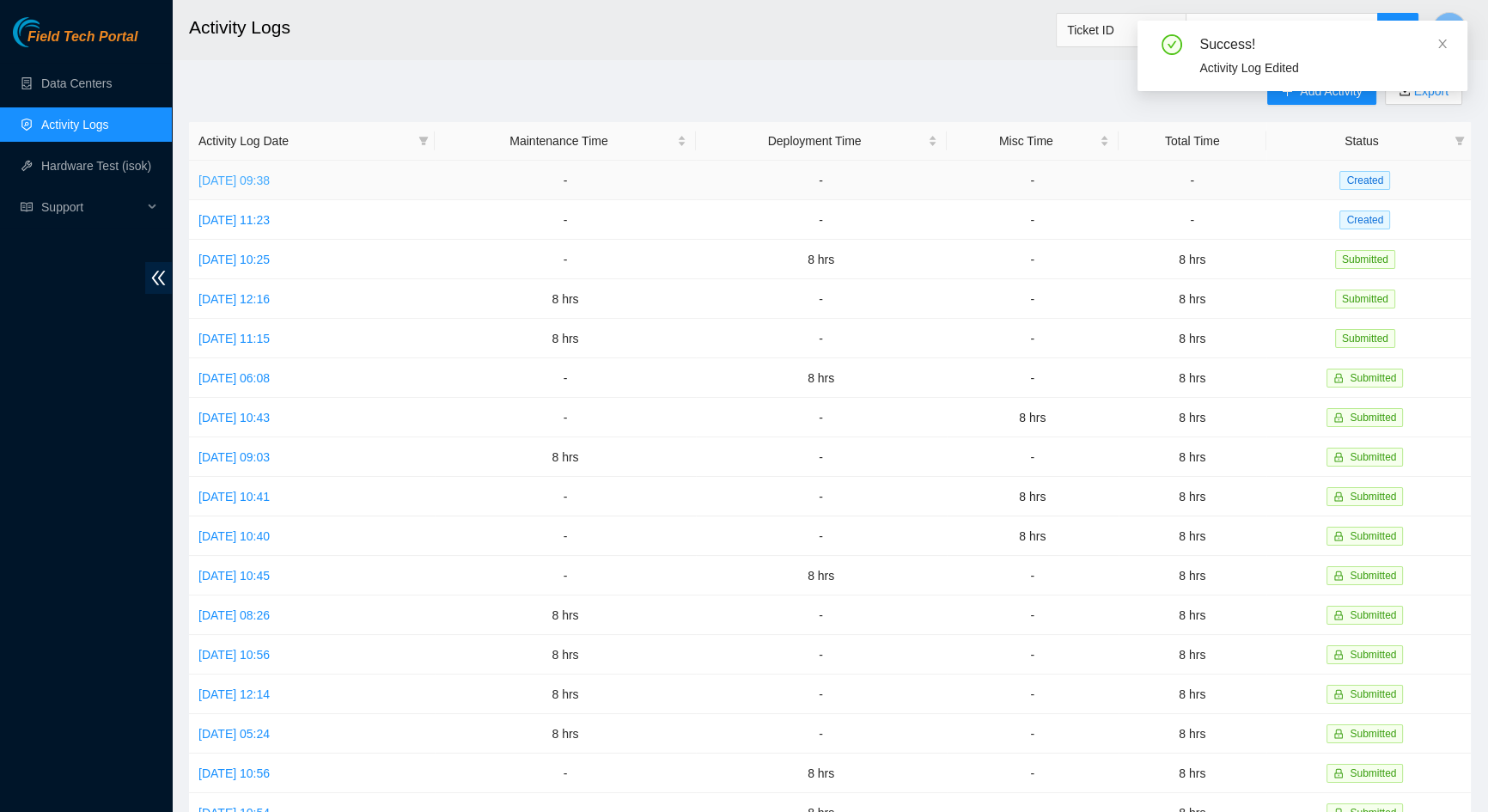
click at [270, 181] on link "Fri, 10 Oct 2025 09:38" at bounding box center [234, 180] width 72 height 14
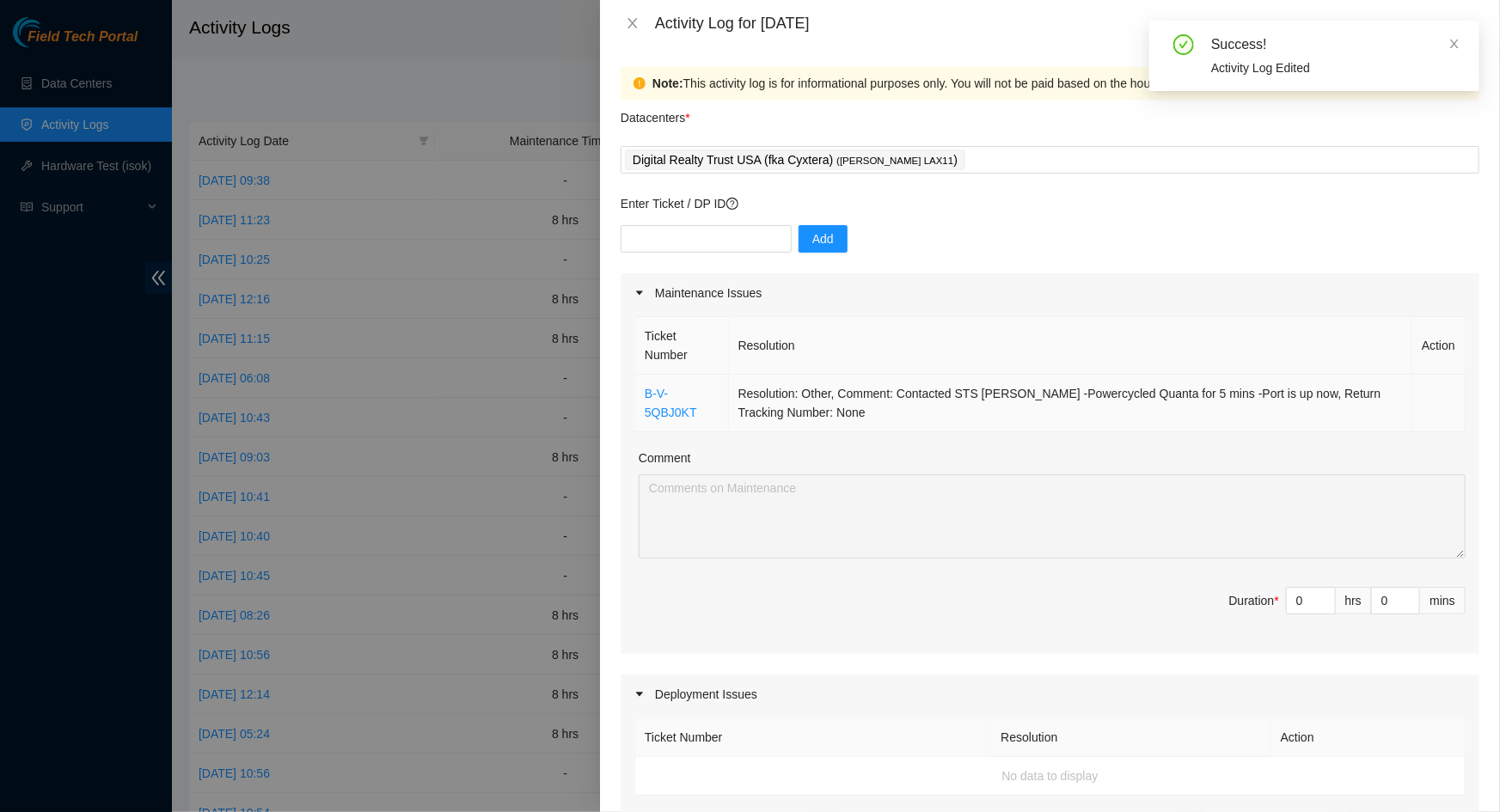
drag, startPoint x: 876, startPoint y: 411, endPoint x: 643, endPoint y: 409, distance: 233.0
click at [643, 409] on tr "B-V-5QBJ0KT Resolution: Other, Comment: Contacted STS Angel Tomasetti -Powercyc…" at bounding box center [1050, 402] width 830 height 57
copy tr "B-V-5QBJ0KT Resolution: Other, Comment: Contacted STS Angel Tomasetti -Powercyc…"
click at [1291, 596] on input "0" at bounding box center [1310, 600] width 48 height 25
type input "8"
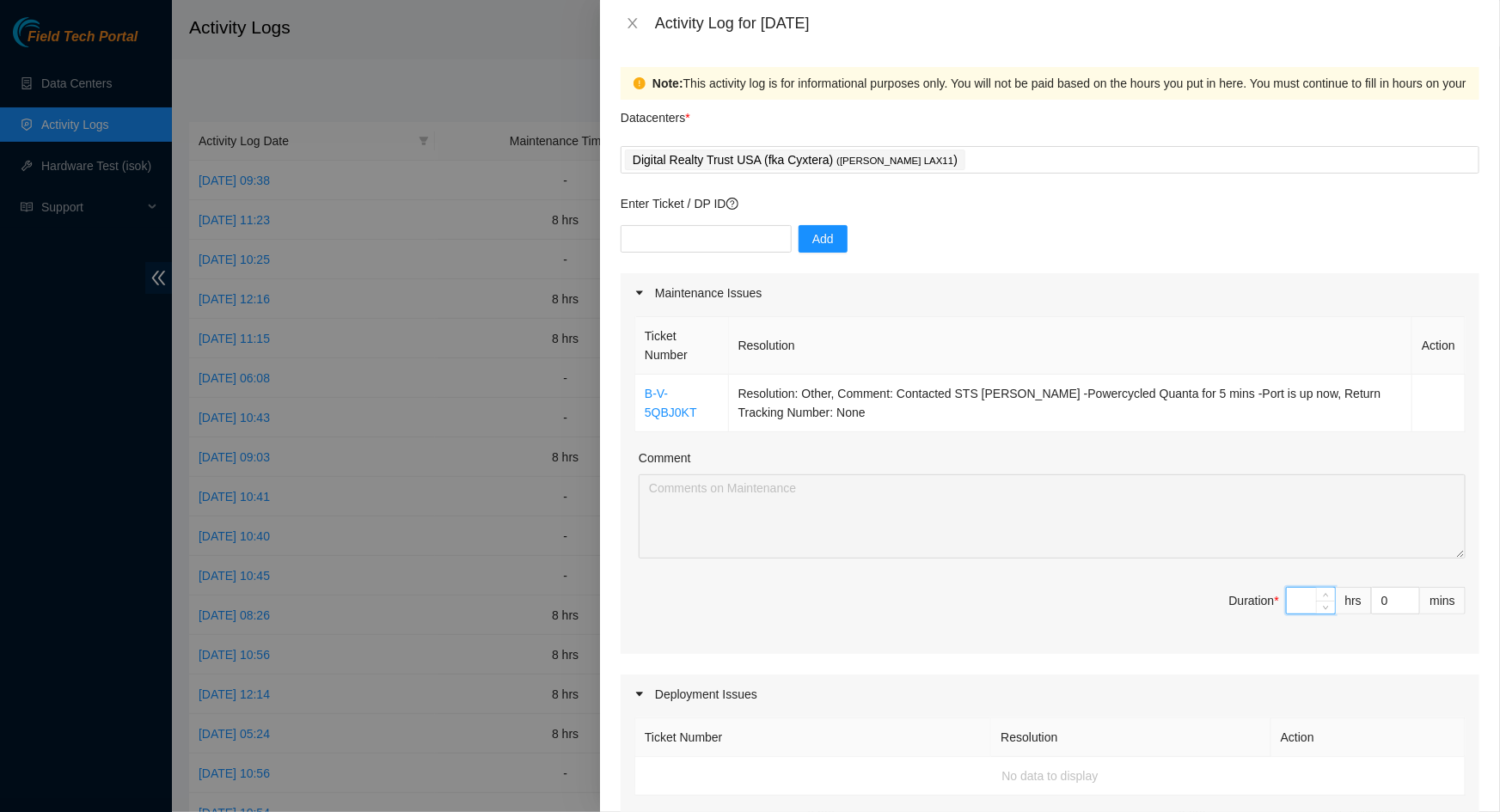
type input "8"
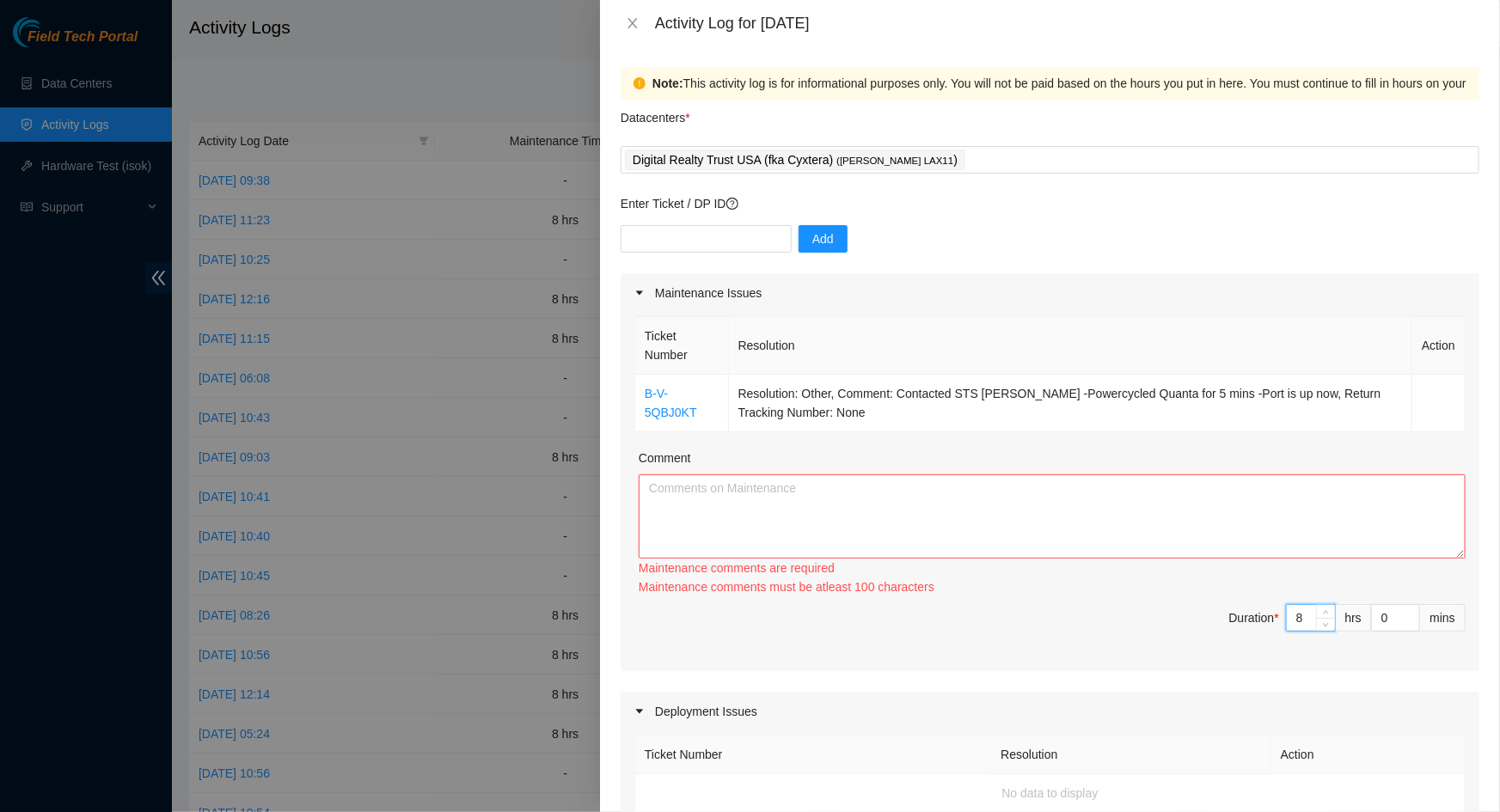
type input "8"
click at [1118, 521] on textarea "Comment" at bounding box center [1052, 516] width 827 height 84
paste textarea "B-V-5QBJ0KT Resolution: Other, Comment: Contacted STS Angel Tomasetti -Powercyc…"
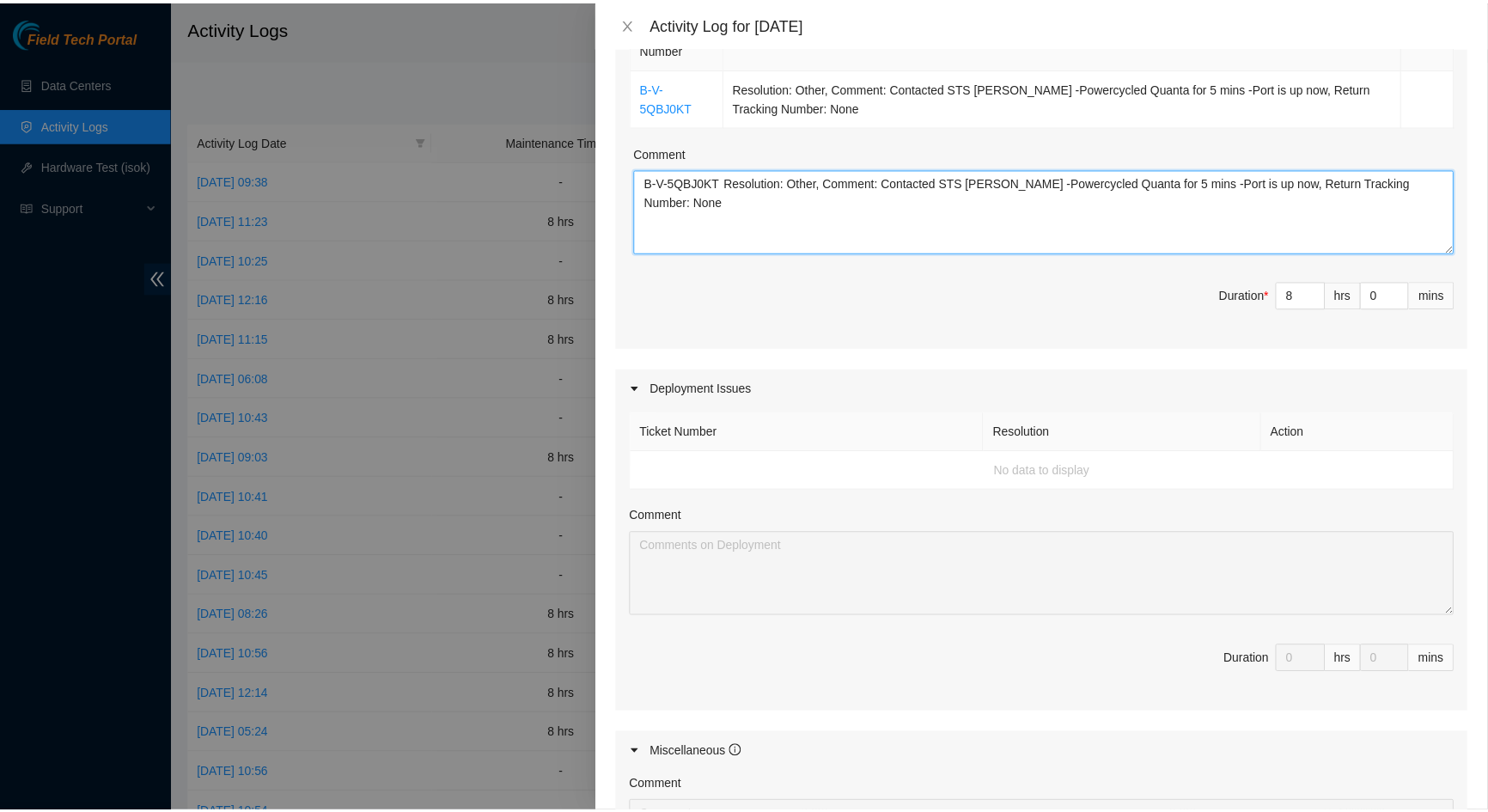
scroll to position [652, 0]
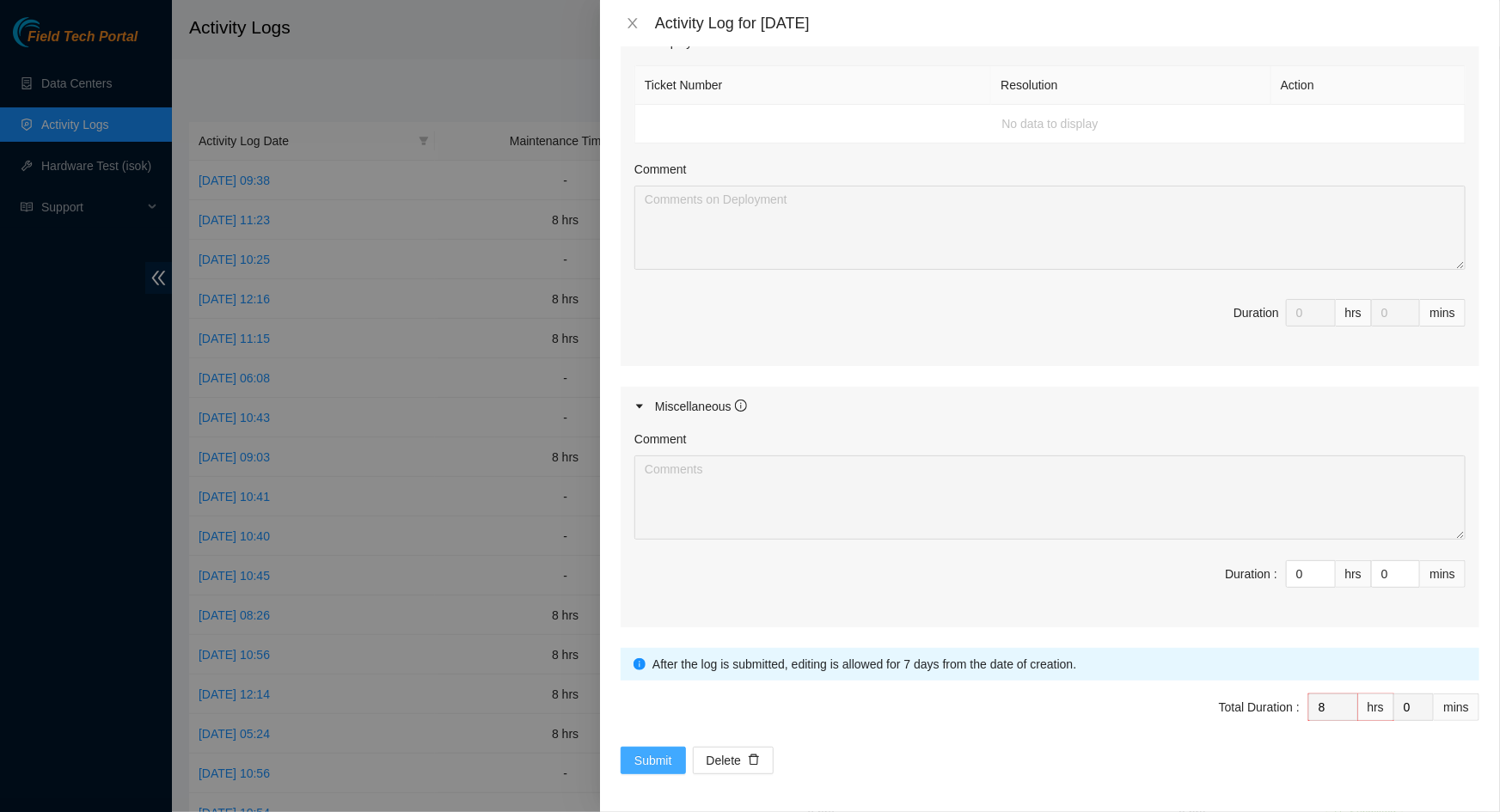
type textarea "B-V-5QBJ0KT Resolution: Other, Comment: Contacted STS Angel Tomasetti -Powercyc…"
click at [661, 751] on span "Submit" at bounding box center [653, 760] width 38 height 19
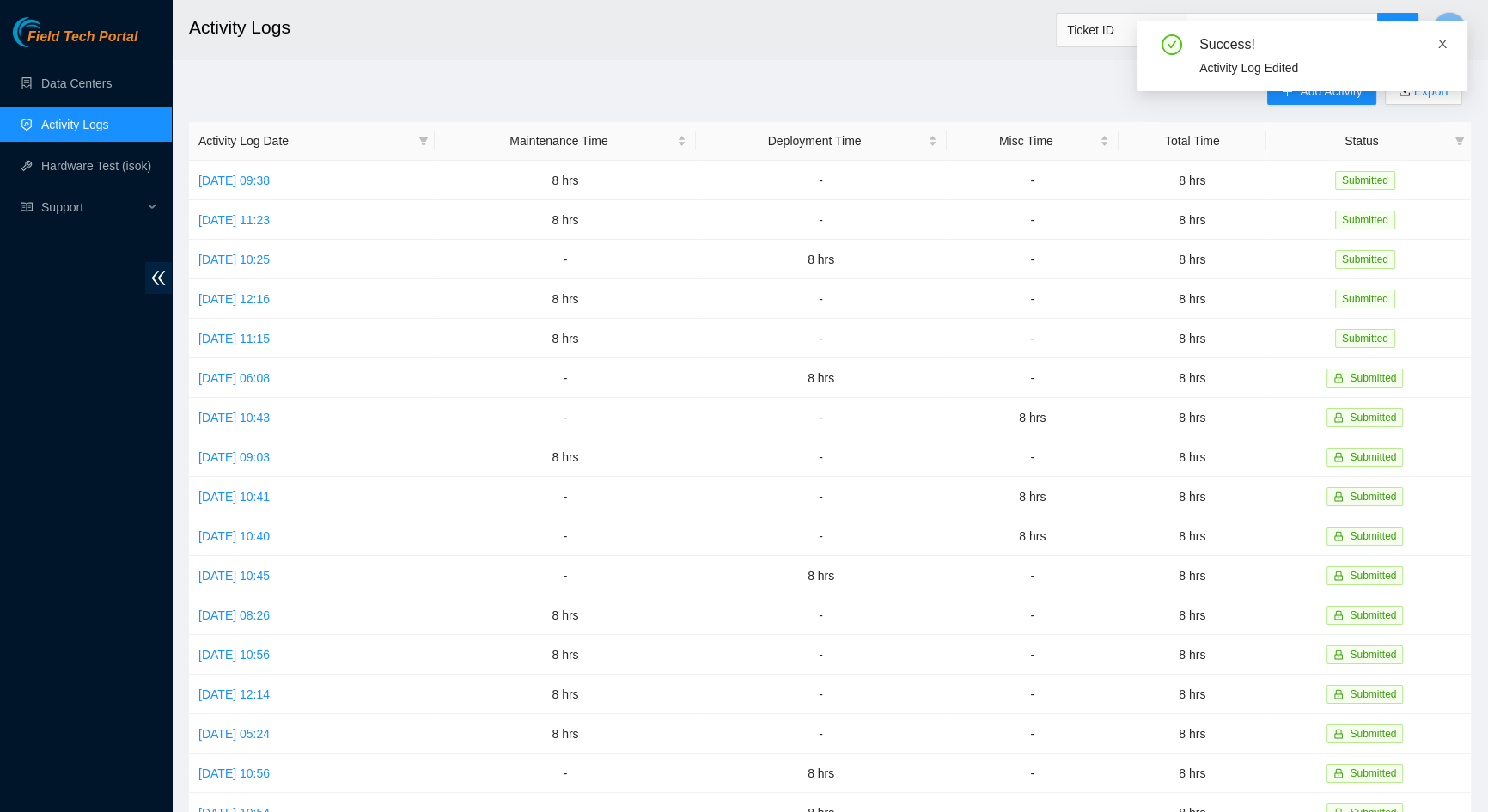
click at [1442, 40] on icon "close" at bounding box center [1443, 44] width 12 height 12
